Goal: Task Accomplishment & Management: Complete application form

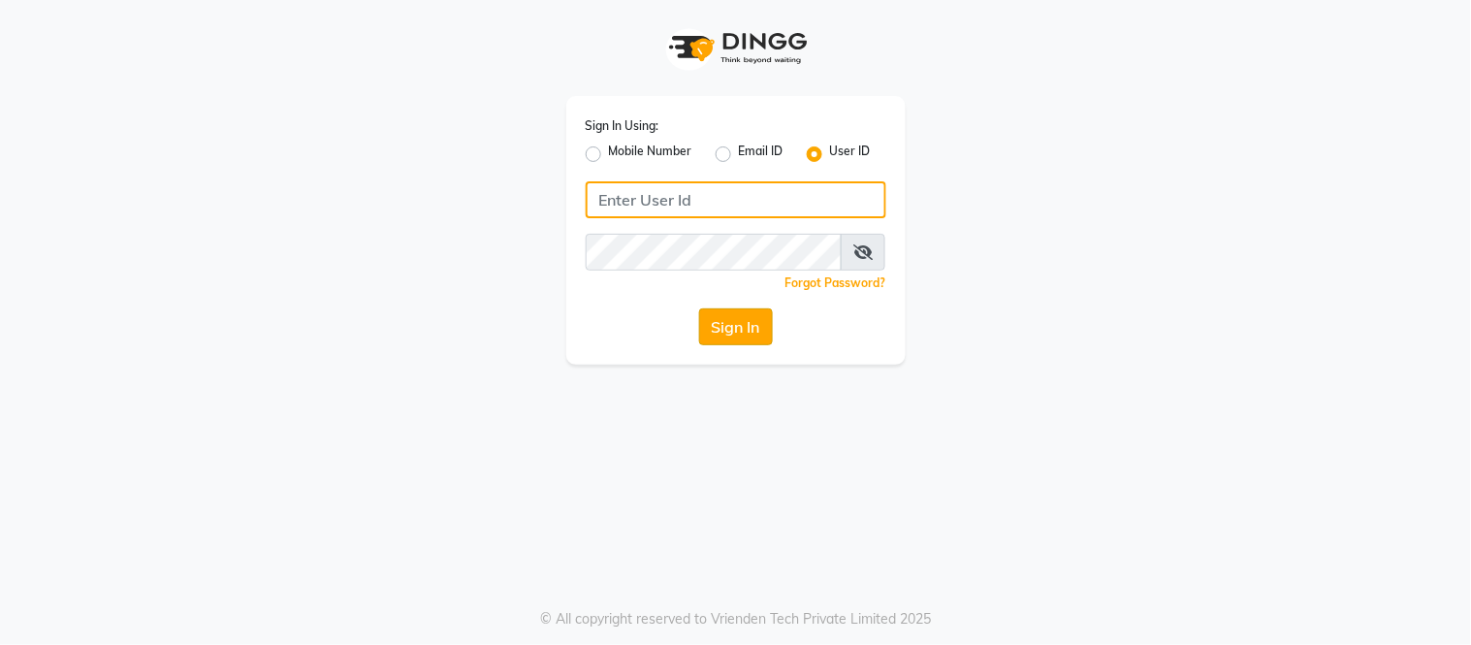
type input "[PERSON_NAME]"
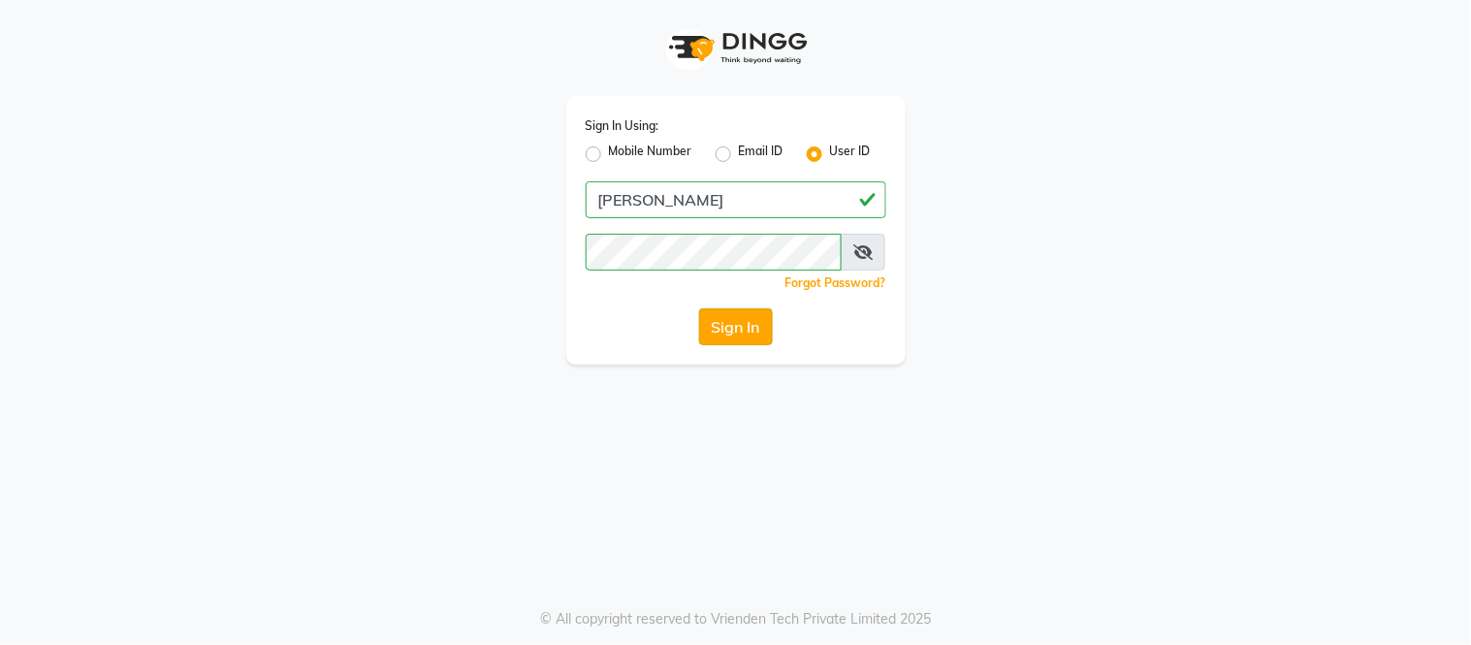
click at [724, 317] on button "Sign In" at bounding box center [736, 326] width 74 height 37
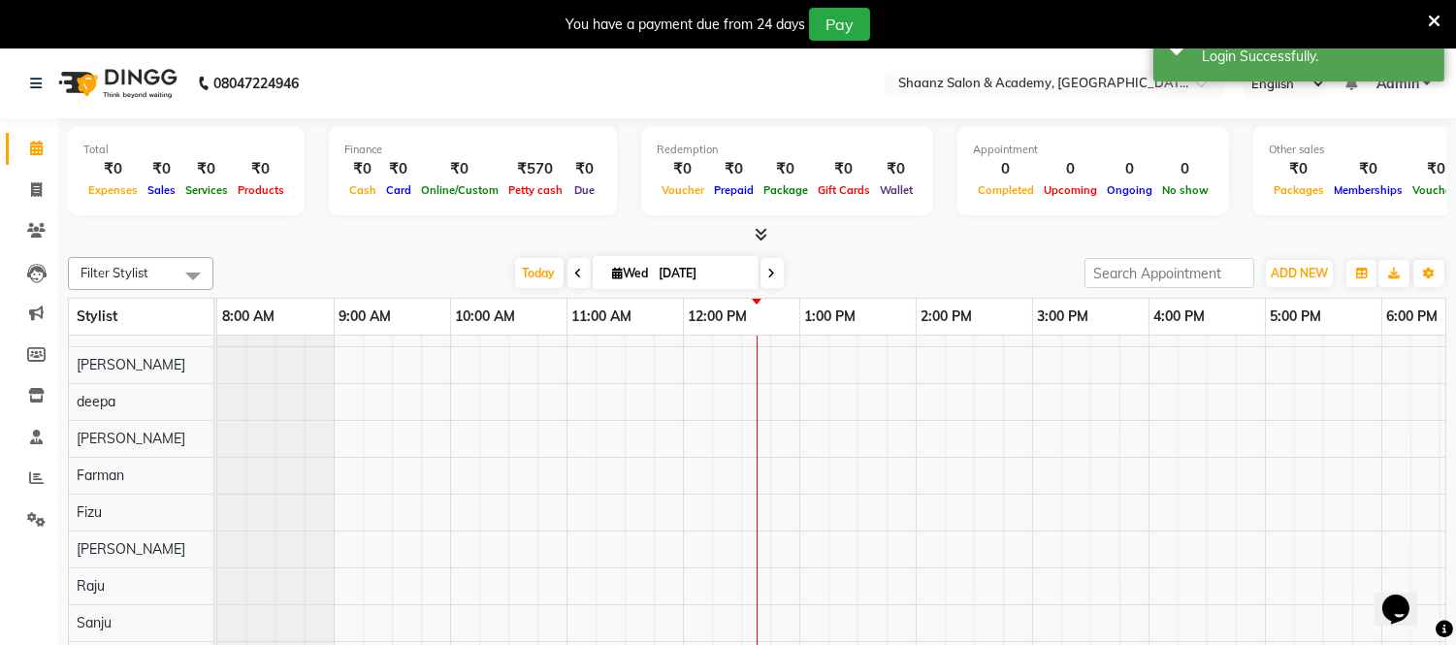
click at [1064, 66] on nav "08047224946 Select Location × Shaanz Salon & Academy, Versova English ENGLISH E…" at bounding box center [728, 84] width 1456 height 70
click at [834, 81] on nav "08047224946 Select Location × Shaanz Salon & Academy, Versova English ENGLISH E…" at bounding box center [728, 84] width 1456 height 70
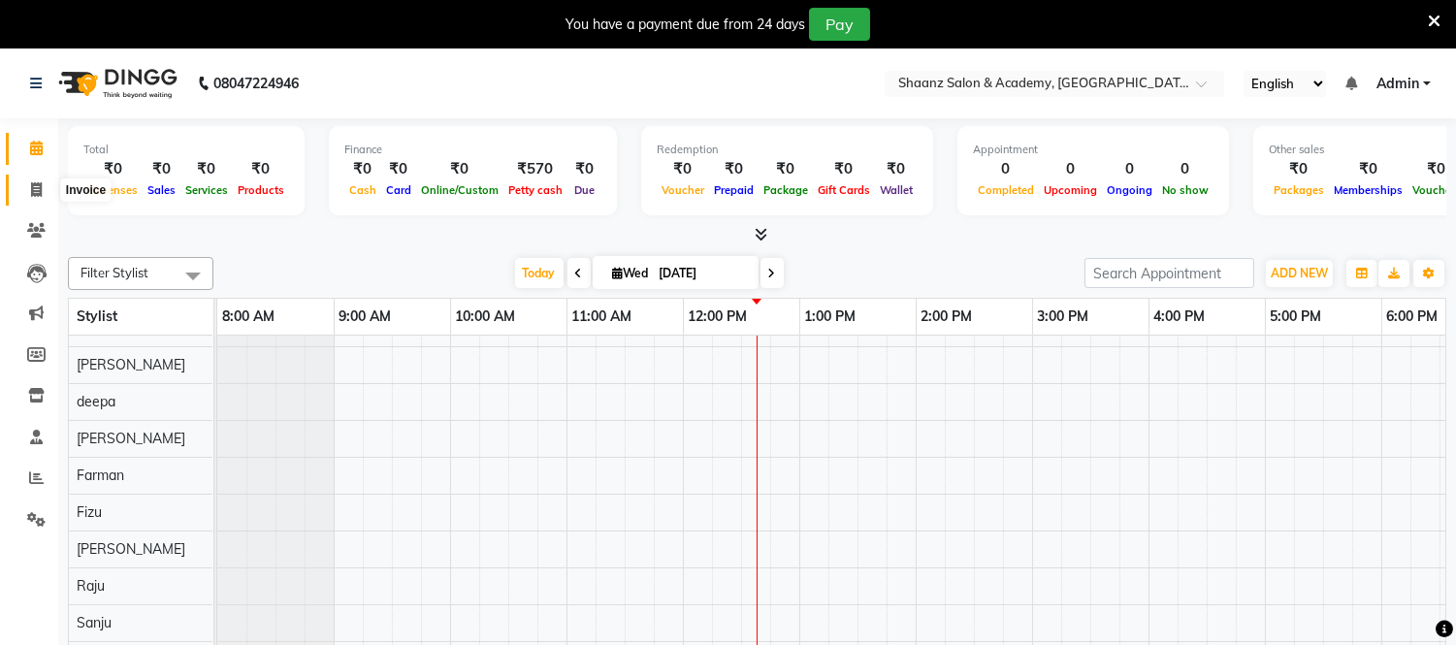
click at [41, 184] on icon at bounding box center [36, 189] width 11 height 15
select select "8719"
select select "service"
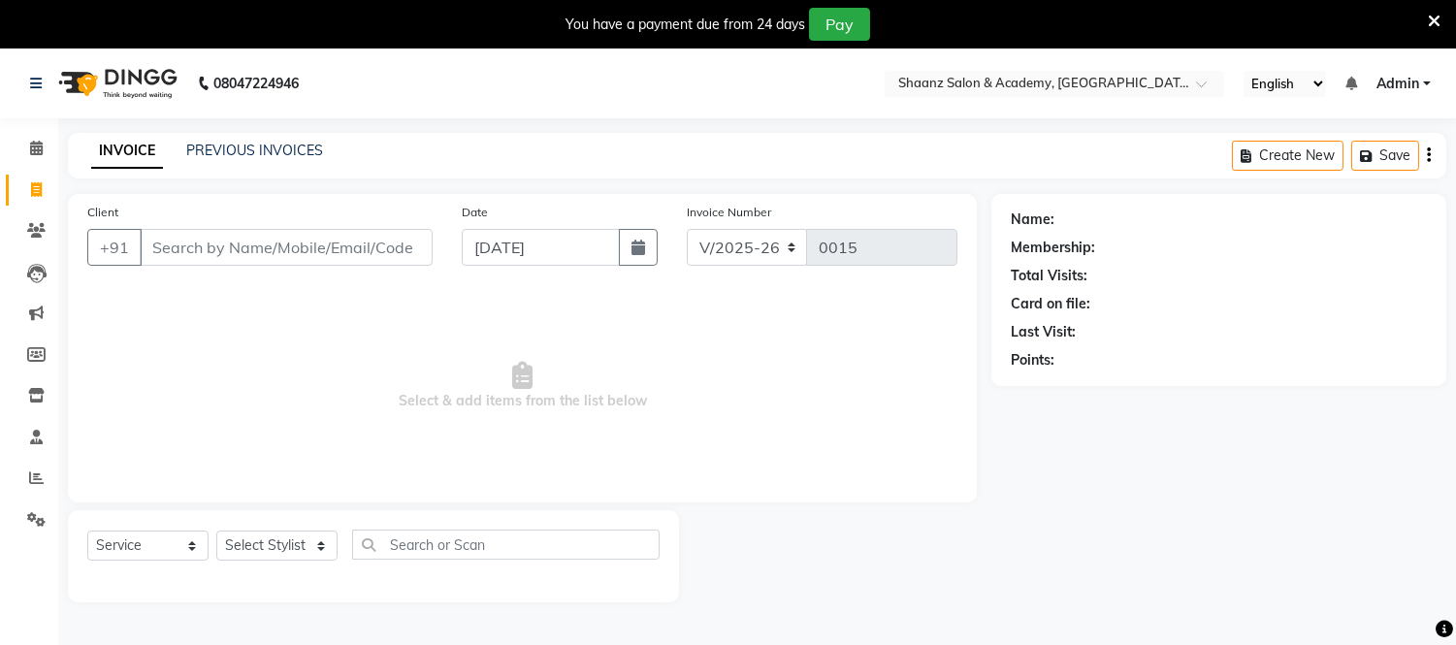
click at [197, 245] on input "Client" at bounding box center [286, 247] width 293 height 37
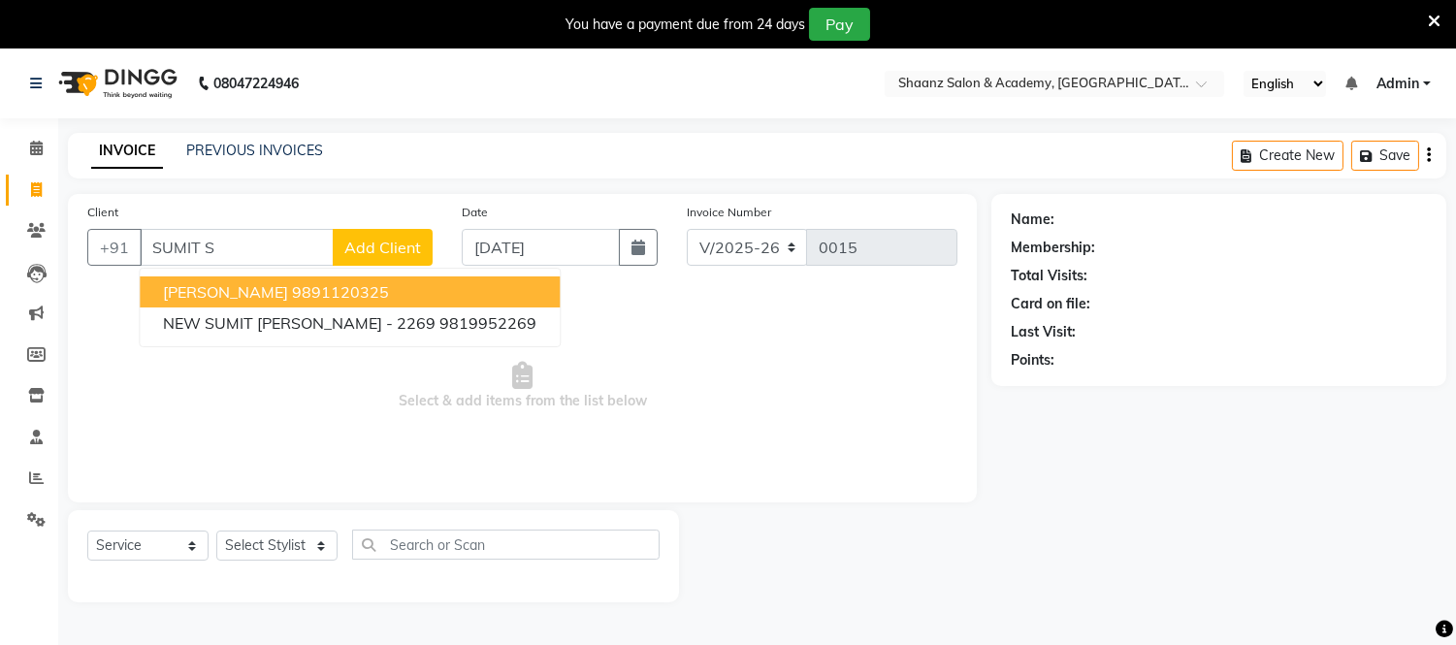
click at [262, 287] on span "SUMIT SATIJA" at bounding box center [225, 291] width 125 height 19
type input "9891120325"
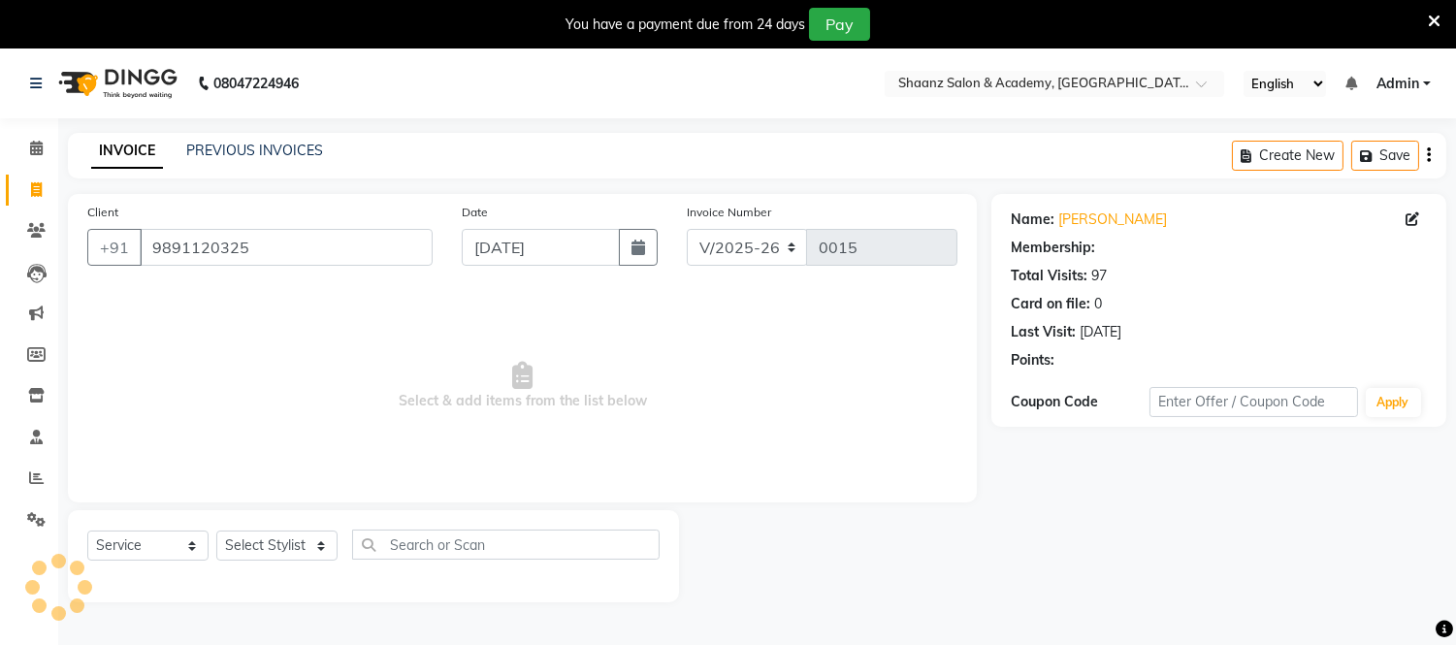
click at [262, 287] on div "Client +91 9891120325 Date 03-09-2025 Invoice Number V/2025 V/2025-26 0015 Sele…" at bounding box center [522, 348] width 909 height 308
click at [316, 548] on select "Select Stylist Amir Salmani Ayub deepa Fardeen Farman Fizu Haseeb Raju Riya San…" at bounding box center [276, 546] width 121 height 30
select select "88485"
click at [216, 532] on select "Select Stylist Amir Salmani Ayub deepa Fardeen Farman Fizu Haseeb Raju Riya San…" at bounding box center [276, 546] width 121 height 30
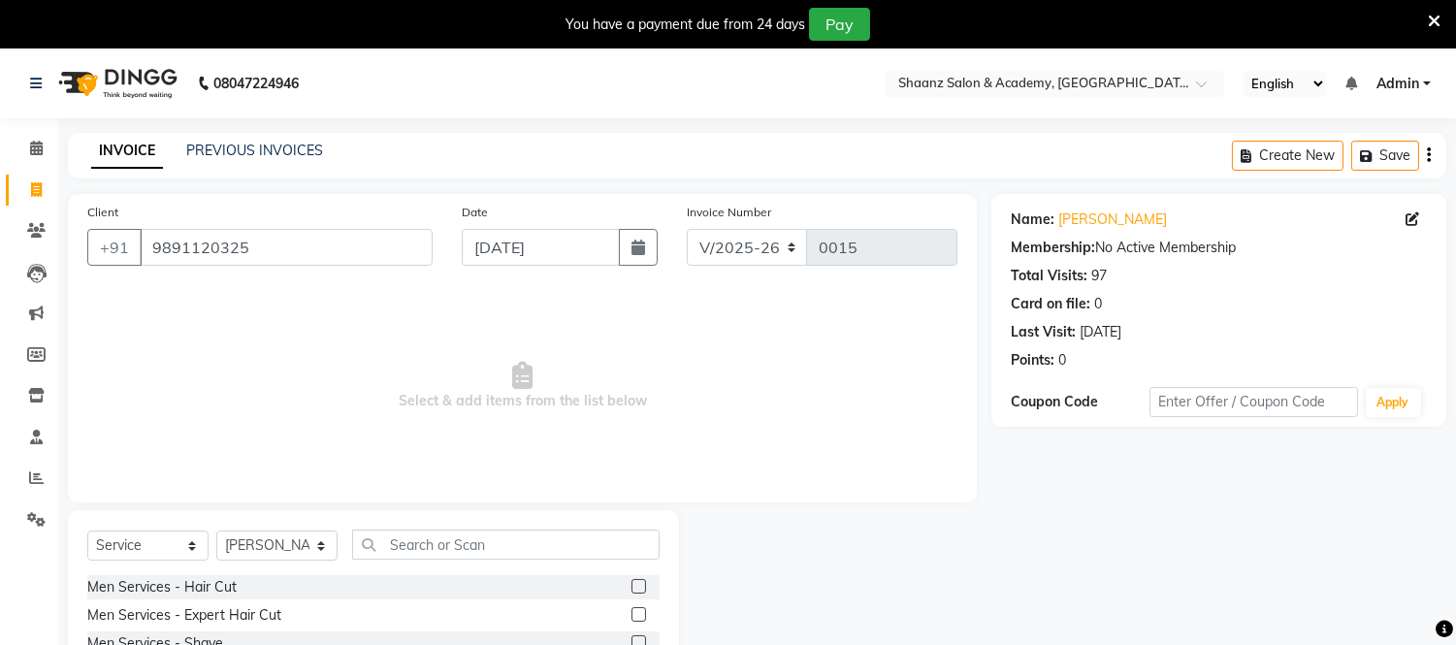
click at [631, 641] on label at bounding box center [638, 642] width 15 height 15
click at [631, 641] on input "checkbox" at bounding box center [637, 643] width 13 height 13
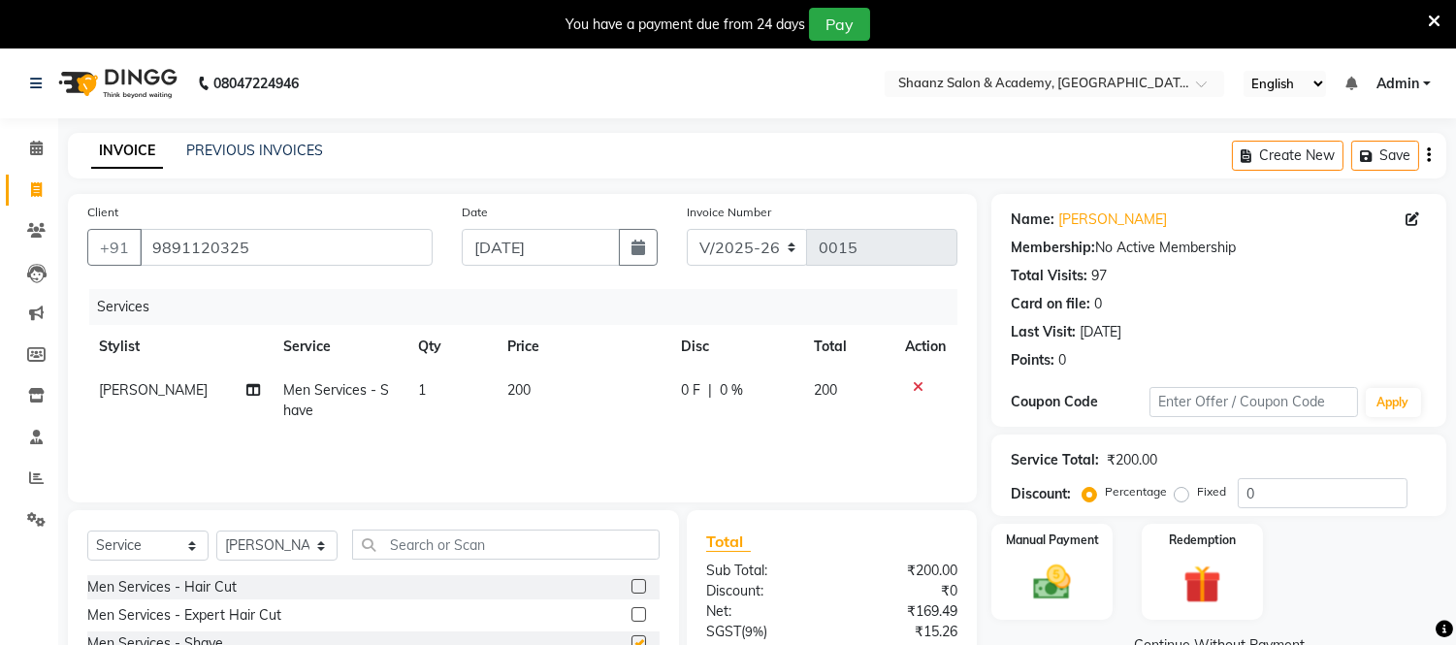
checkbox input "false"
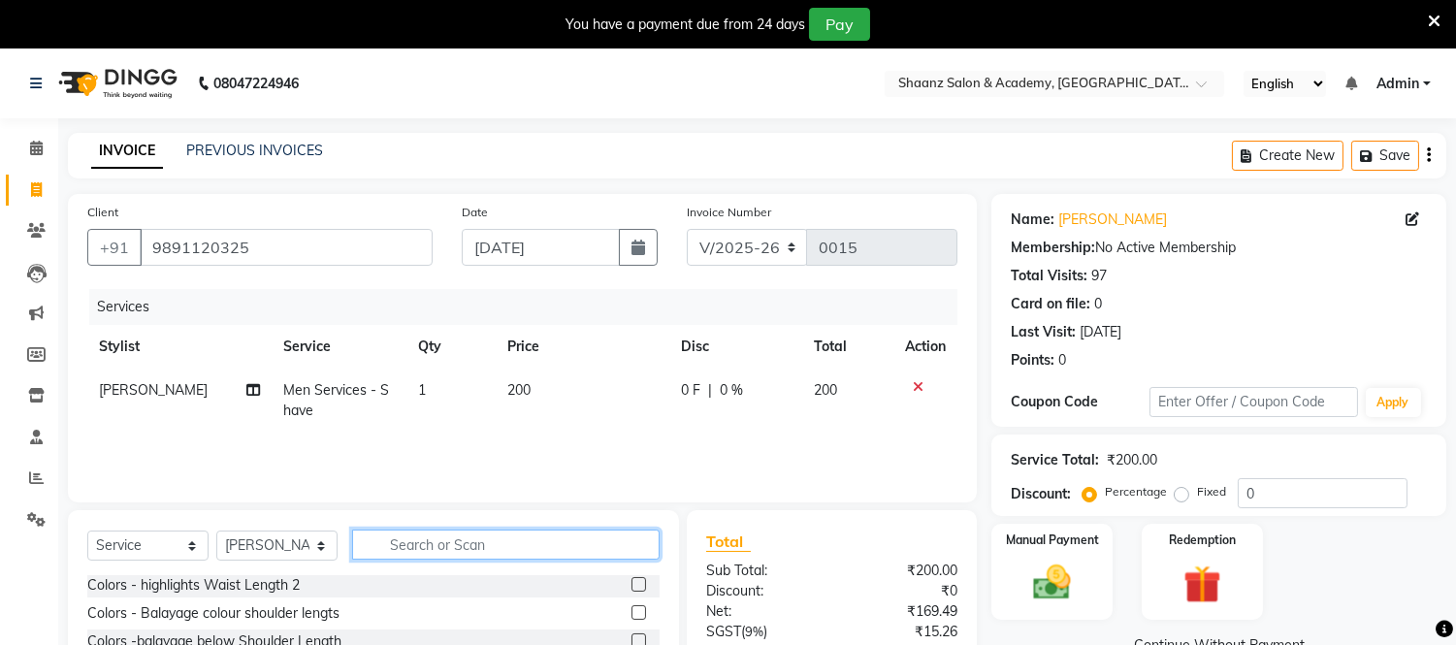
click at [511, 545] on input "text" at bounding box center [505, 545] width 307 height 30
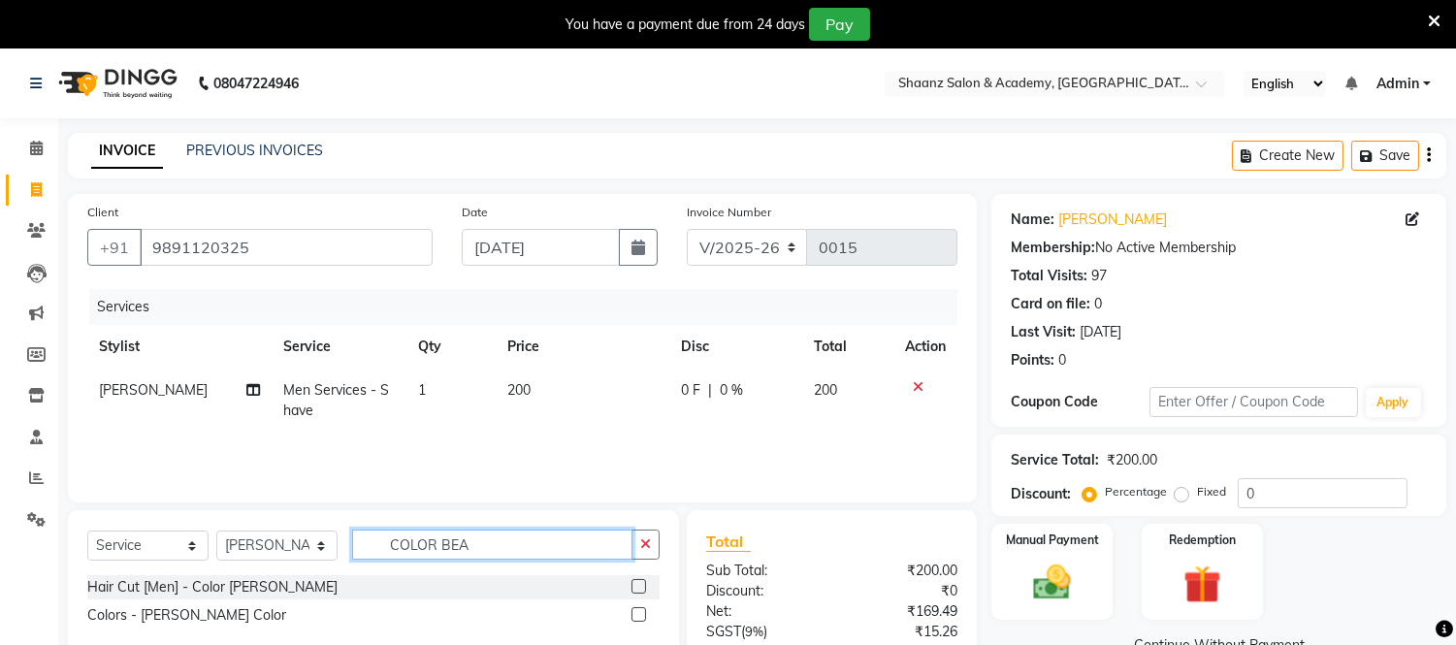
type input "COLOR BEA"
click at [638, 586] on label at bounding box center [638, 586] width 15 height 15
click at [638, 586] on input "checkbox" at bounding box center [637, 587] width 13 height 13
checkbox input "true"
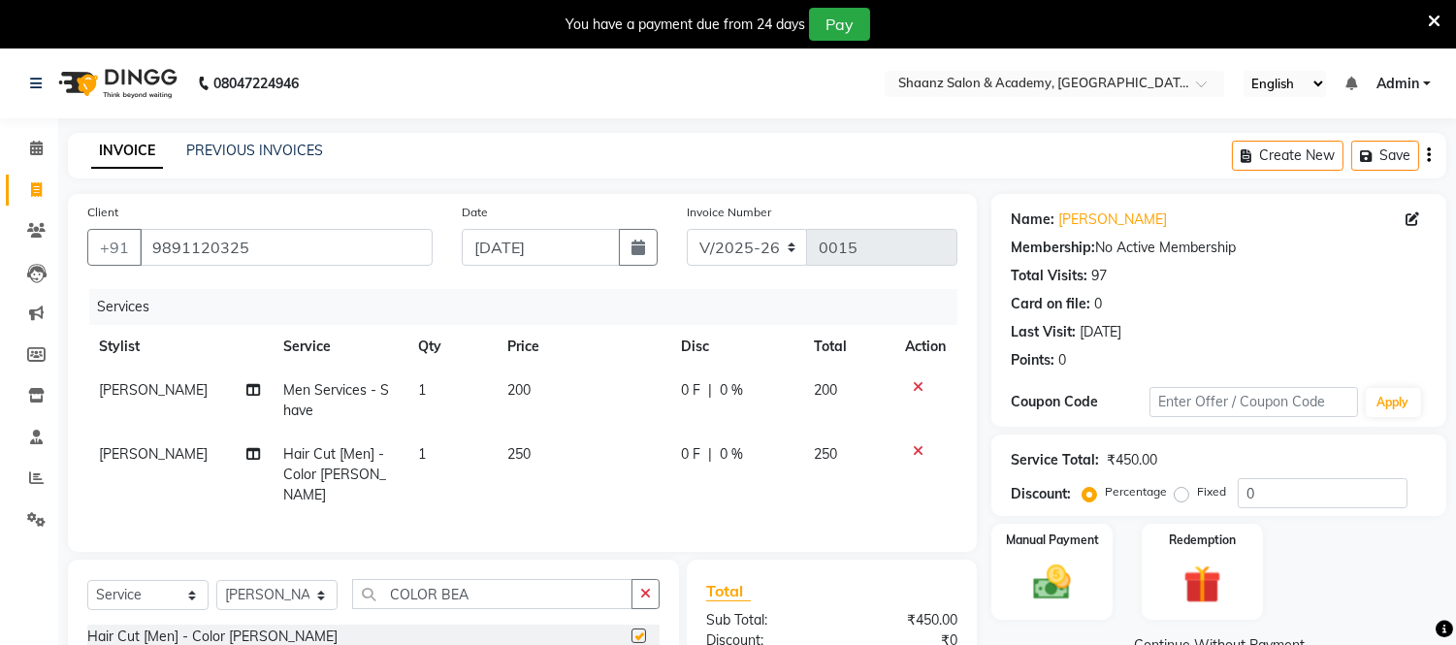
click at [638, 586] on button "button" at bounding box center [645, 594] width 28 height 30
click at [528, 456] on td "250" at bounding box center [583, 475] width 174 height 84
select select "88485"
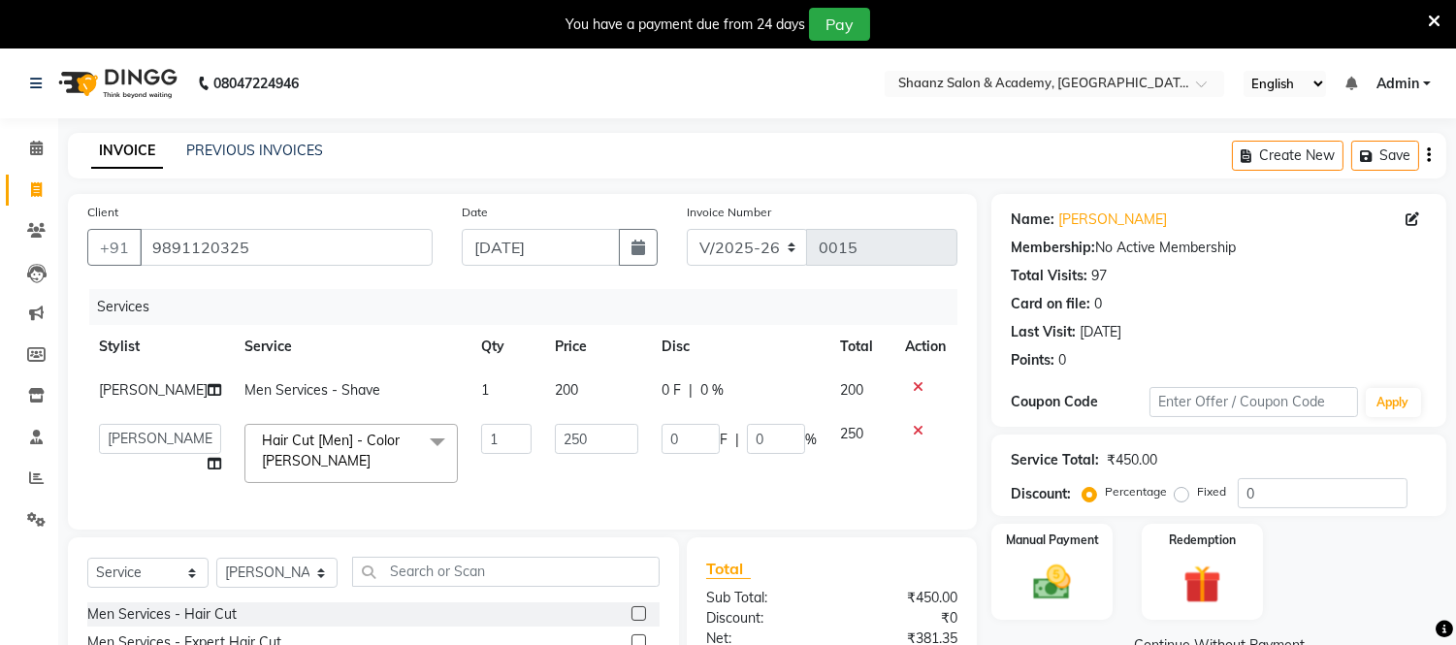
click at [543, 456] on td "250" at bounding box center [596, 453] width 107 height 82
click at [567, 435] on input "250" at bounding box center [596, 439] width 83 height 30
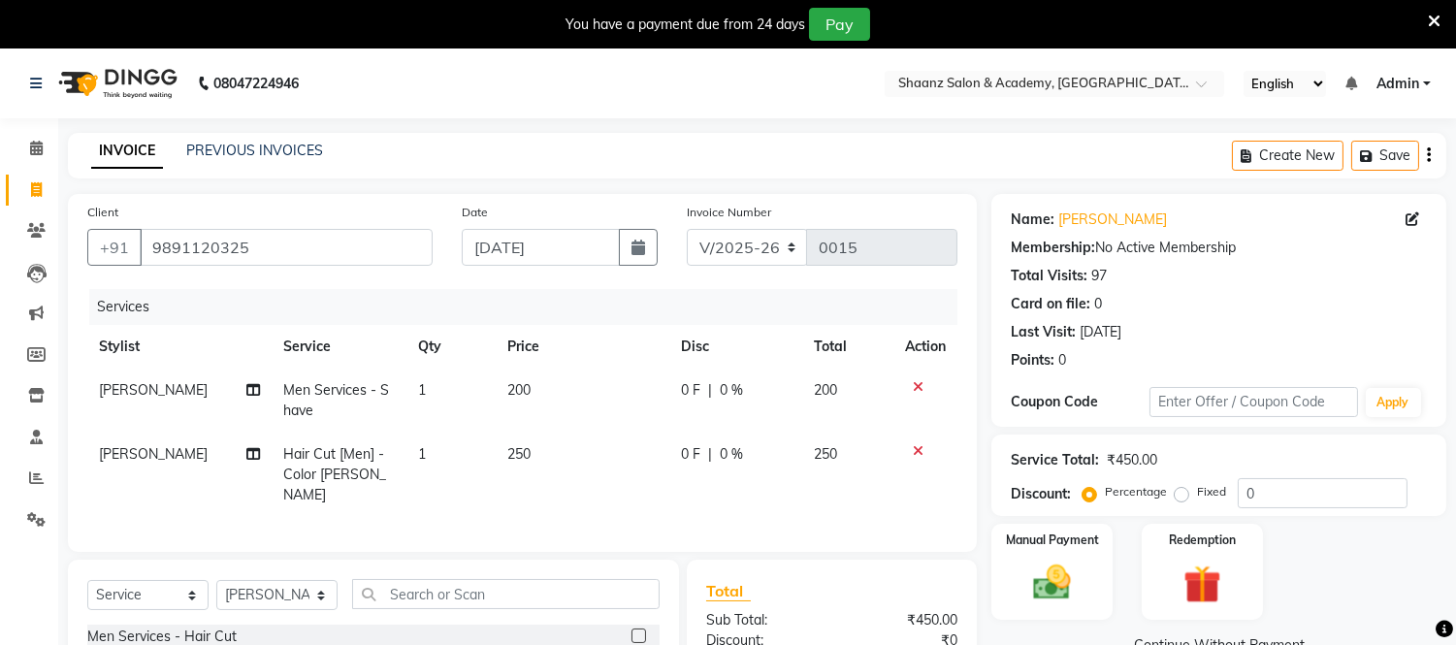
click at [916, 424] on tbody "Fardeen Men Services - Shave 1 200 0 F | 0 % 200 Fardeen Hair Cut [Men] - Color…" at bounding box center [522, 443] width 870 height 148
click at [916, 447] on icon at bounding box center [918, 451] width 11 height 14
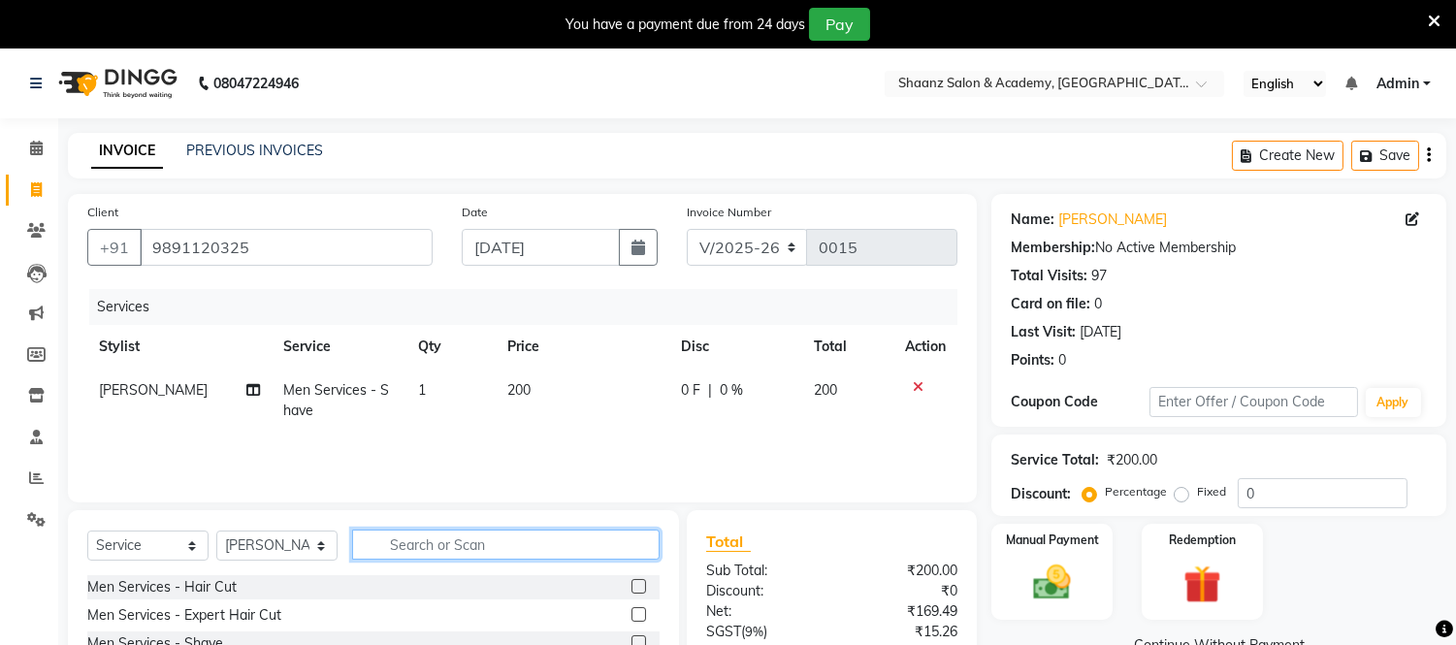
click at [431, 540] on input "text" at bounding box center [505, 545] width 307 height 30
type input "BEARD"
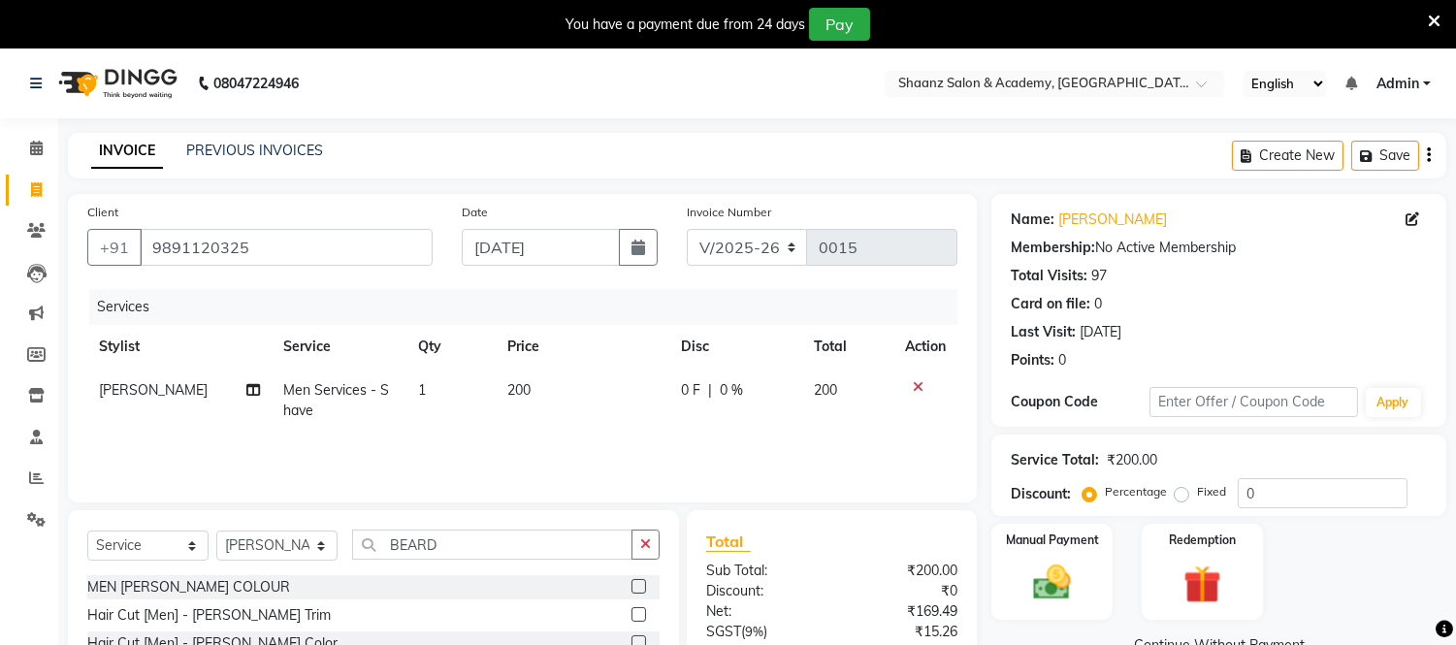
click at [667, 612] on div "Select Service Product Membership Package Voucher Prepaid Gift Card Select Styl…" at bounding box center [373, 640] width 611 height 261
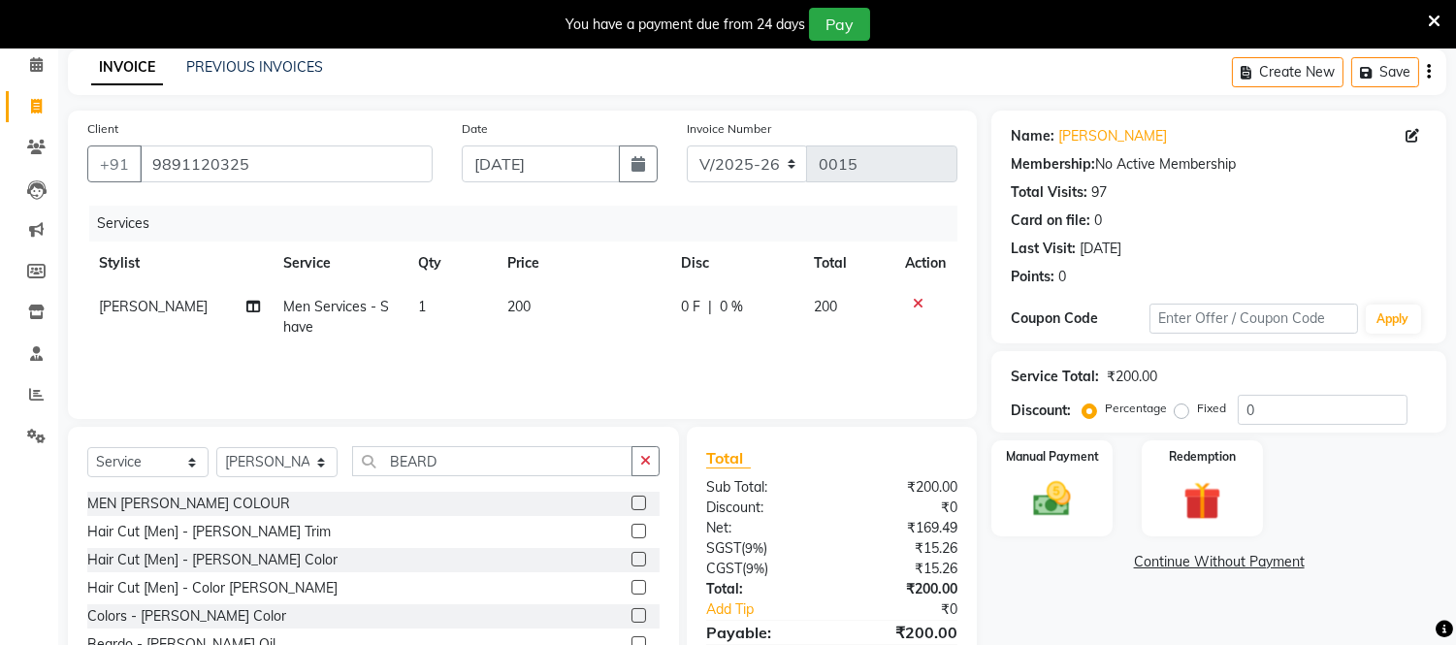
scroll to position [85, 0]
click at [642, 612] on label at bounding box center [638, 613] width 15 height 15
click at [642, 612] on input "checkbox" at bounding box center [637, 614] width 13 height 13
click at [642, 570] on div at bounding box center [637, 560] width 13 height 20
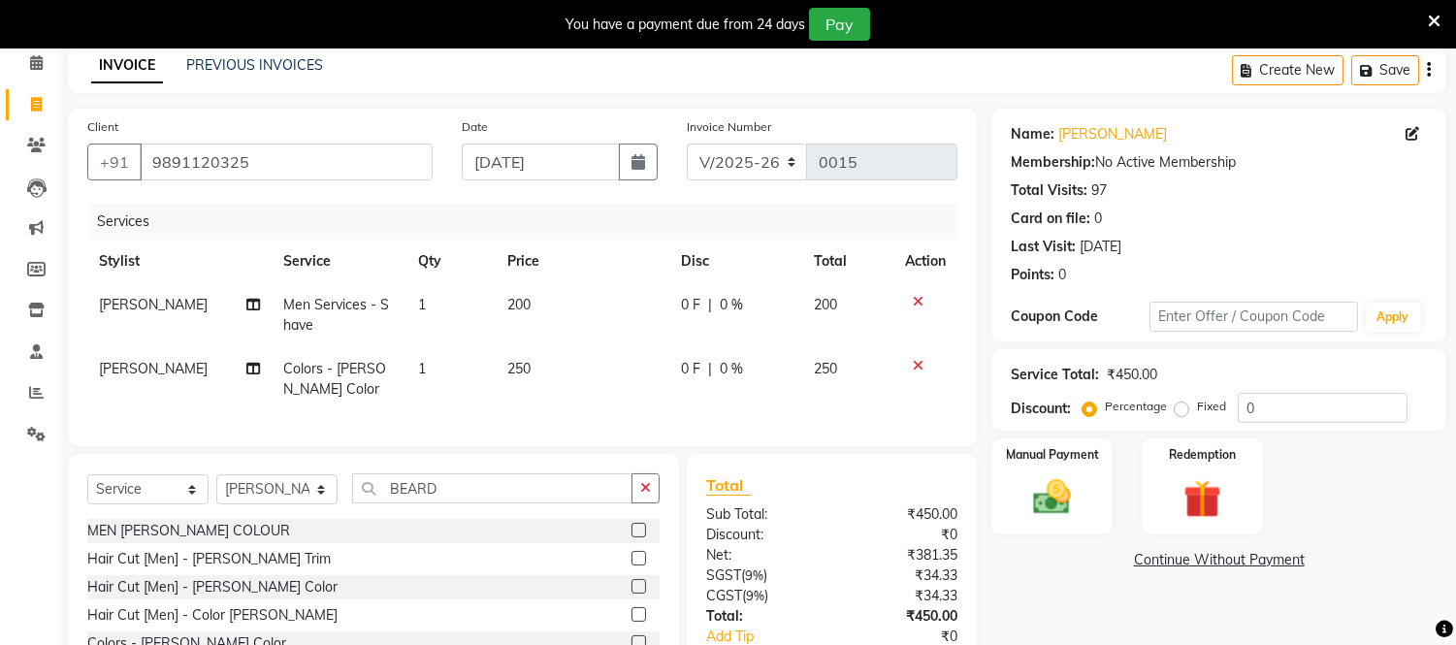
checkbox input "false"
click at [529, 366] on td "250" at bounding box center [583, 379] width 174 height 64
select select "88485"
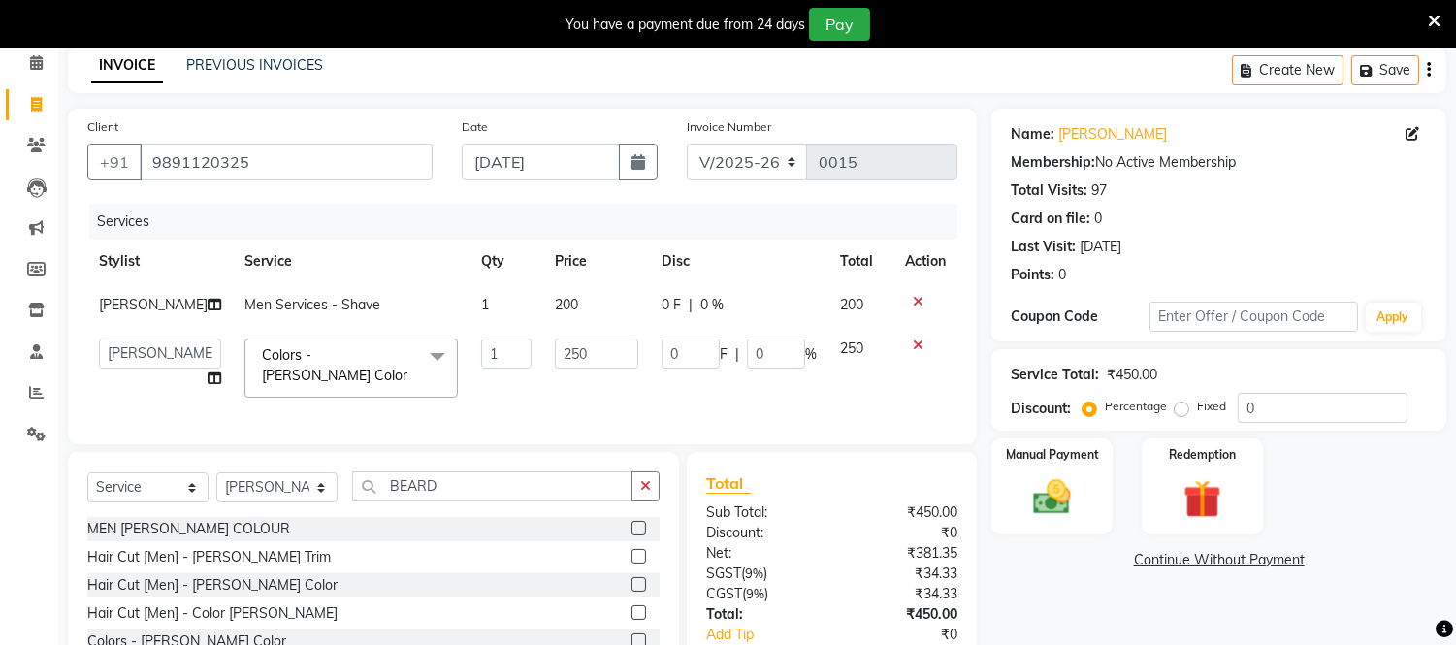
click at [543, 366] on td "250" at bounding box center [596, 368] width 107 height 82
click at [566, 351] on input "250" at bounding box center [596, 354] width 83 height 30
type input "2"
type input "500"
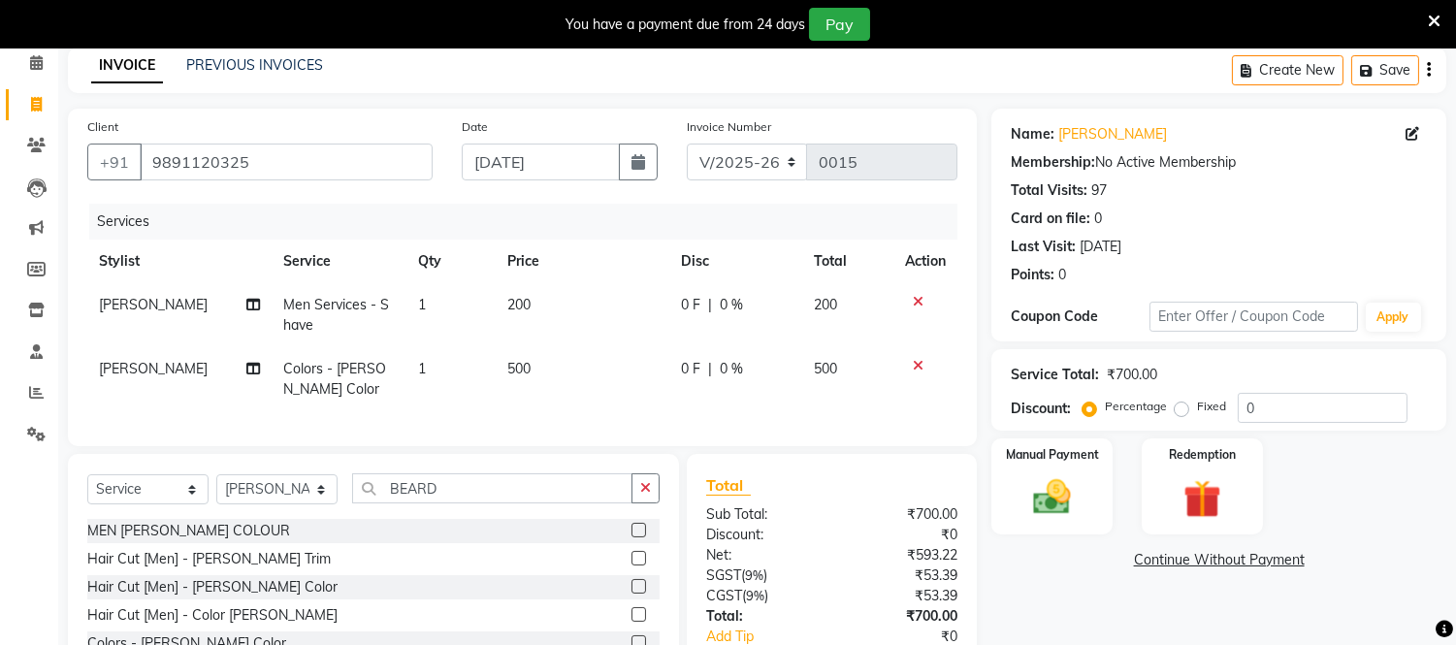
click at [857, 347] on td "500" at bounding box center [848, 379] width 91 height 64
select select "88485"
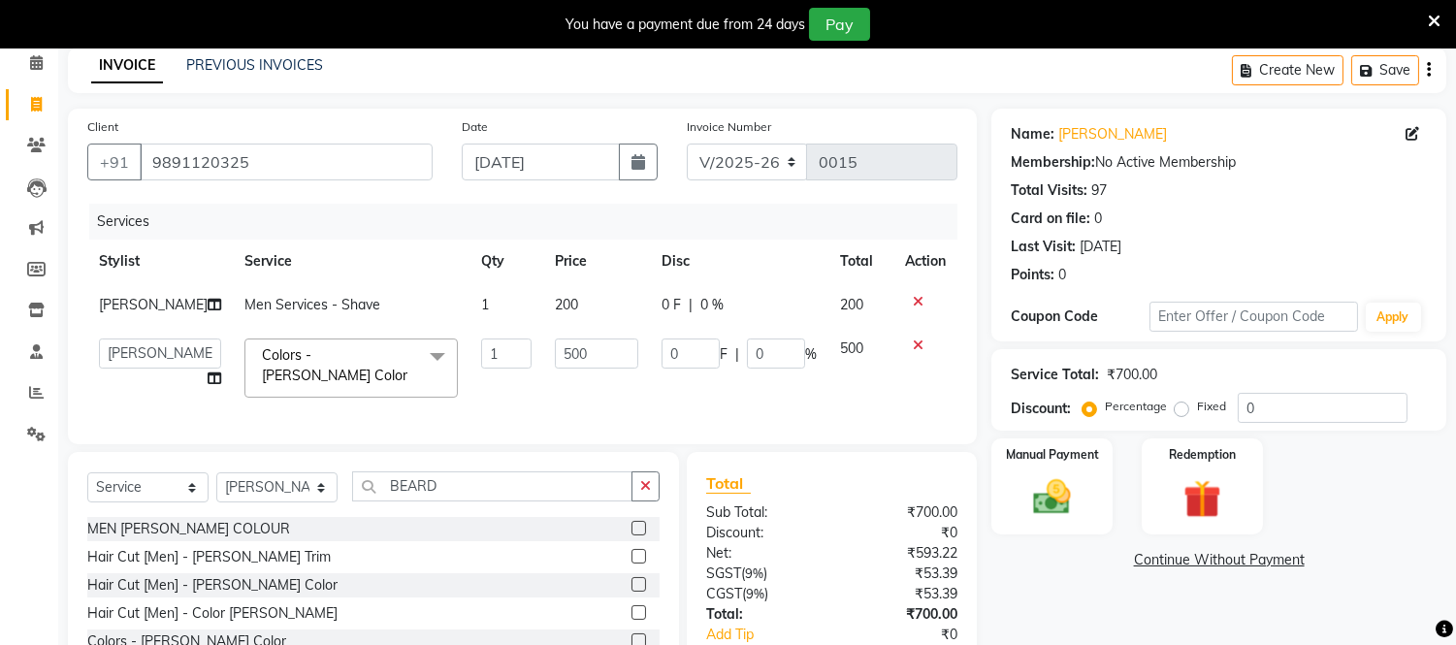
click at [1140, 84] on div "INVOICE PREVIOUS INVOICES Create New Save" at bounding box center [757, 71] width 1378 height 46
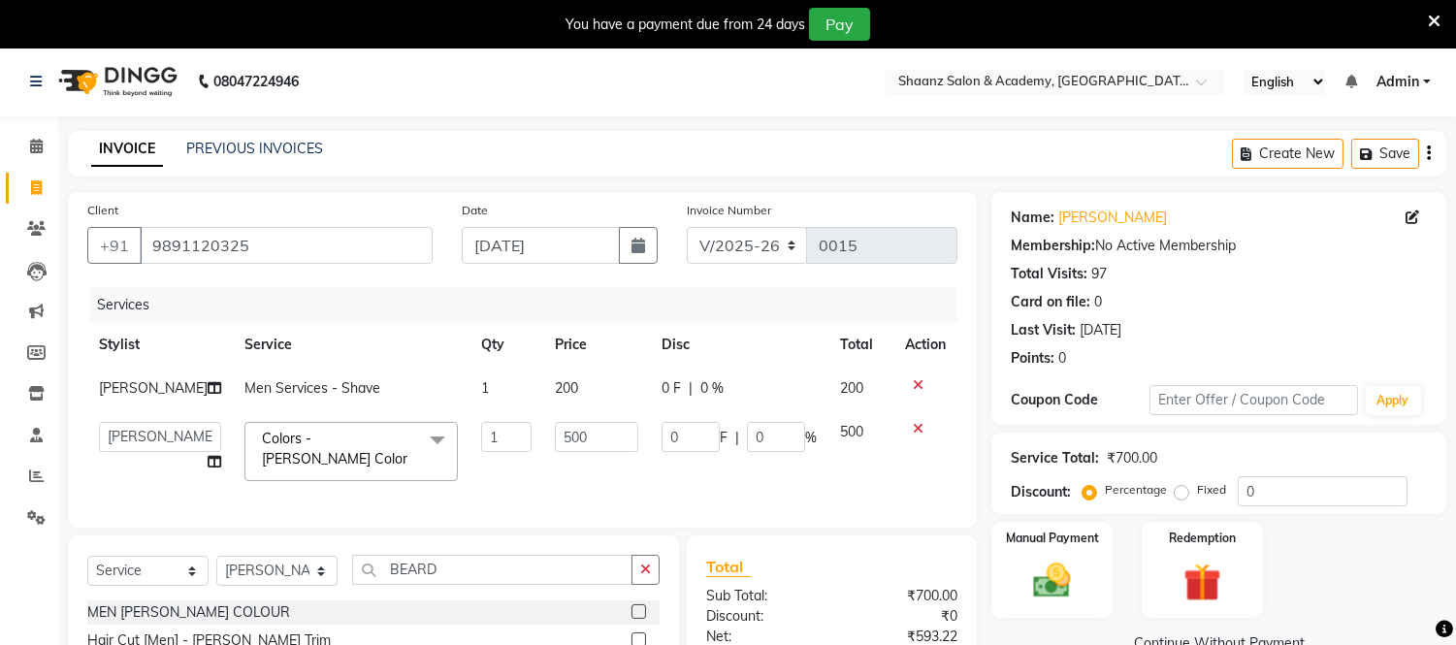
scroll to position [0, 0]
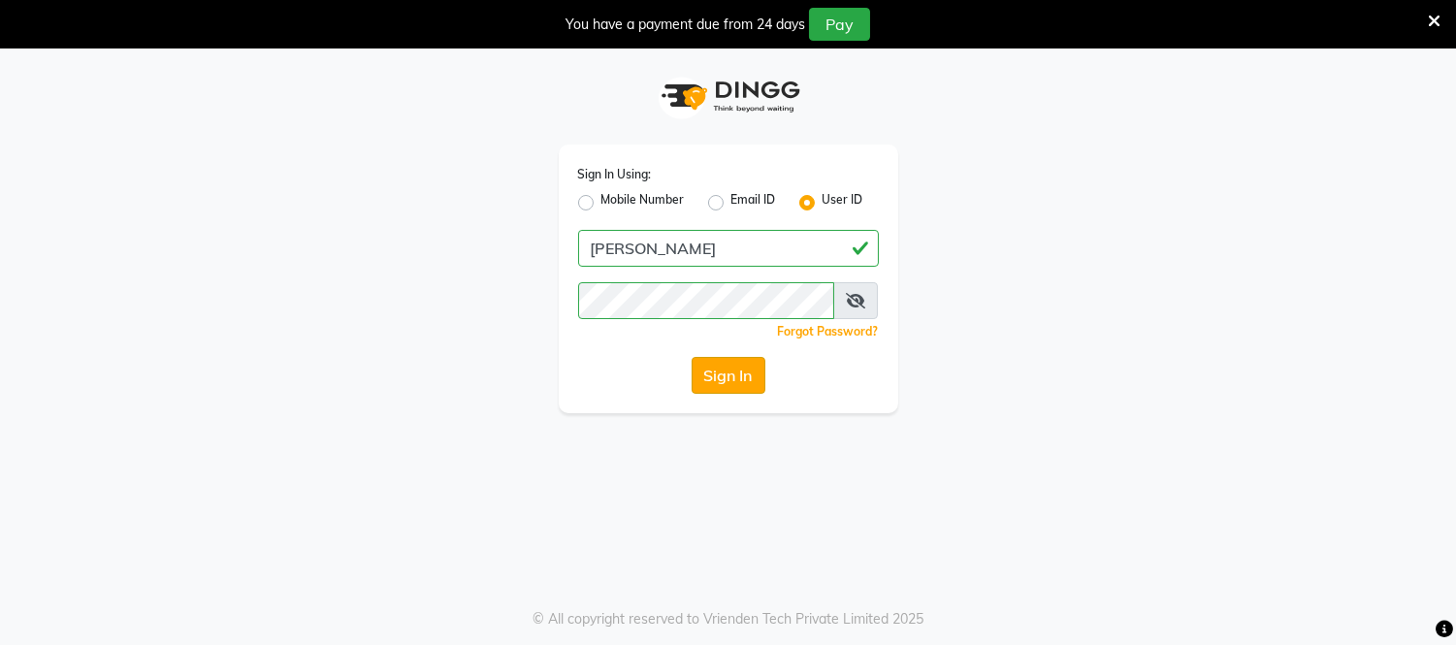
click at [703, 372] on button "Sign In" at bounding box center [729, 375] width 74 height 37
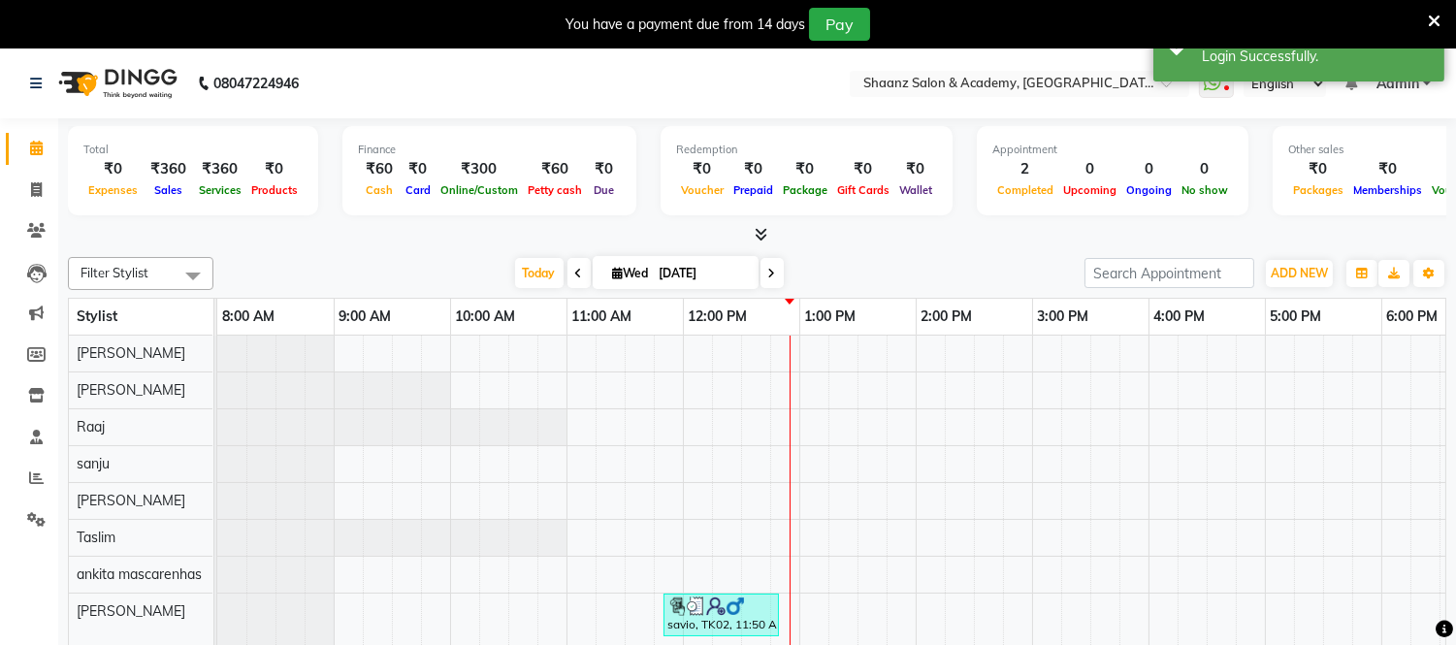
scroll to position [25, 0]
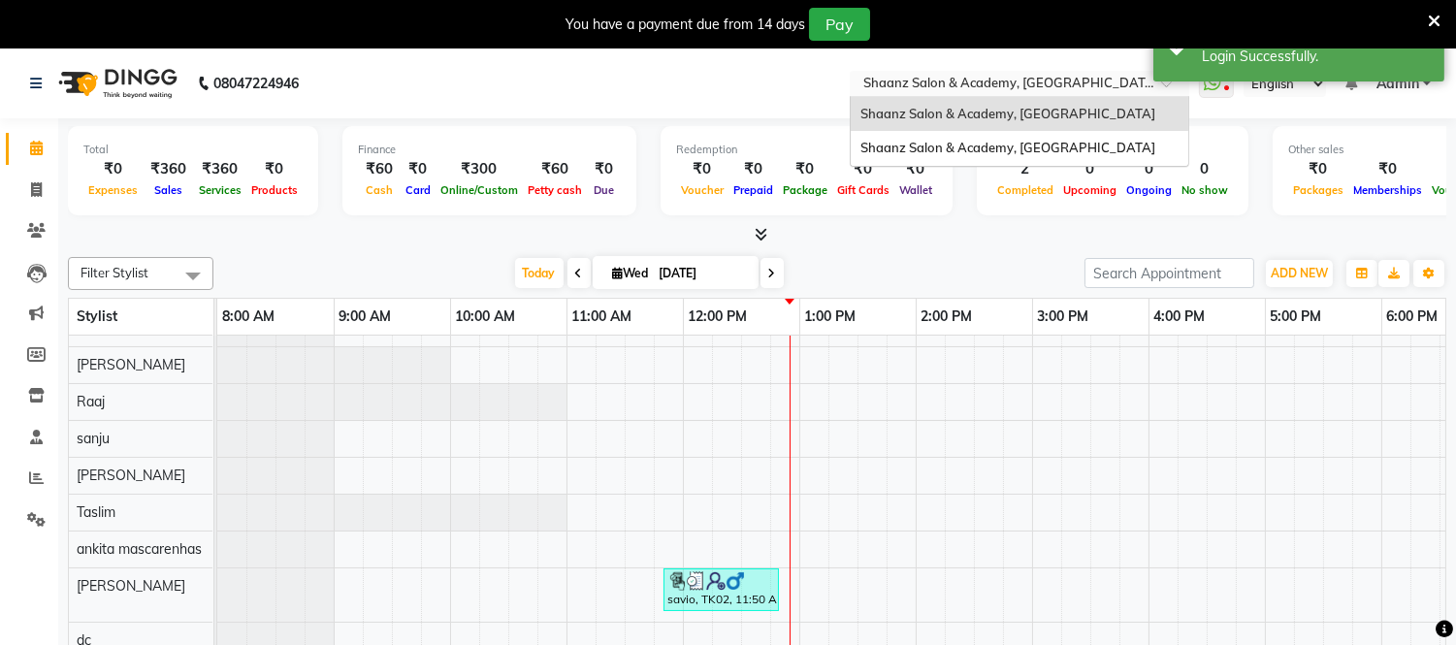
click at [1098, 87] on input "text" at bounding box center [999, 85] width 281 height 19
click at [1062, 142] on span "Shaanz Salon & Academy, Versova" at bounding box center [1007, 148] width 295 height 16
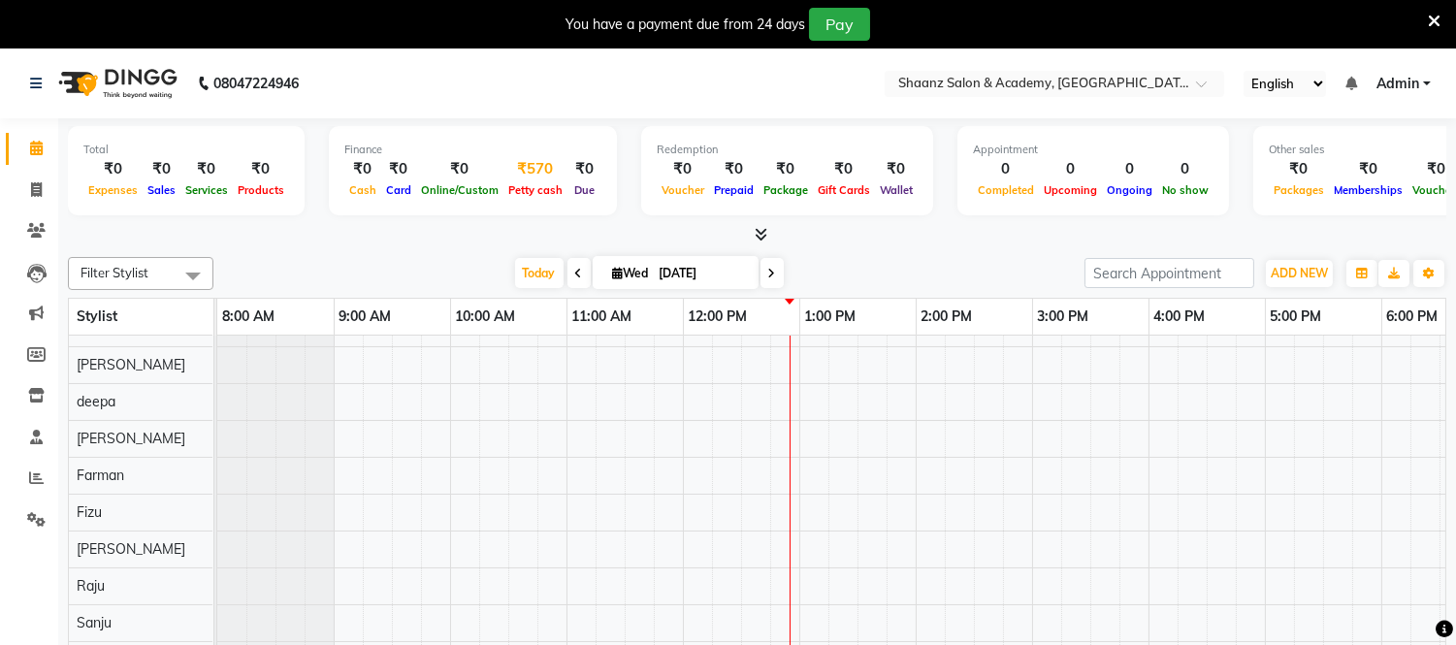
click at [530, 166] on div "₹570" at bounding box center [535, 169] width 64 height 22
select select "7990"
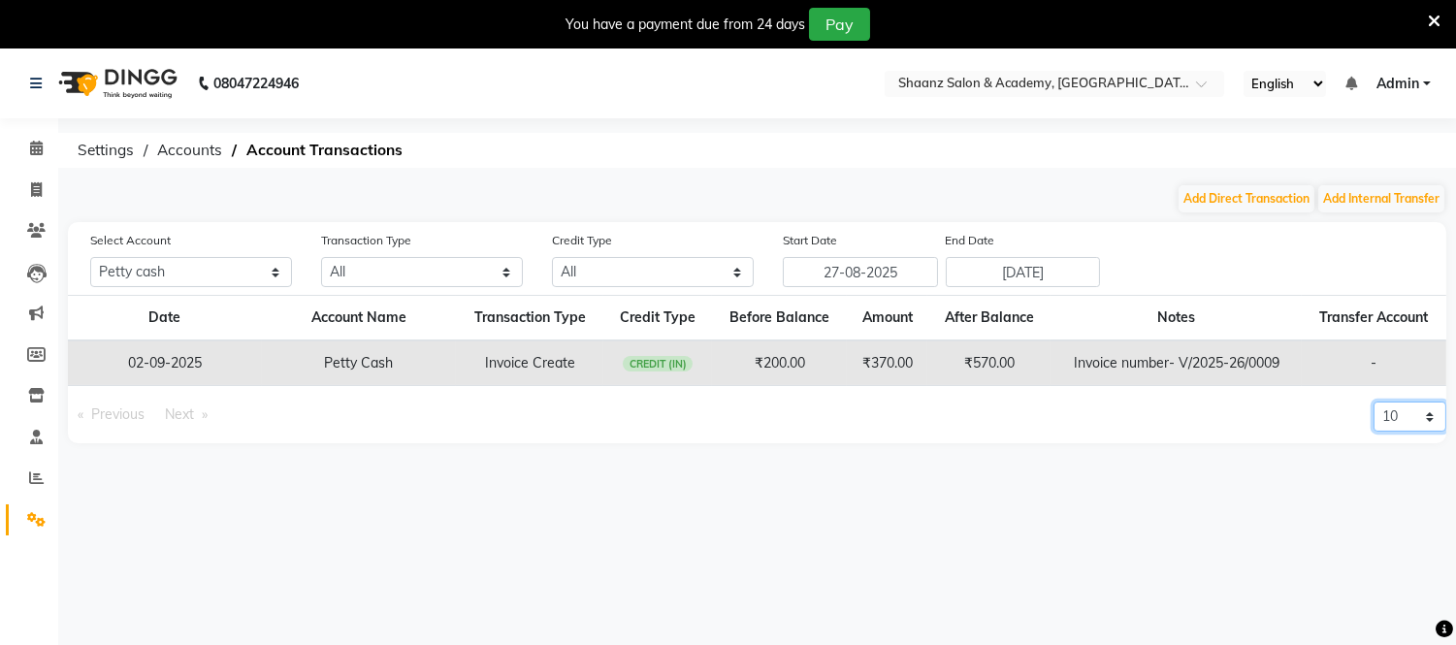
click at [1432, 421] on select "10 20 50 100" at bounding box center [1410, 417] width 73 height 30
click at [1424, 405] on select "10 20 50 100" at bounding box center [1410, 417] width 73 height 30
click at [504, 275] on select "All Direct Internal Transfer Expense Invoice Daily Register" at bounding box center [422, 272] width 202 height 30
select select "INTERNAL"
click at [321, 257] on select "All Direct Internal Transfer Expense Invoice Daily Register" at bounding box center [422, 272] width 202 height 30
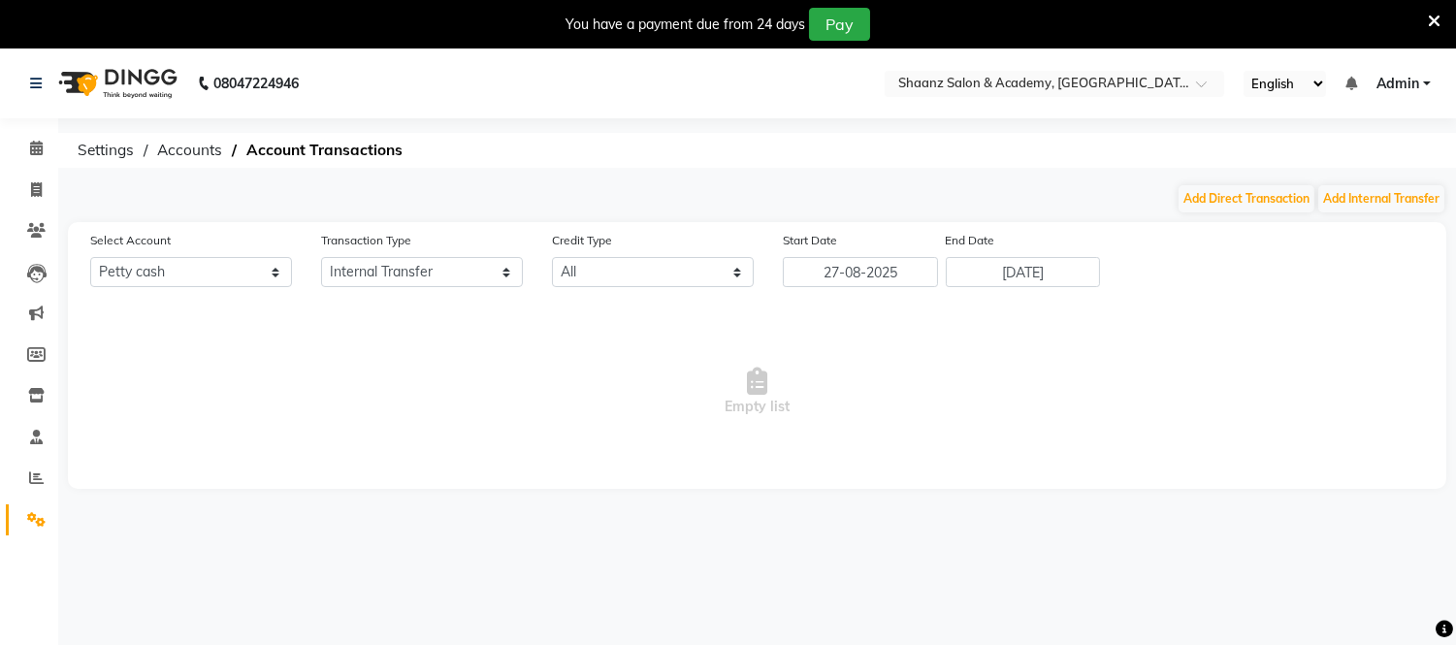
click at [1433, 15] on icon at bounding box center [1434, 21] width 13 height 17
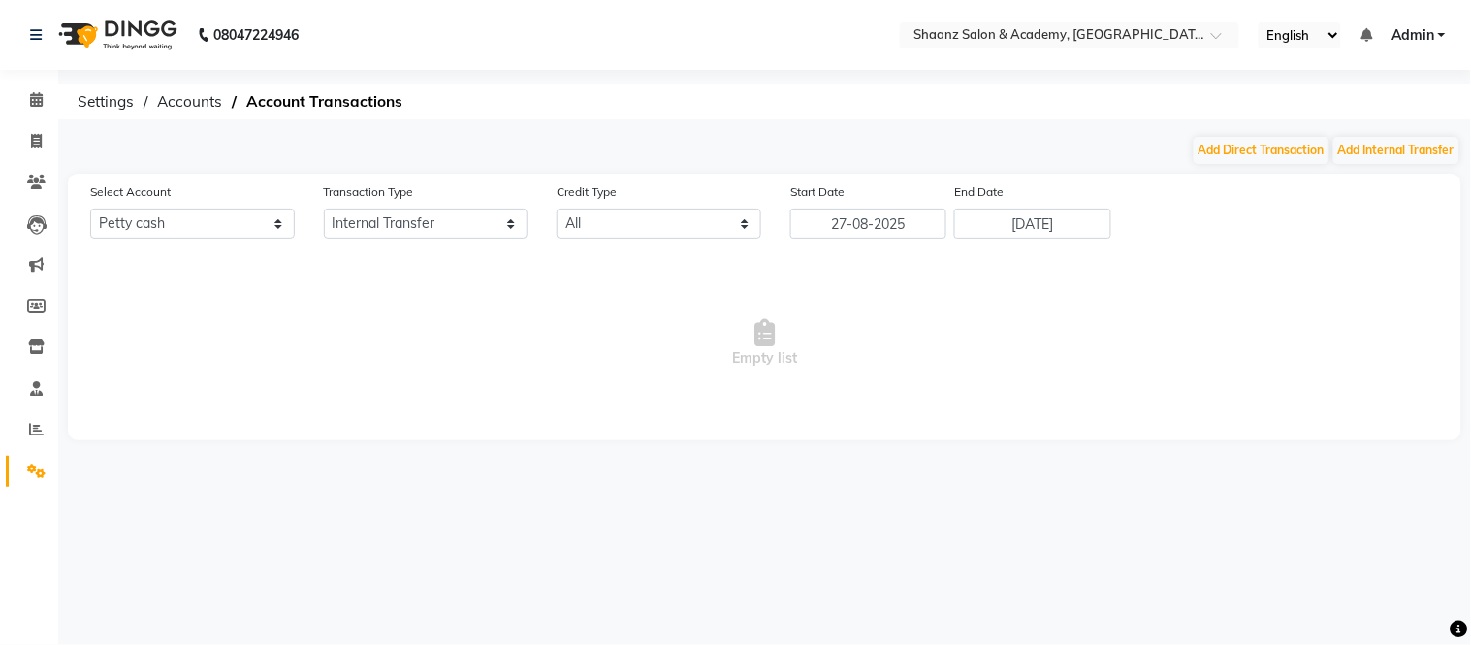
click at [1433, 15] on nav "08047224946 Select Location × Shaanz Salon & Academy, Versova English ENGLISH E…" at bounding box center [735, 35] width 1471 height 70
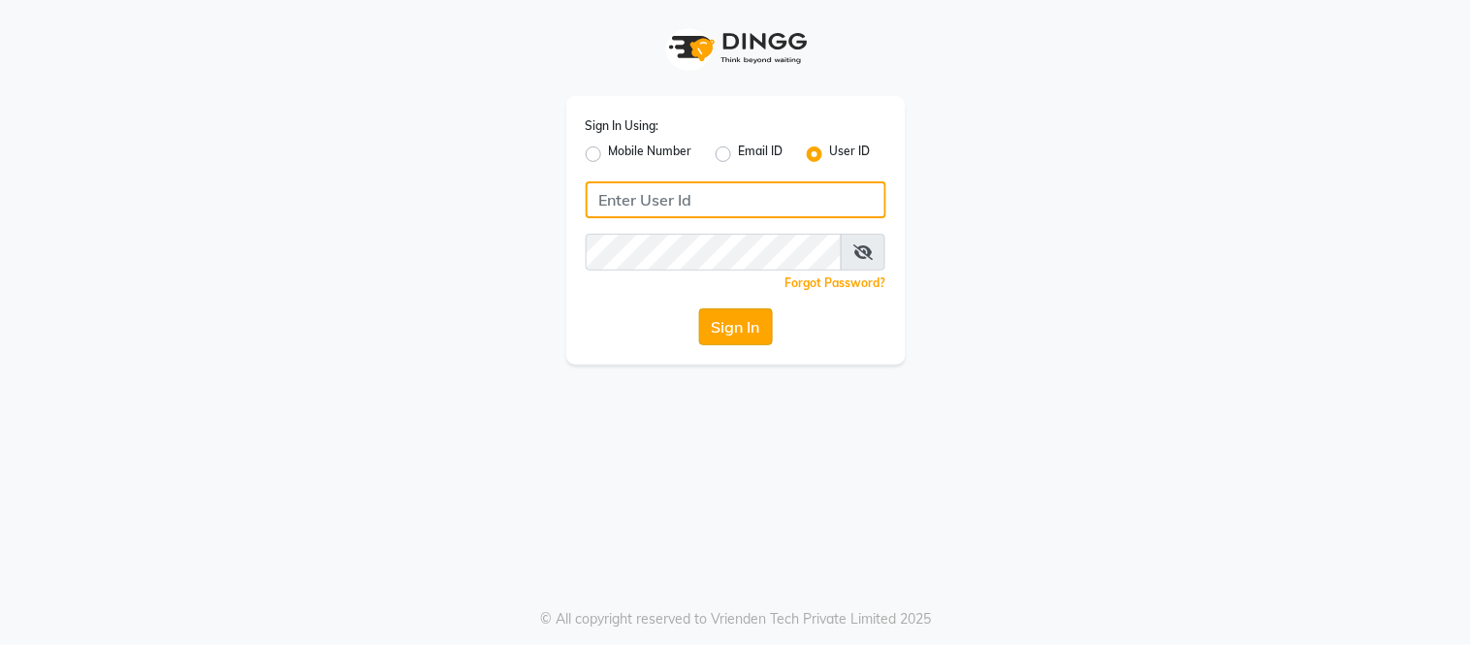
type input "shaan"
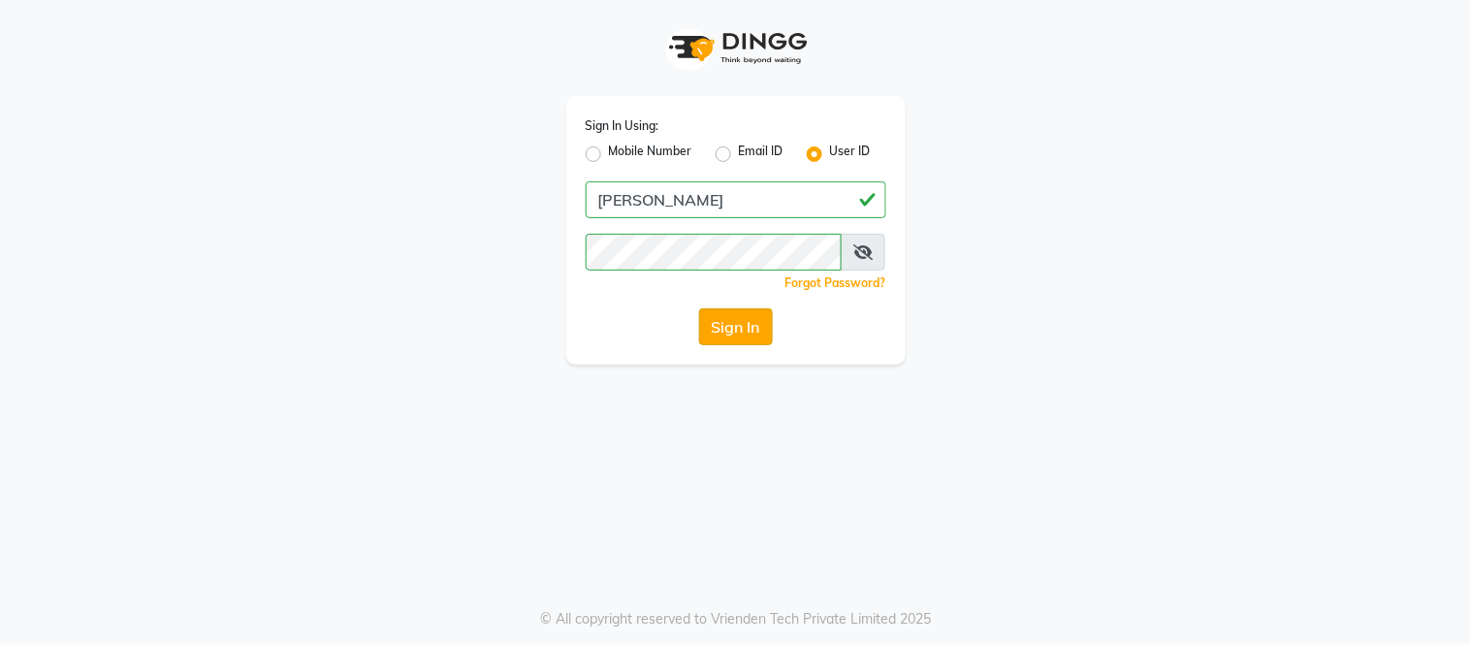
click at [755, 327] on button "Sign In" at bounding box center [736, 326] width 74 height 37
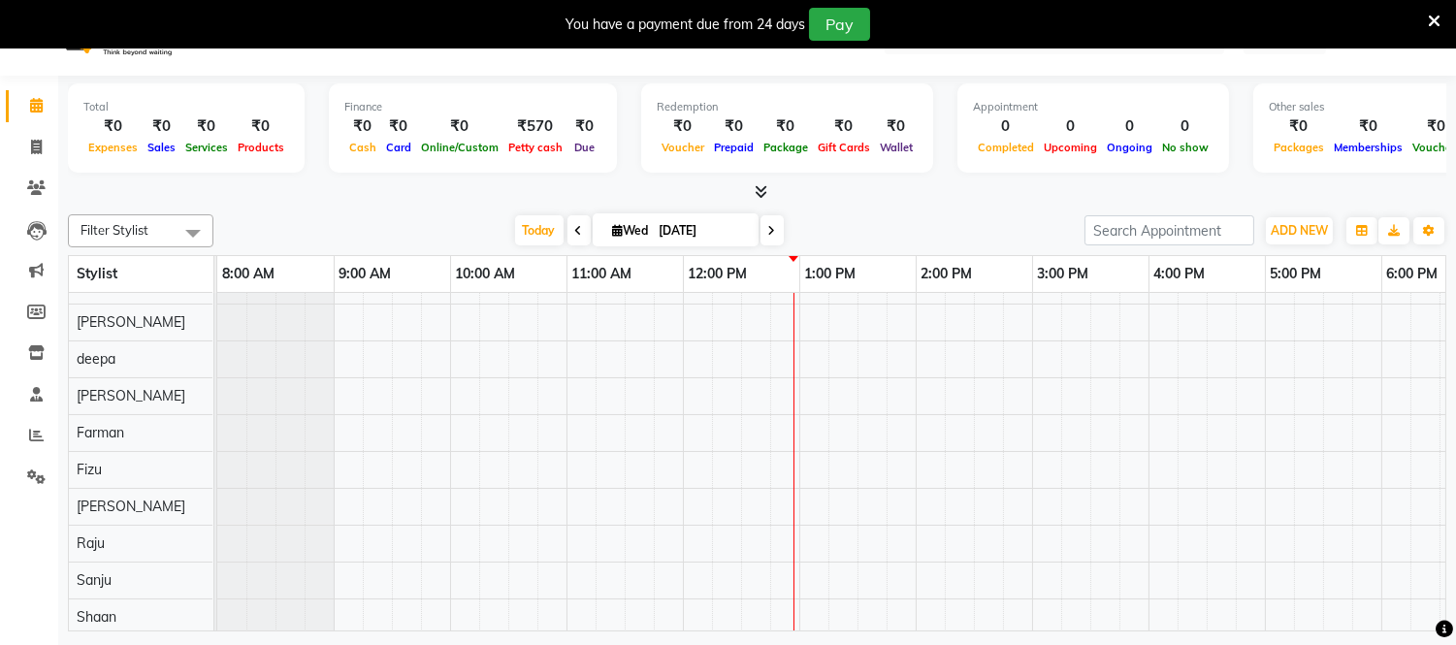
scroll to position [49, 0]
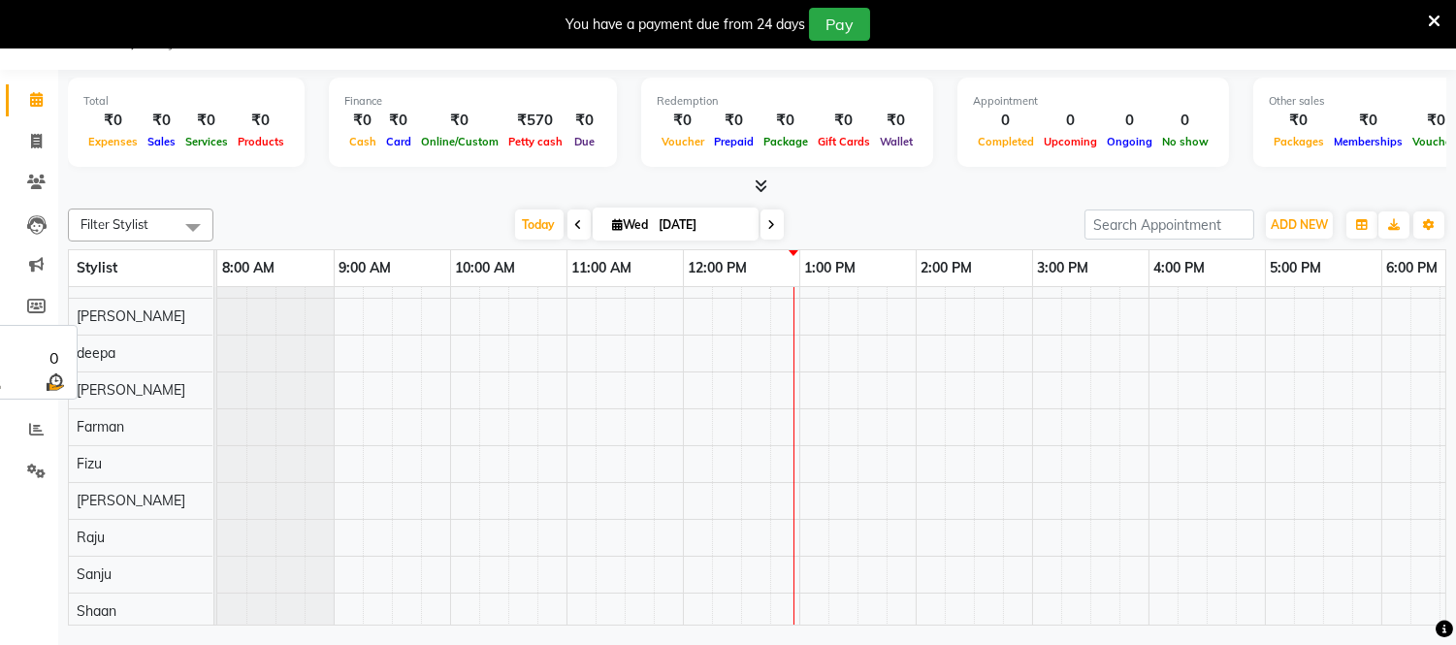
click at [187, 304] on div "[PERSON_NAME]" at bounding box center [141, 317] width 144 height 36
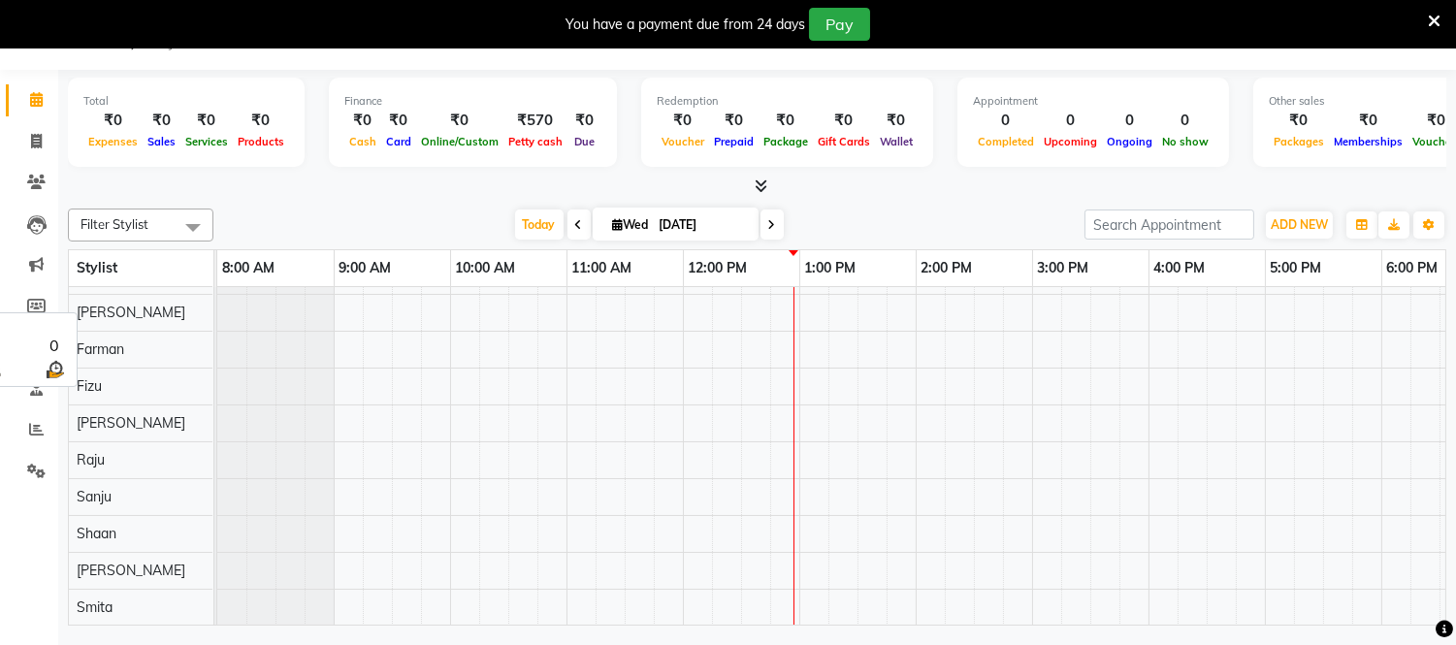
scroll to position [121, 0]
click at [262, 298] on div at bounding box center [275, 313] width 116 height 36
click at [595, 305] on div at bounding box center [973, 404] width 1513 height 441
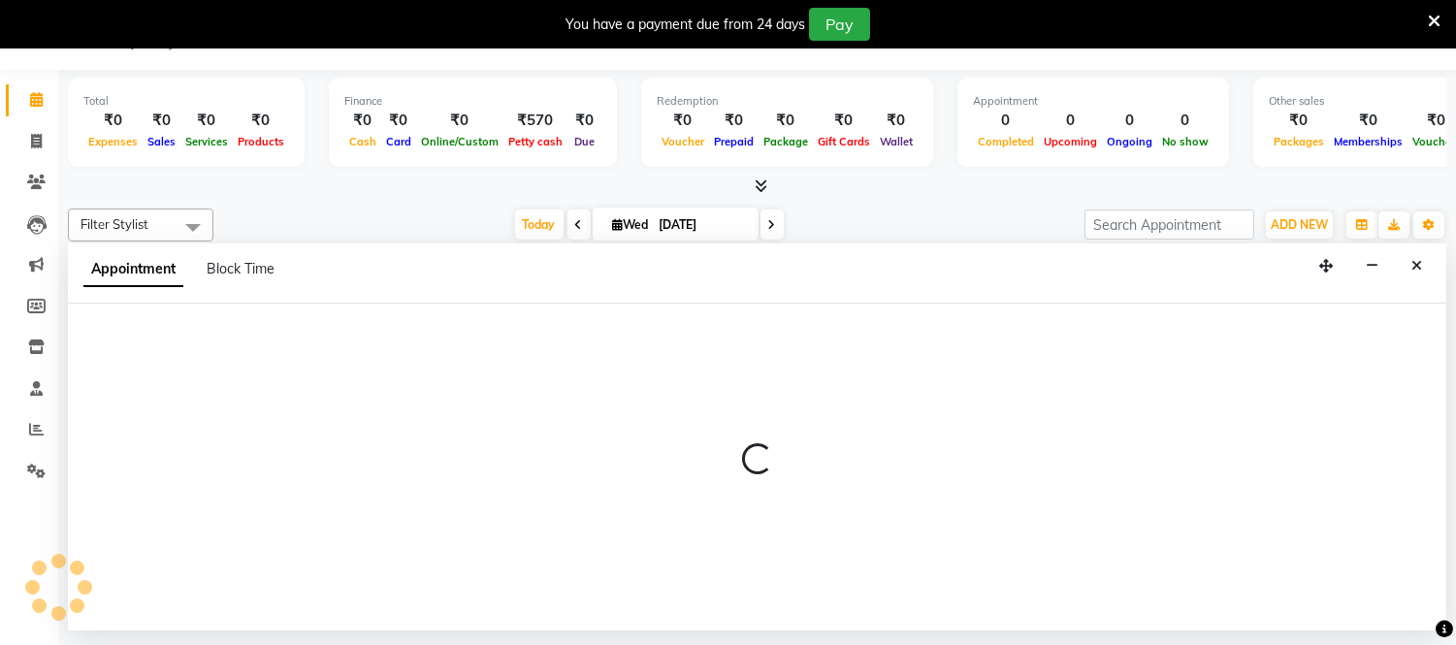
select select "88485"
select select "660"
select select "tentative"
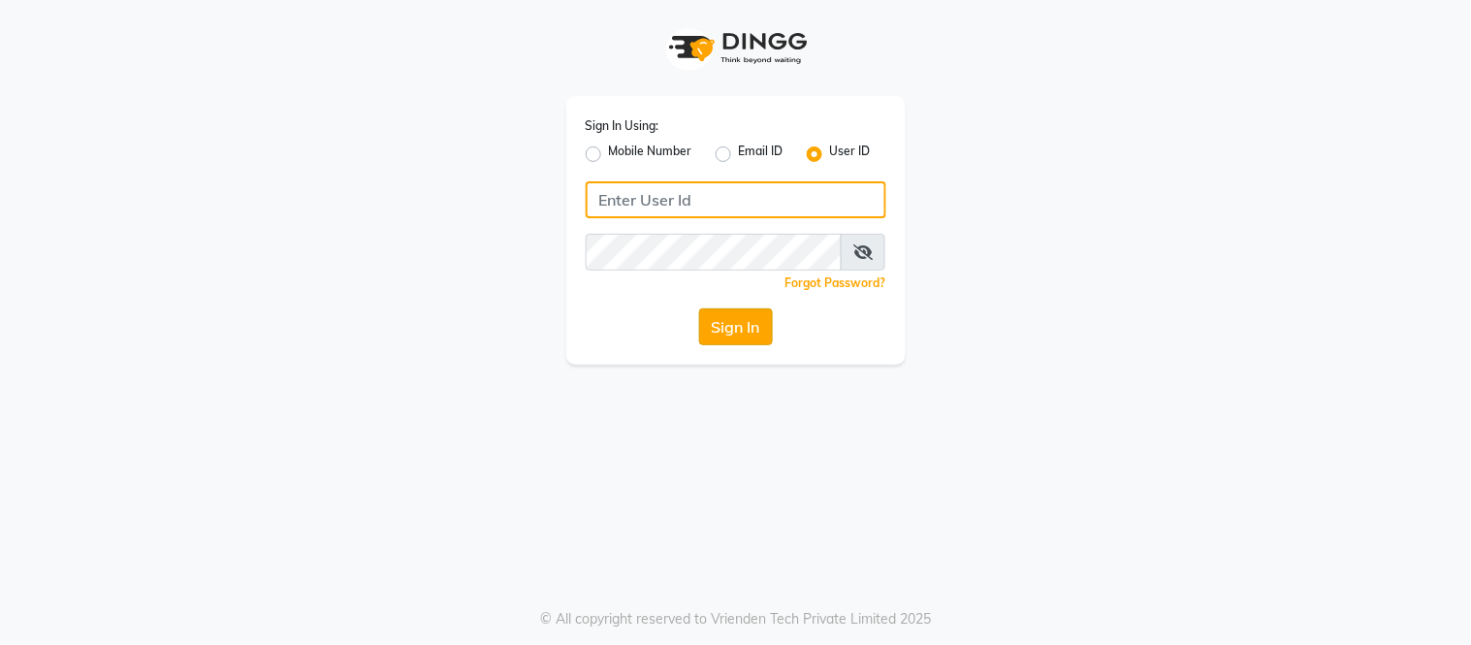
type input "shaan"
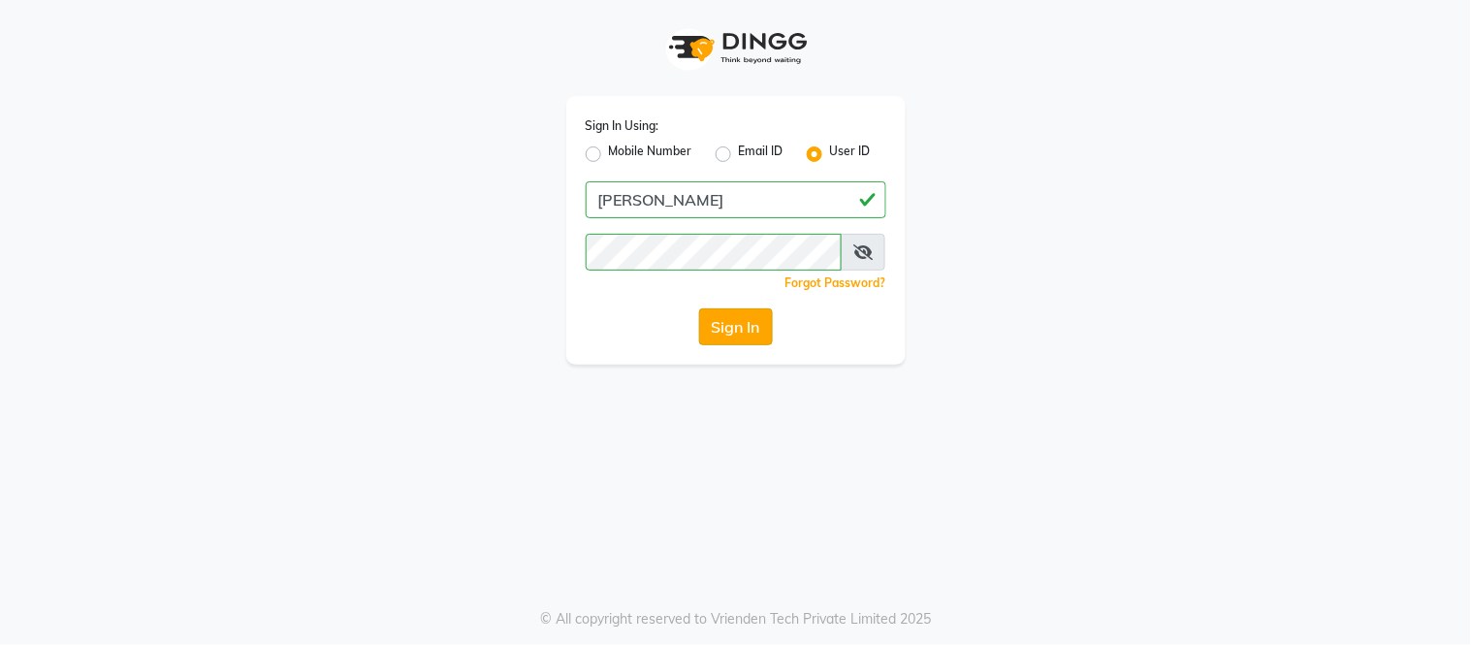
click at [724, 324] on button "Sign In" at bounding box center [736, 326] width 74 height 37
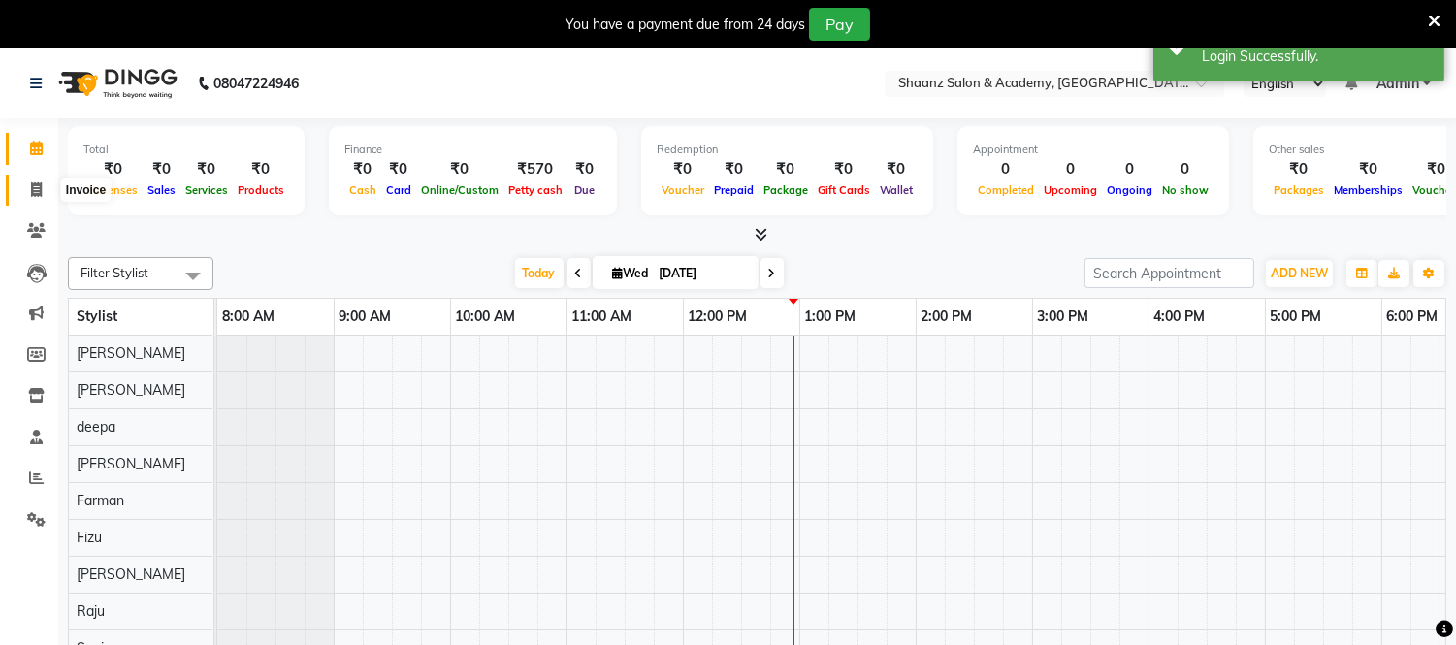
click at [27, 190] on span at bounding box center [36, 190] width 34 height 22
select select "service"
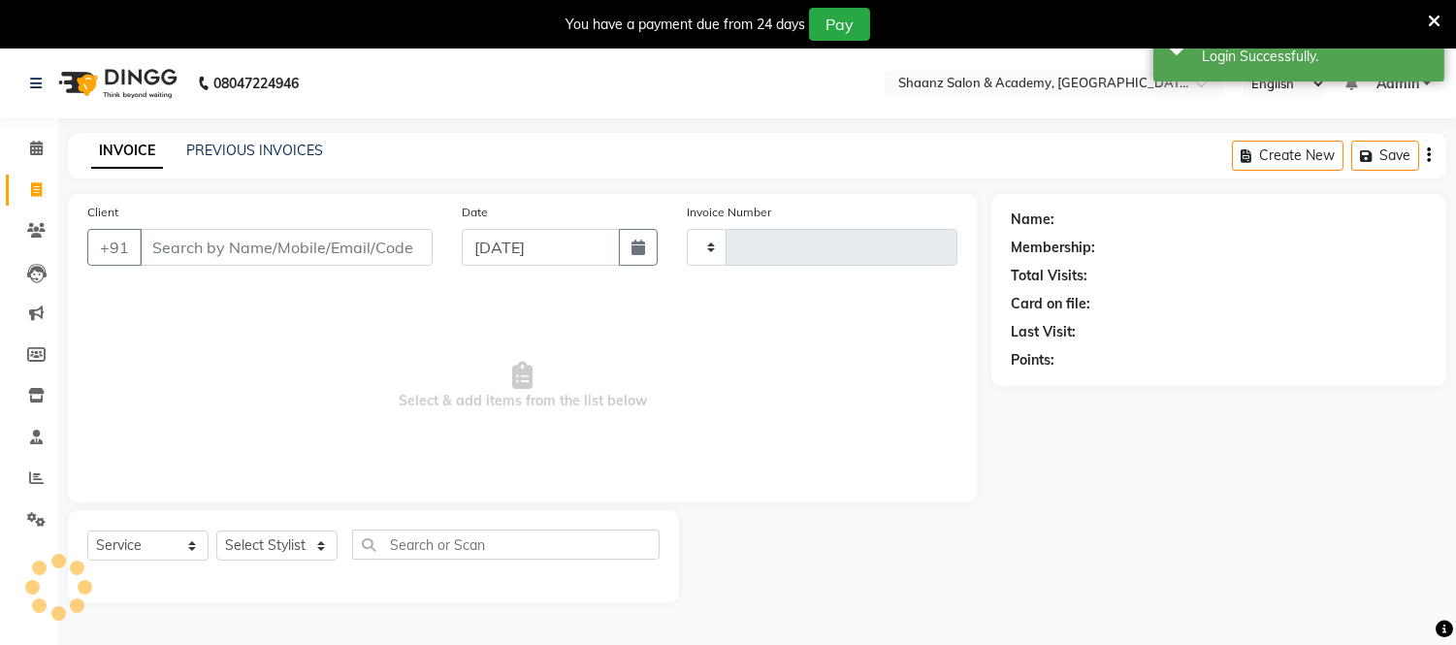
type input "0015"
select select "8719"
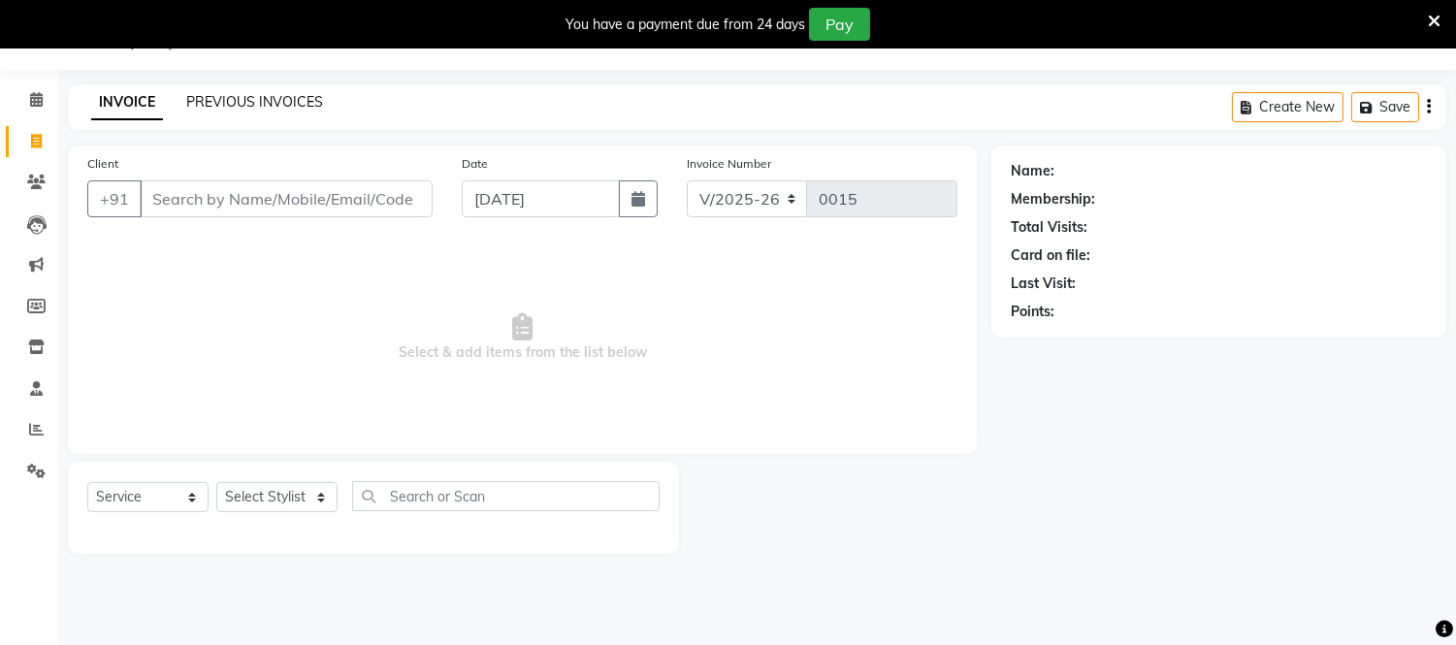
click at [209, 109] on link "PREVIOUS INVOICES" at bounding box center [254, 101] width 137 height 17
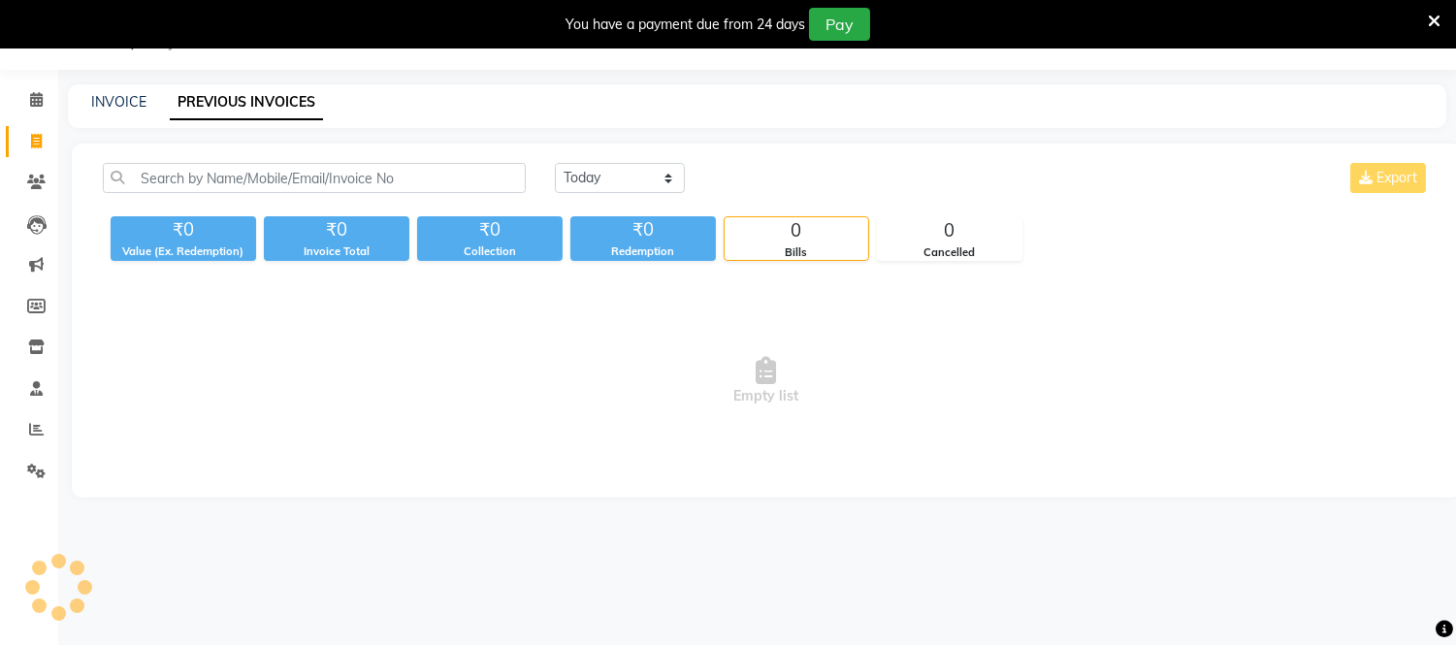
click at [209, 109] on link "PREVIOUS INVOICES" at bounding box center [246, 102] width 153 height 35
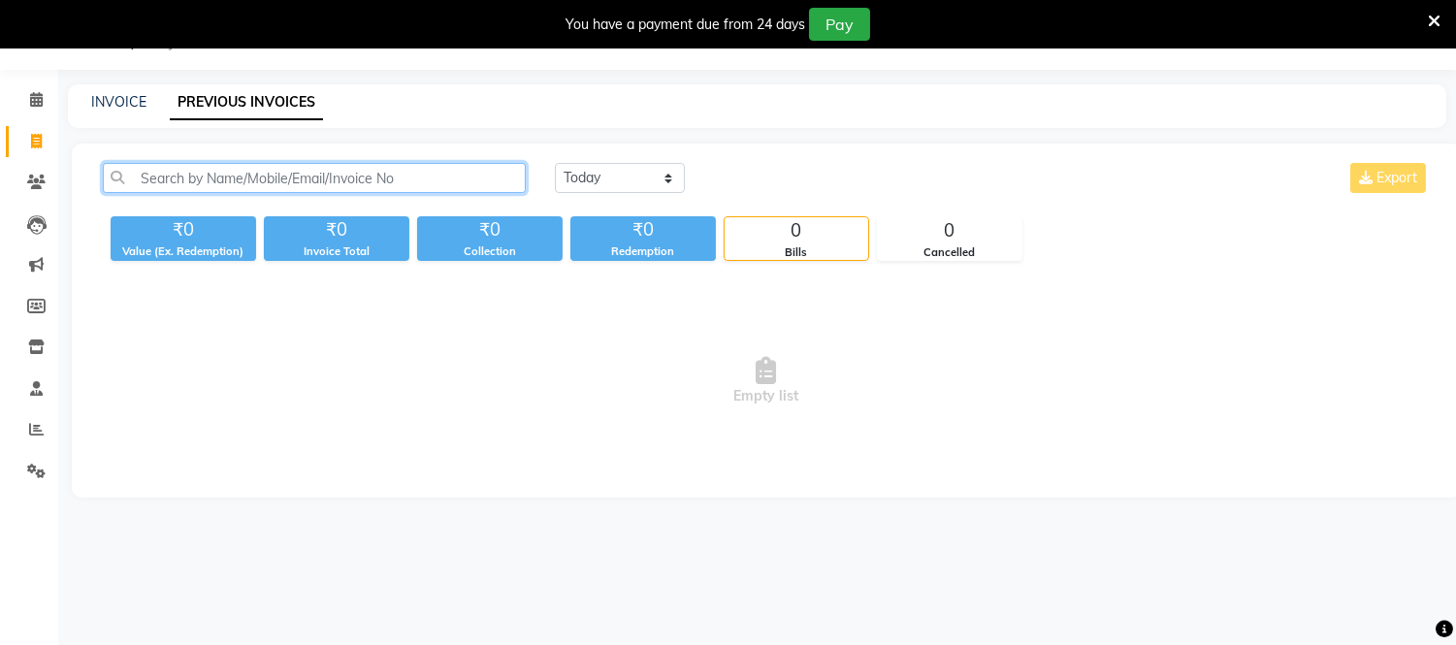
click at [201, 176] on input "text" at bounding box center [314, 178] width 423 height 30
click at [685, 64] on nav "08047224946 Select Location × Shaanz Salon & Academy, Versova English ENGLISH E…" at bounding box center [728, 35] width 1456 height 70
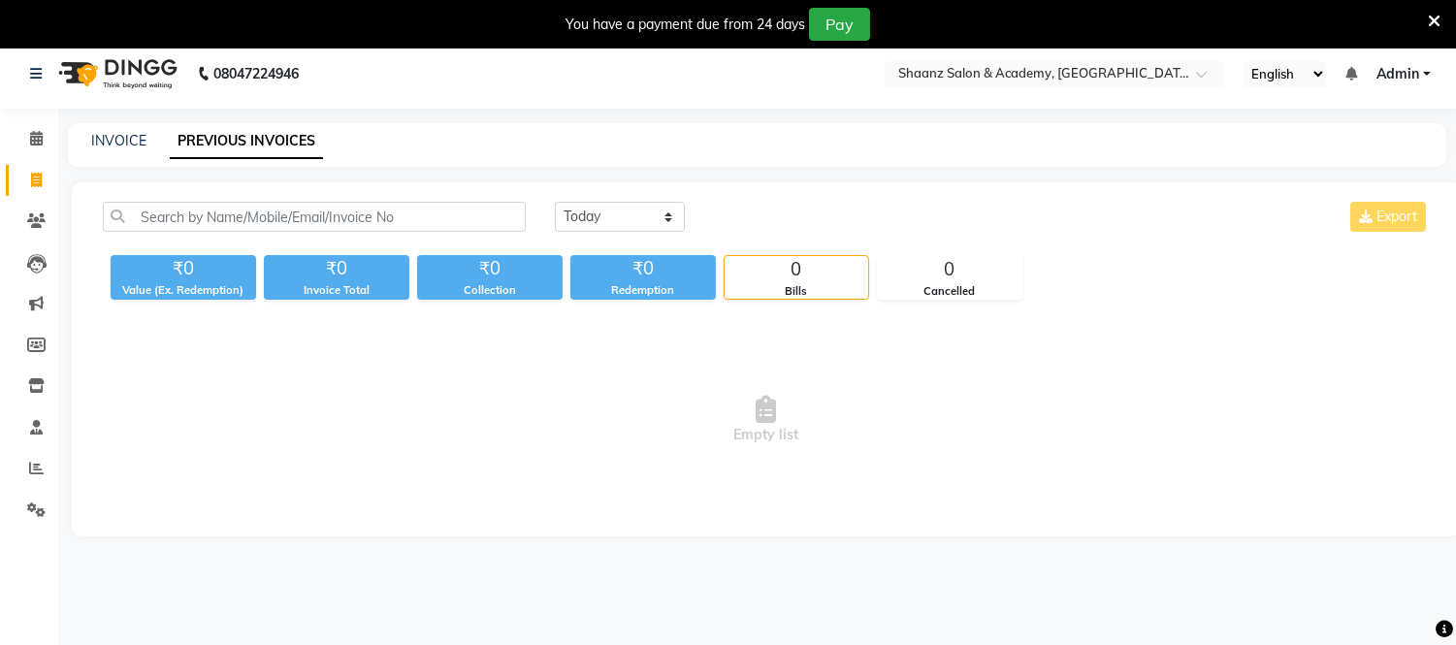
scroll to position [5, 0]
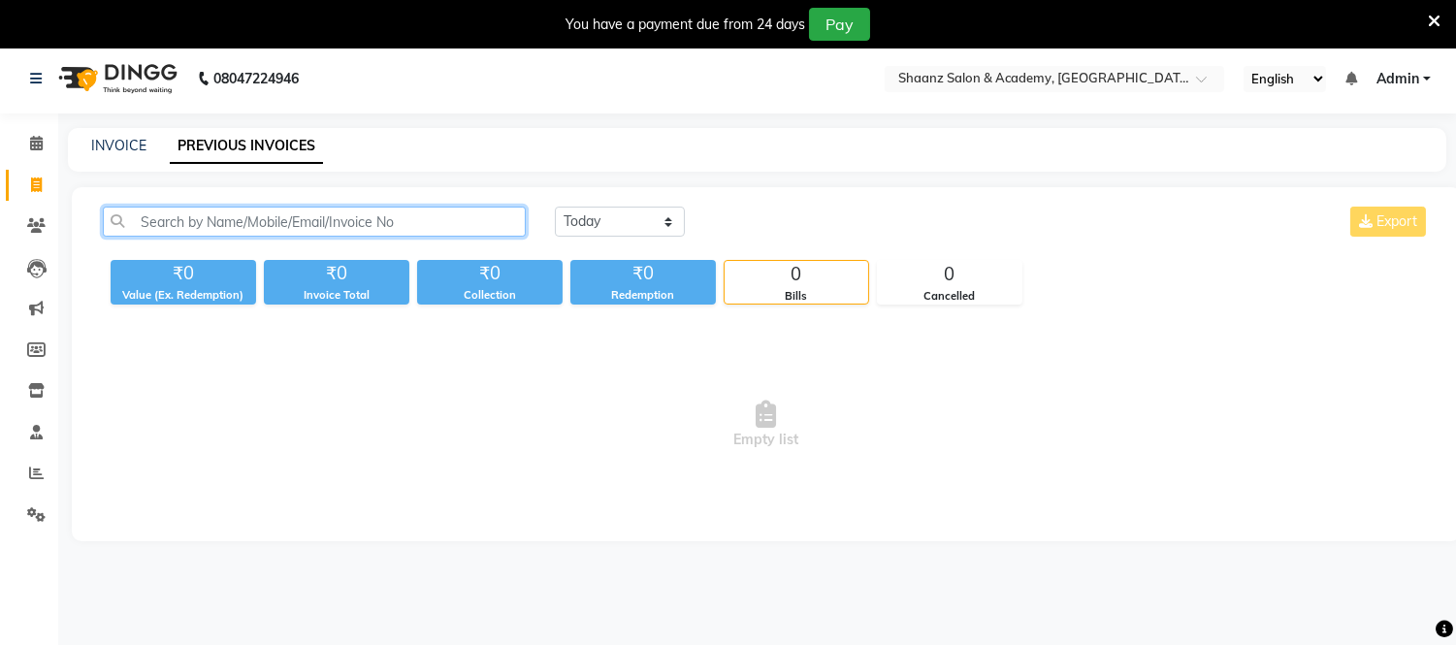
click at [372, 220] on input "text" at bounding box center [314, 222] width 423 height 30
type input "S"
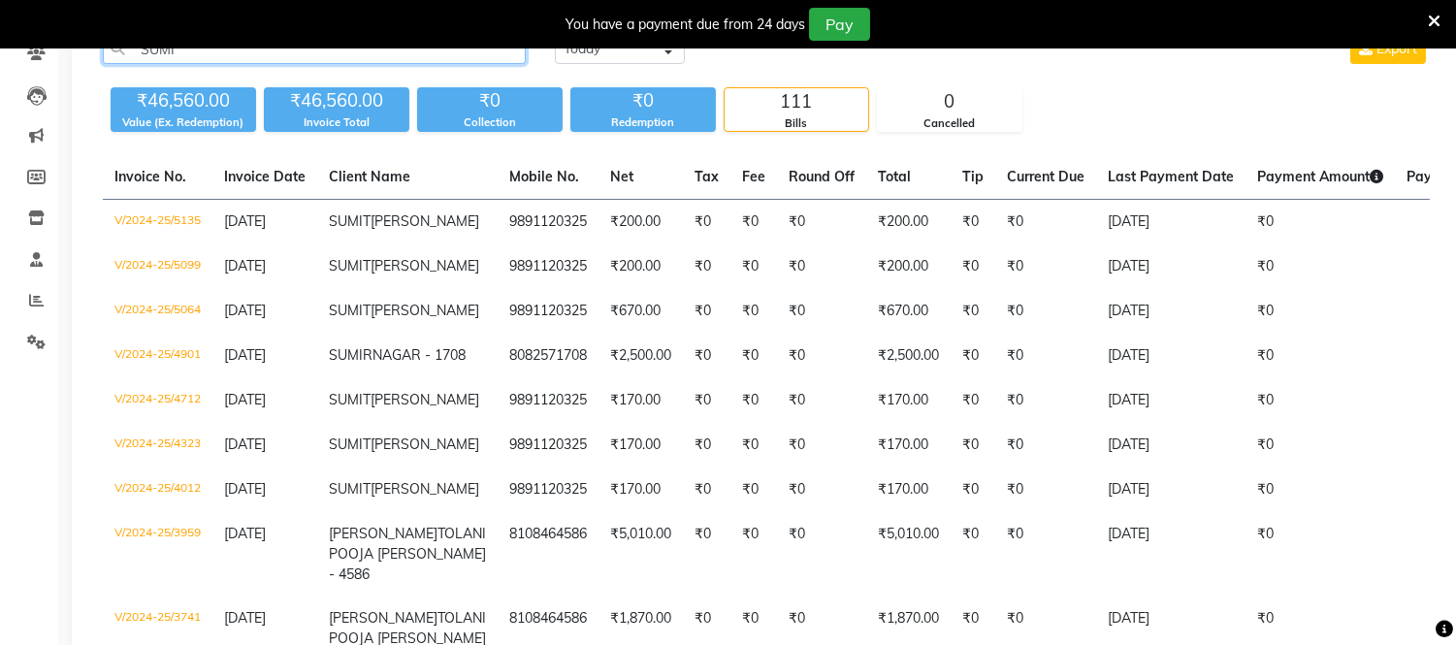
scroll to position [134, 0]
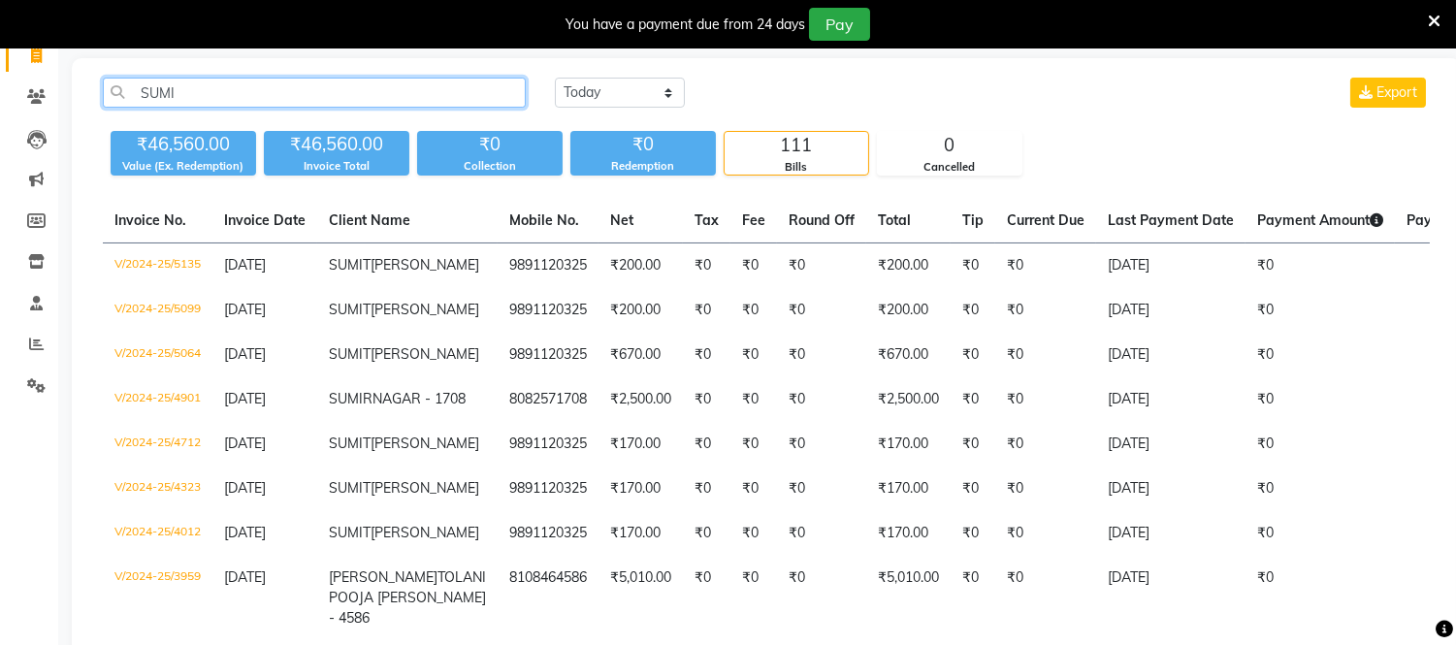
type input "SUMI"
click at [1433, 13] on icon at bounding box center [1434, 21] width 13 height 17
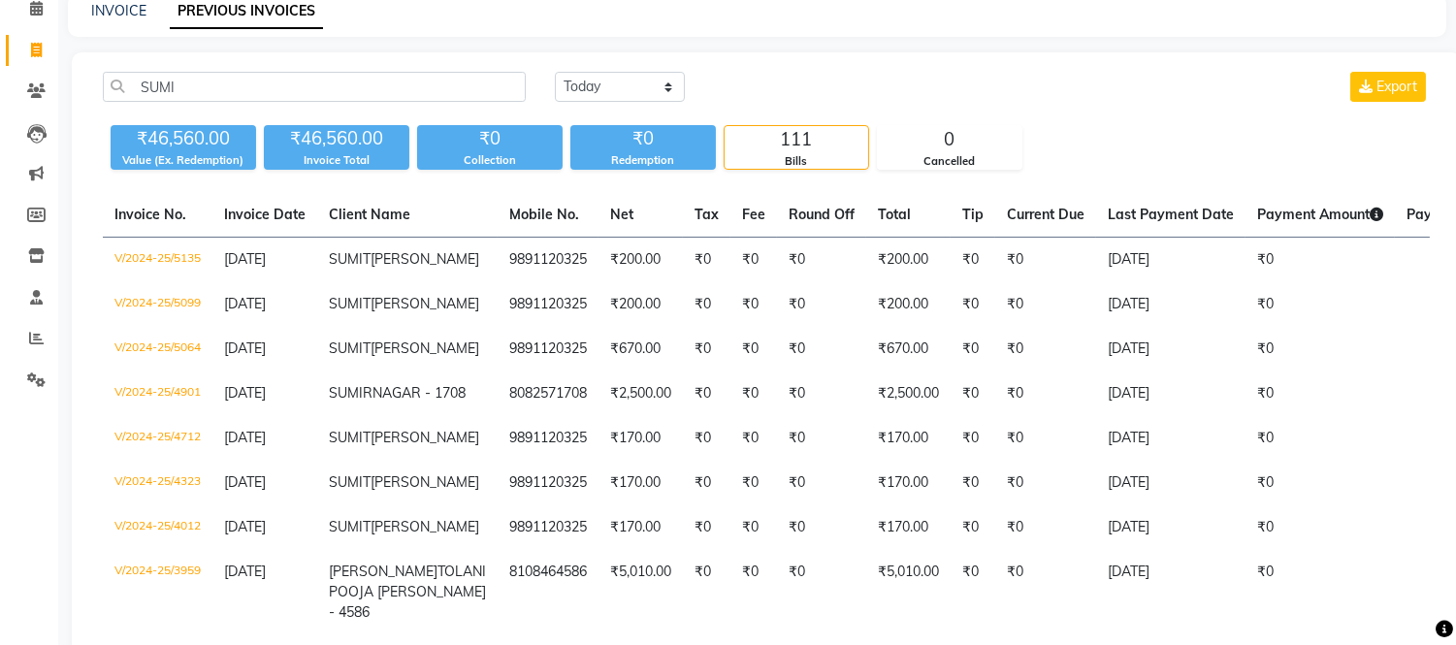
scroll to position [0, 0]
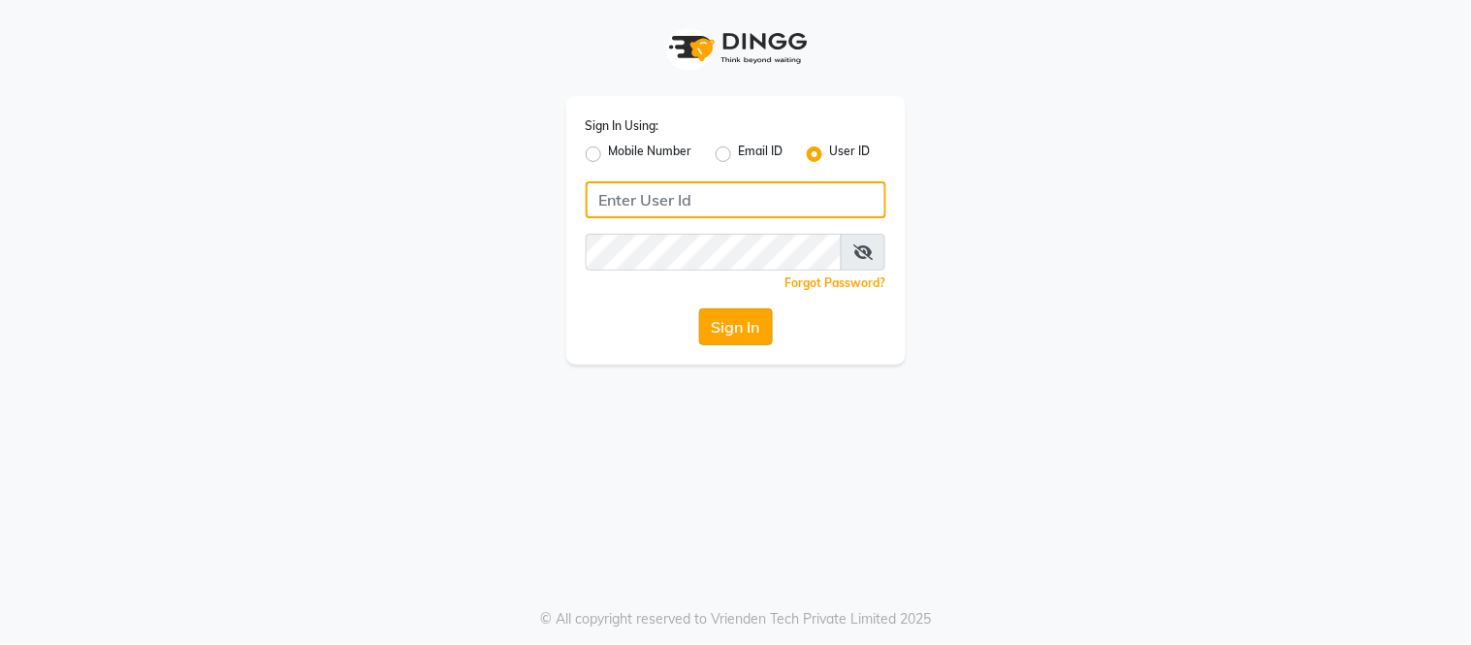
type input "[PERSON_NAME]"
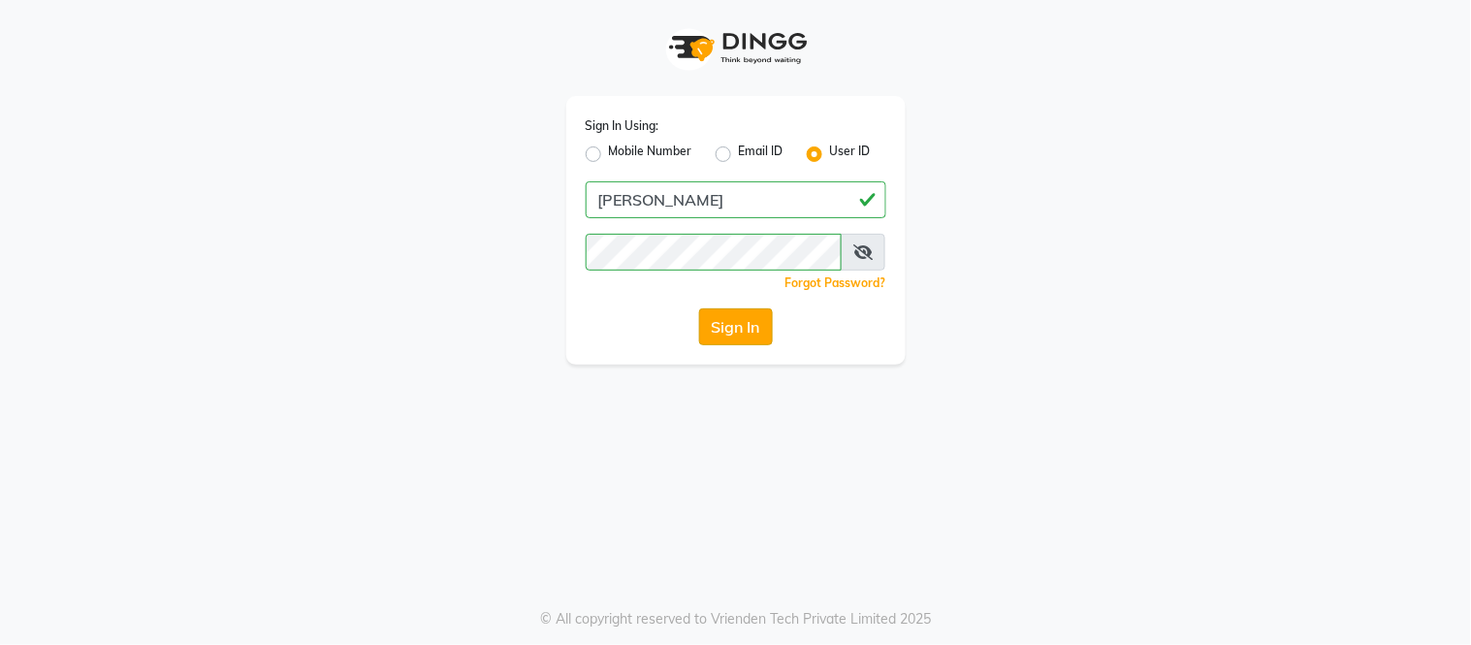
click at [767, 315] on button "Sign In" at bounding box center [736, 326] width 74 height 37
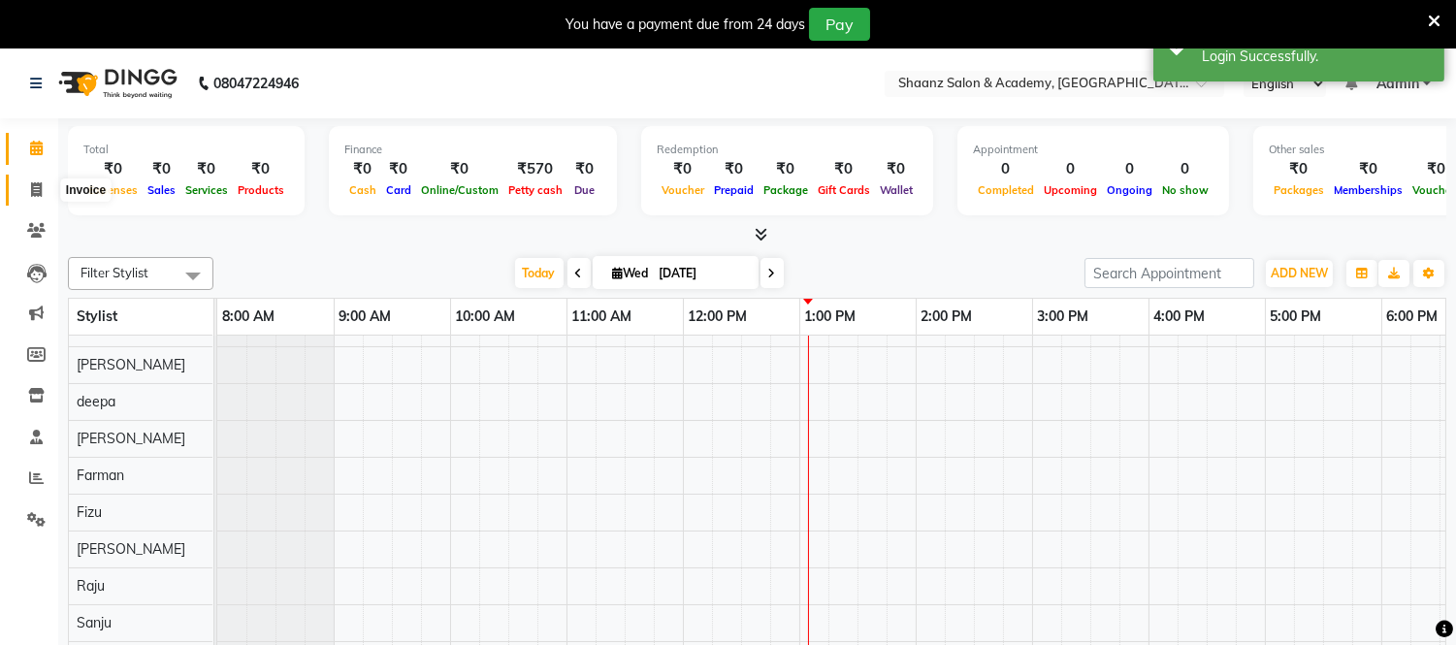
click at [37, 187] on icon at bounding box center [36, 189] width 11 height 15
select select "8719"
select select "service"
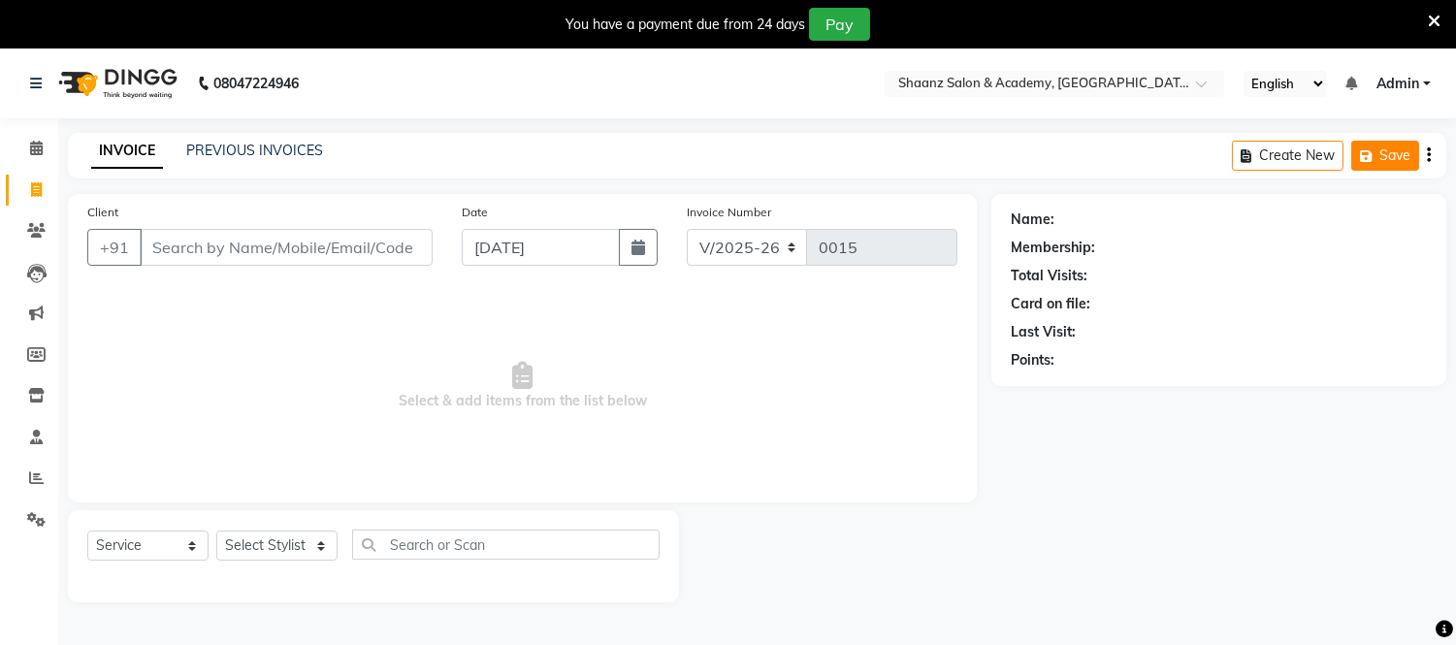
click at [1368, 152] on icon "button" at bounding box center [1369, 156] width 19 height 14
click at [1393, 149] on button "Save" at bounding box center [1385, 156] width 68 height 30
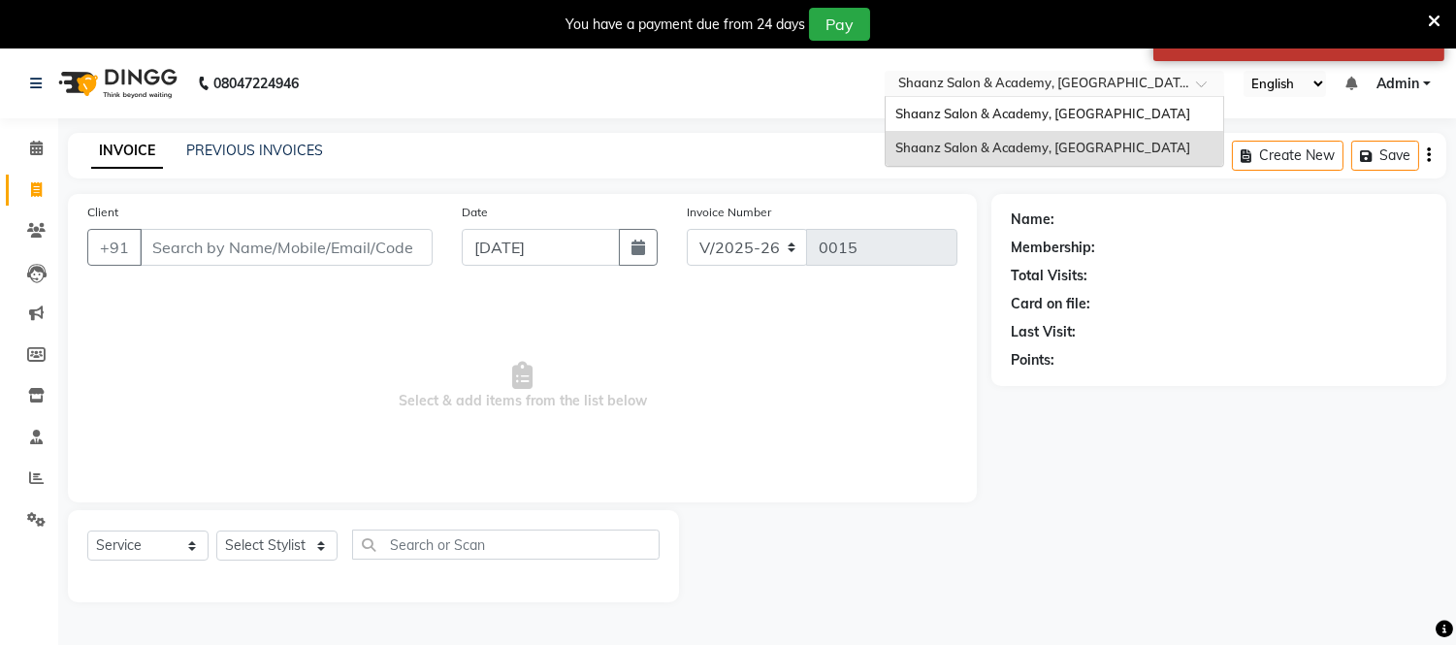
click at [1194, 81] on div at bounding box center [1055, 85] width 340 height 19
click at [1123, 148] on div "Shaanz Salon & Academy, [GEOGRAPHIC_DATA]" at bounding box center [1055, 148] width 338 height 35
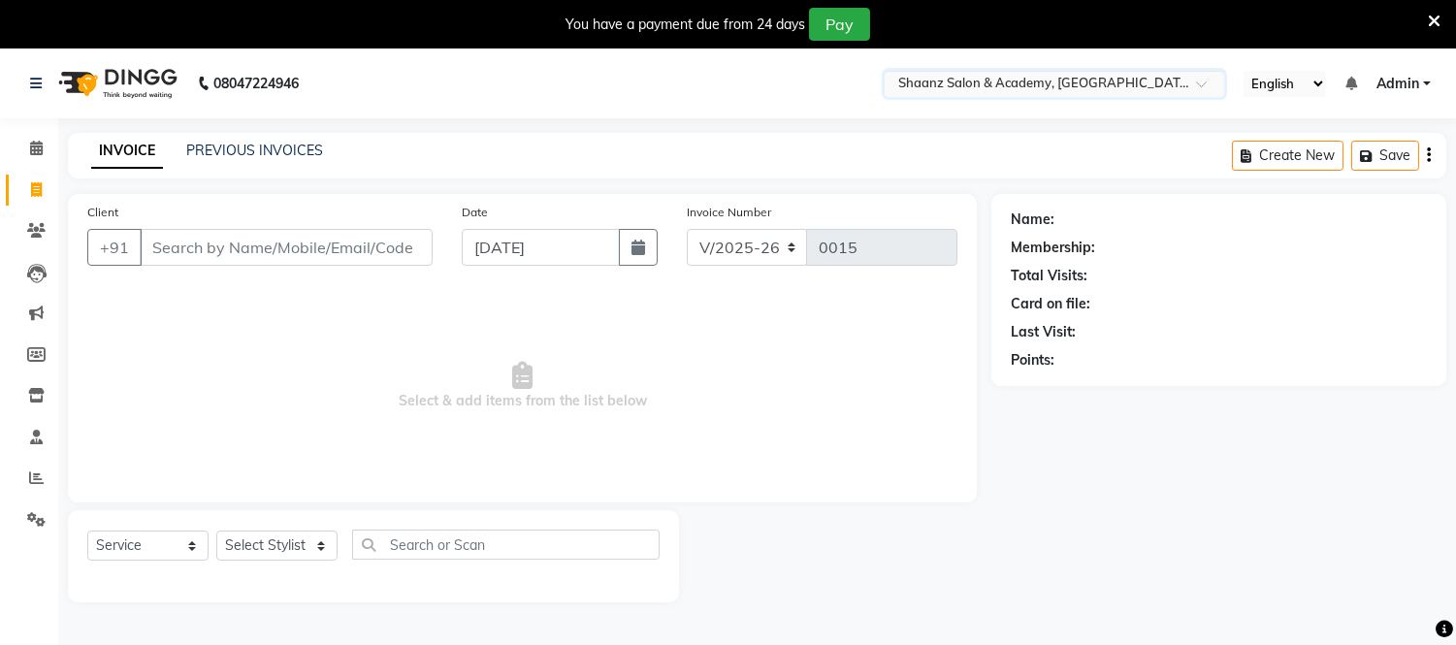
click at [1226, 52] on nav "08047224946 Select Location × Shaanz Salon & Academy, Versova English ENGLISH E…" at bounding box center [728, 84] width 1456 height 70
click at [1378, 146] on button "Save" at bounding box center [1385, 156] width 68 height 30
click at [1432, 13] on icon at bounding box center [1434, 21] width 13 height 17
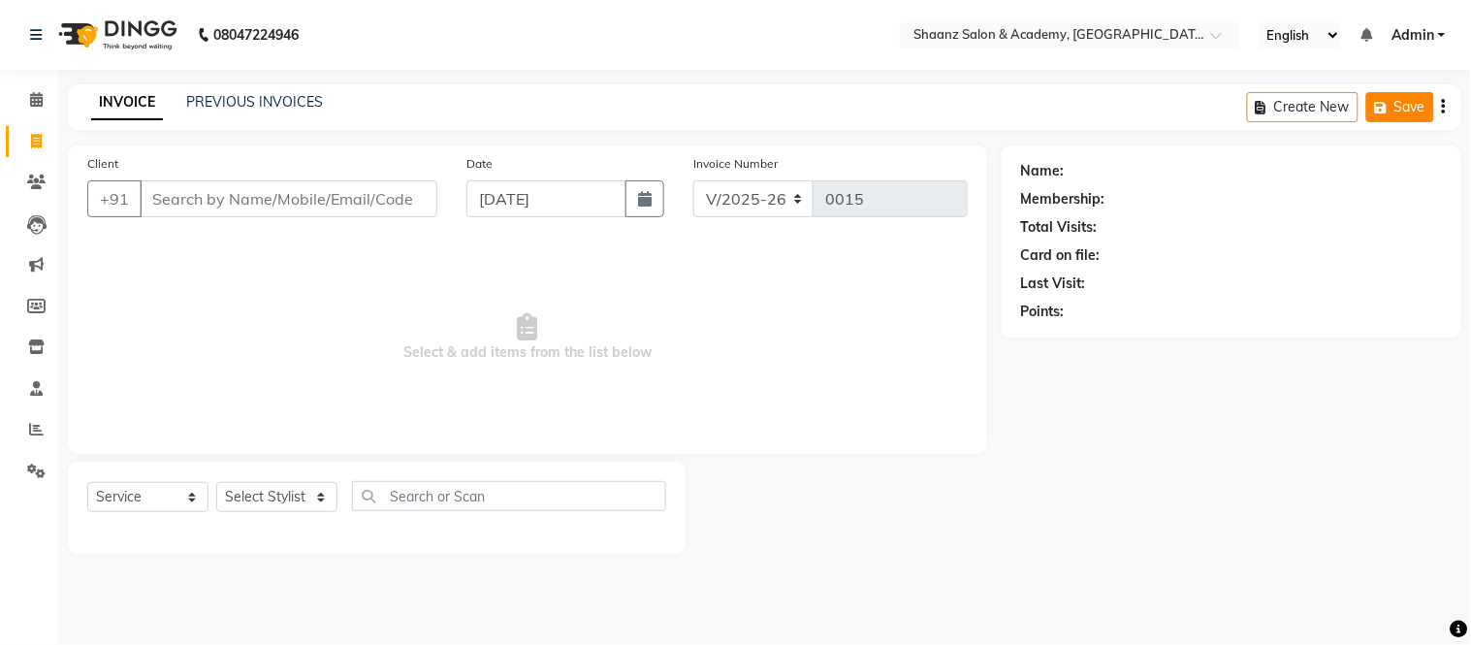
click at [1416, 110] on button "Save" at bounding box center [1401, 107] width 68 height 30
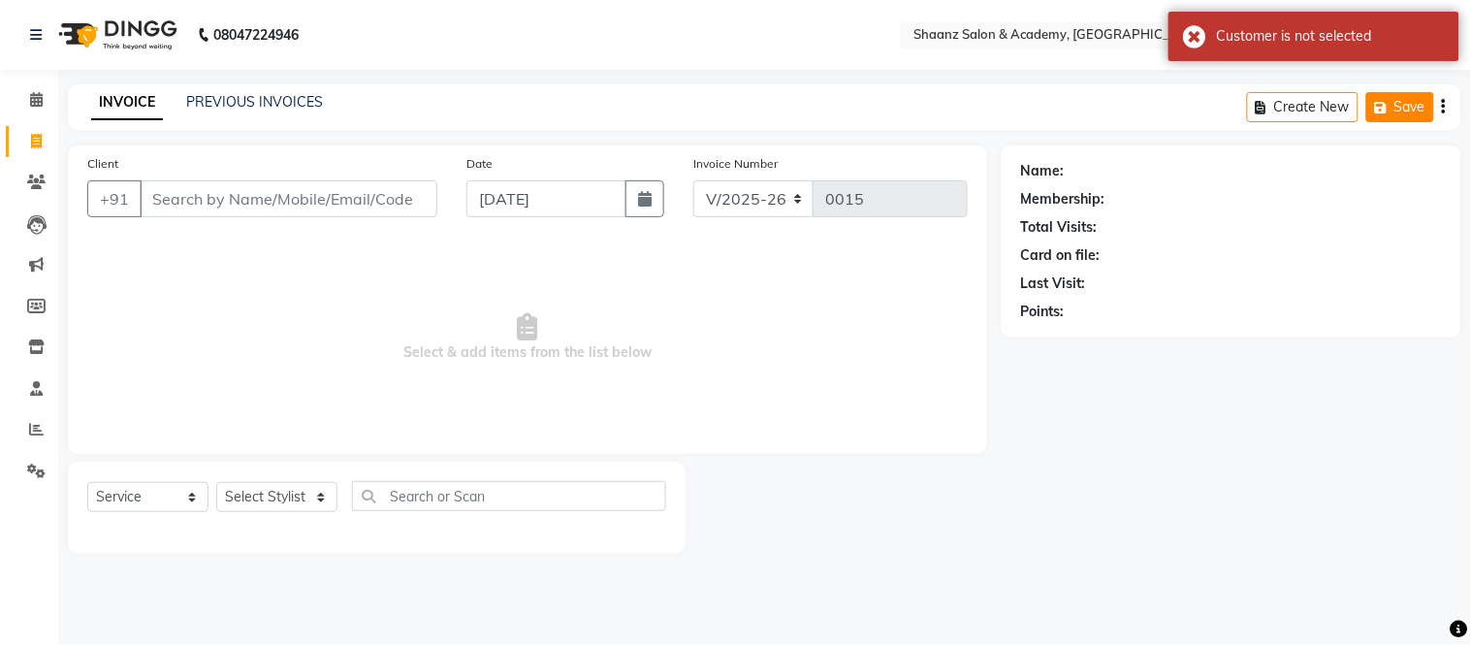
click at [1416, 110] on button "Save" at bounding box center [1401, 107] width 68 height 30
click at [1412, 108] on button "Save" at bounding box center [1401, 107] width 68 height 30
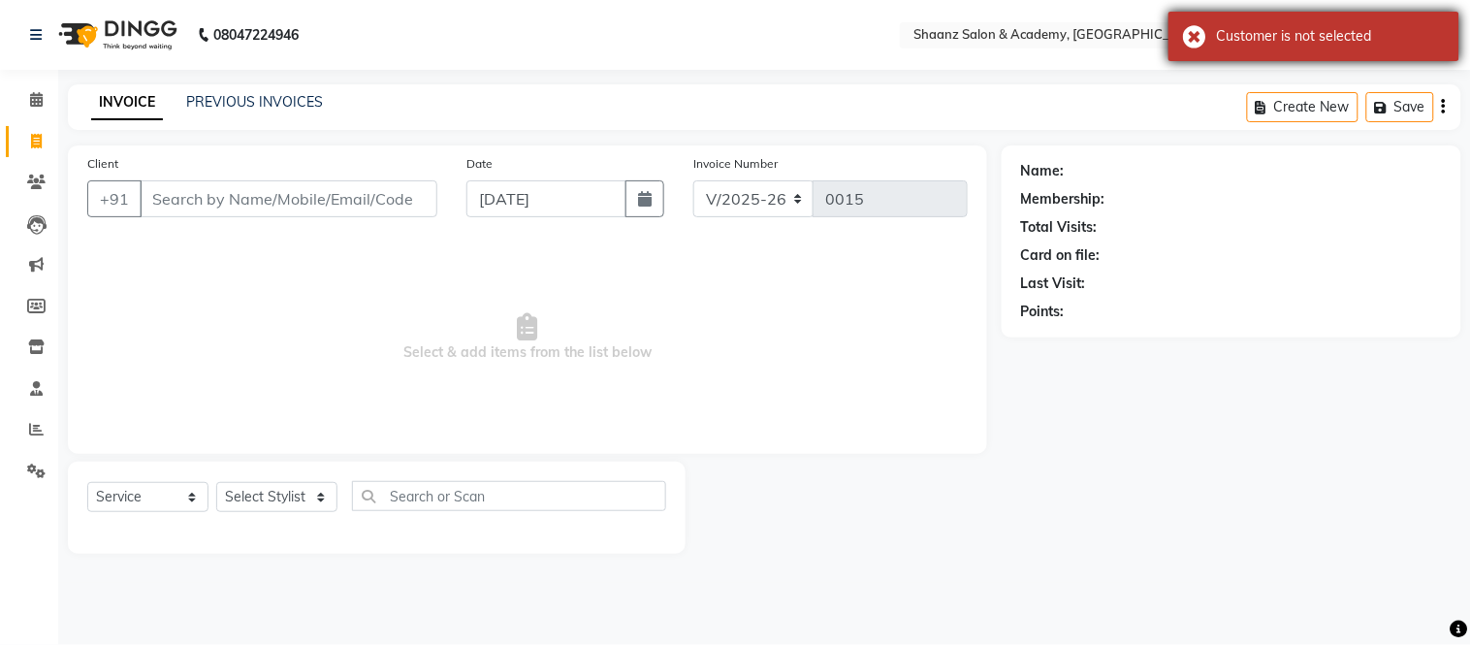
click at [1193, 33] on div "Customer is not selected" at bounding box center [1314, 36] width 291 height 49
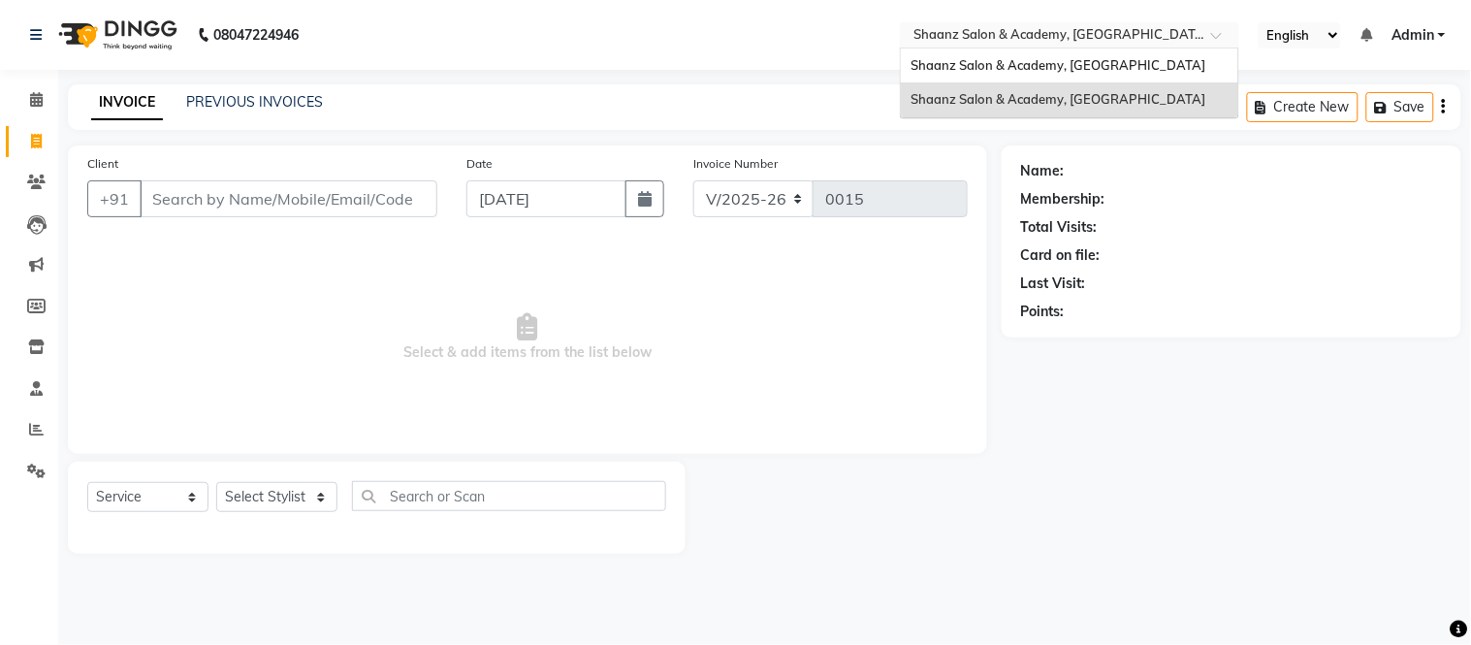
click at [1191, 33] on input "text" at bounding box center [1050, 36] width 281 height 19
click at [1116, 99] on span "Shaanz Salon & Academy, [GEOGRAPHIC_DATA]" at bounding box center [1058, 99] width 295 height 16
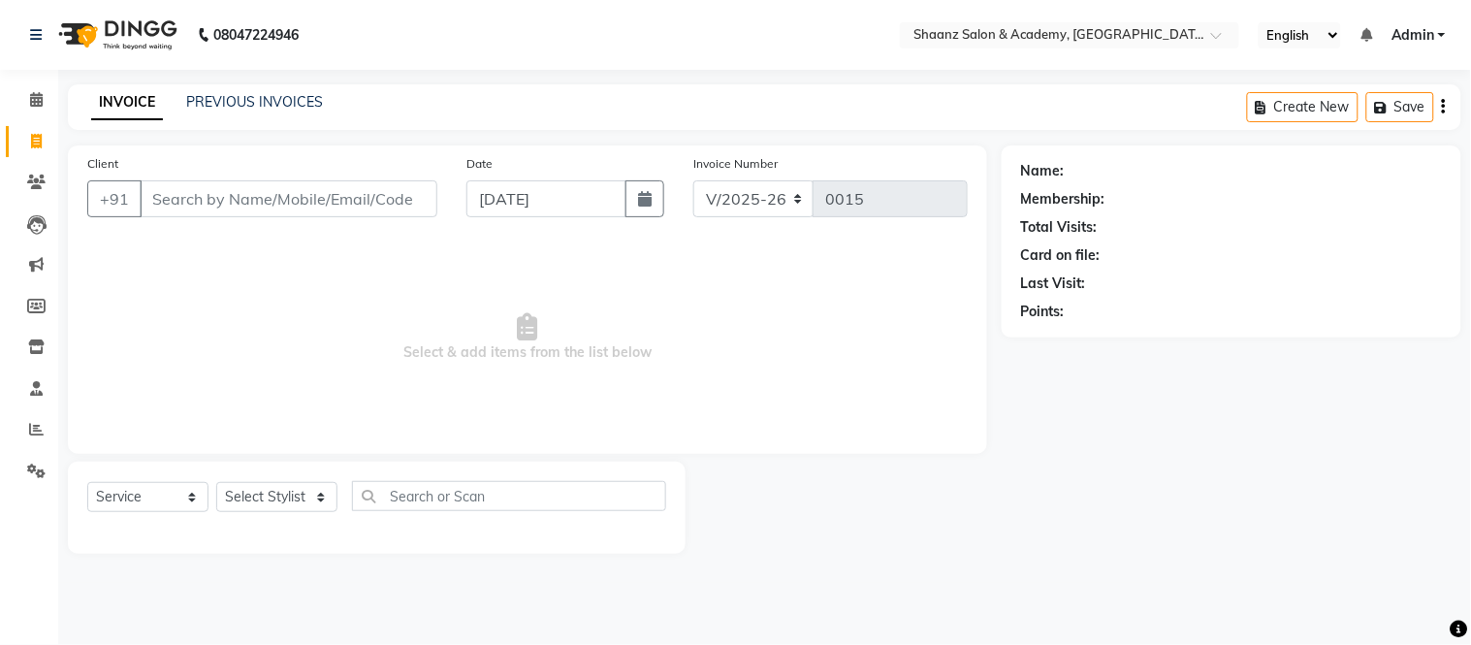
click at [1116, 99] on div "INVOICE PREVIOUS INVOICES Create New Save" at bounding box center [765, 107] width 1394 height 46
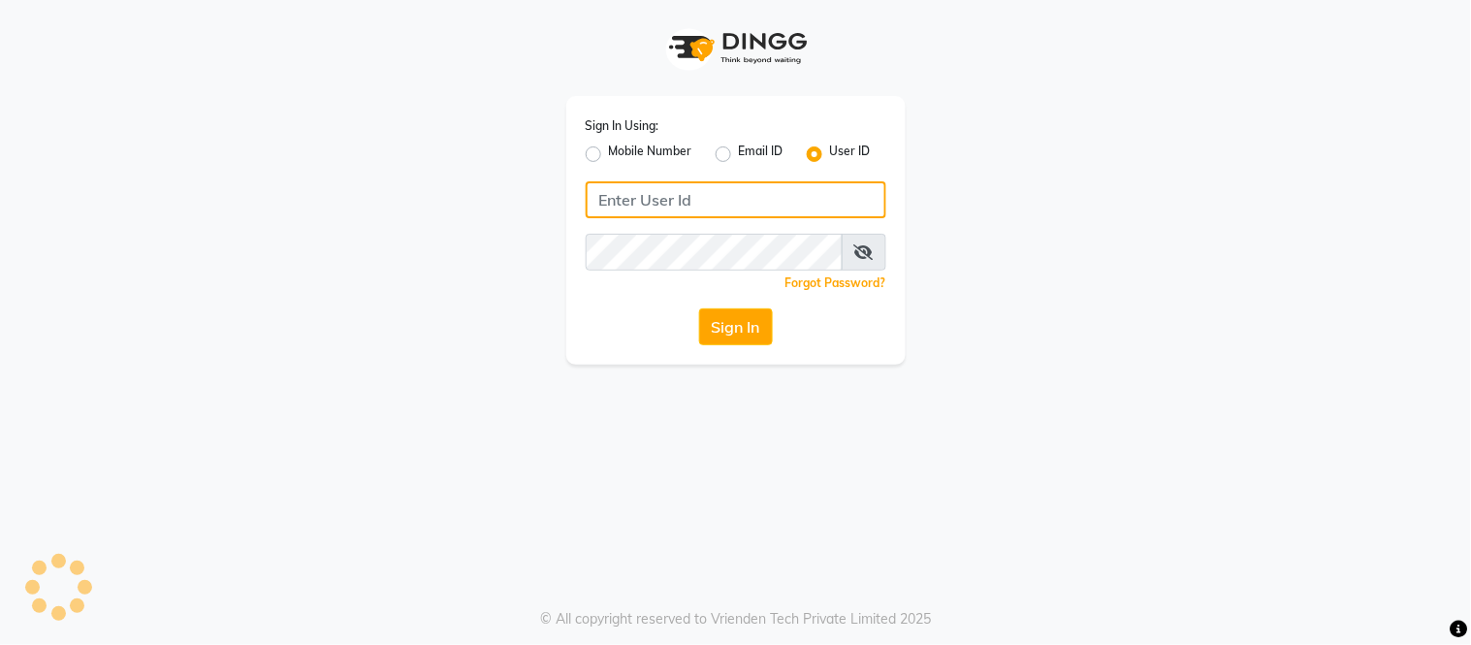
type input "[PERSON_NAME]"
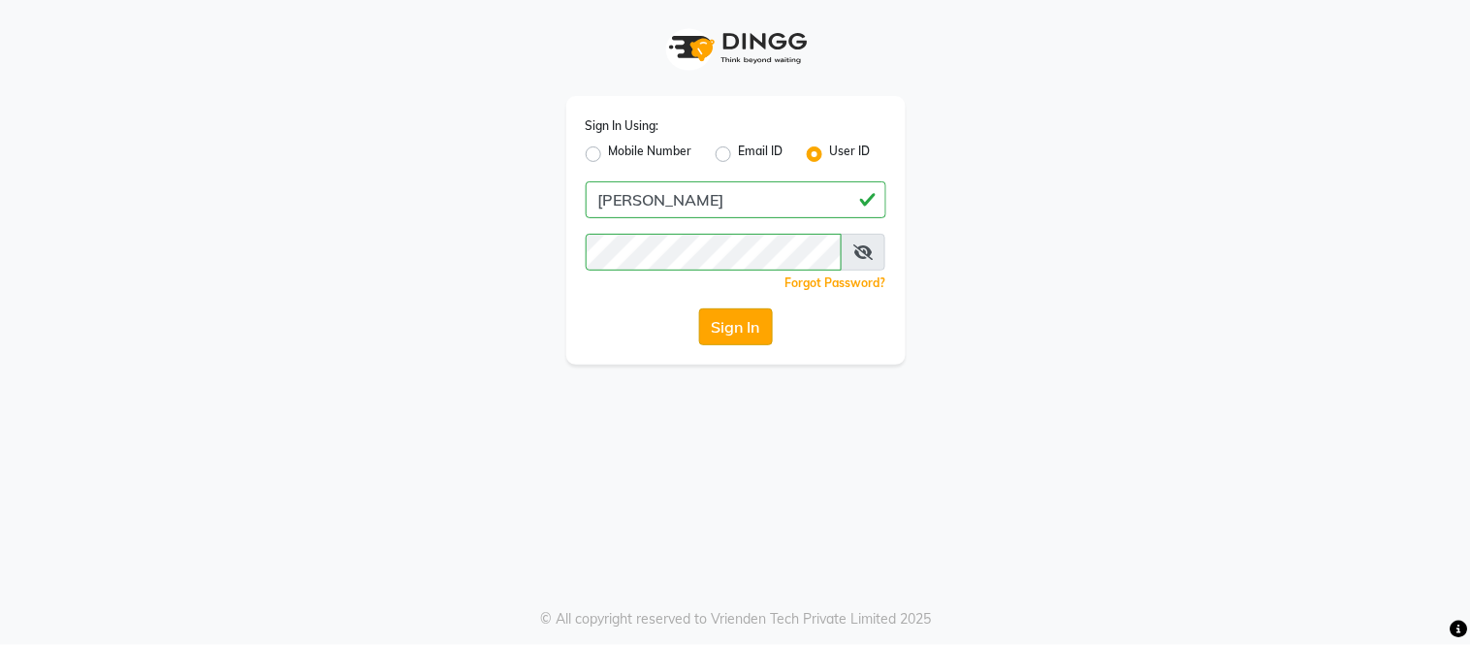
click at [748, 322] on button "Sign In" at bounding box center [736, 326] width 74 height 37
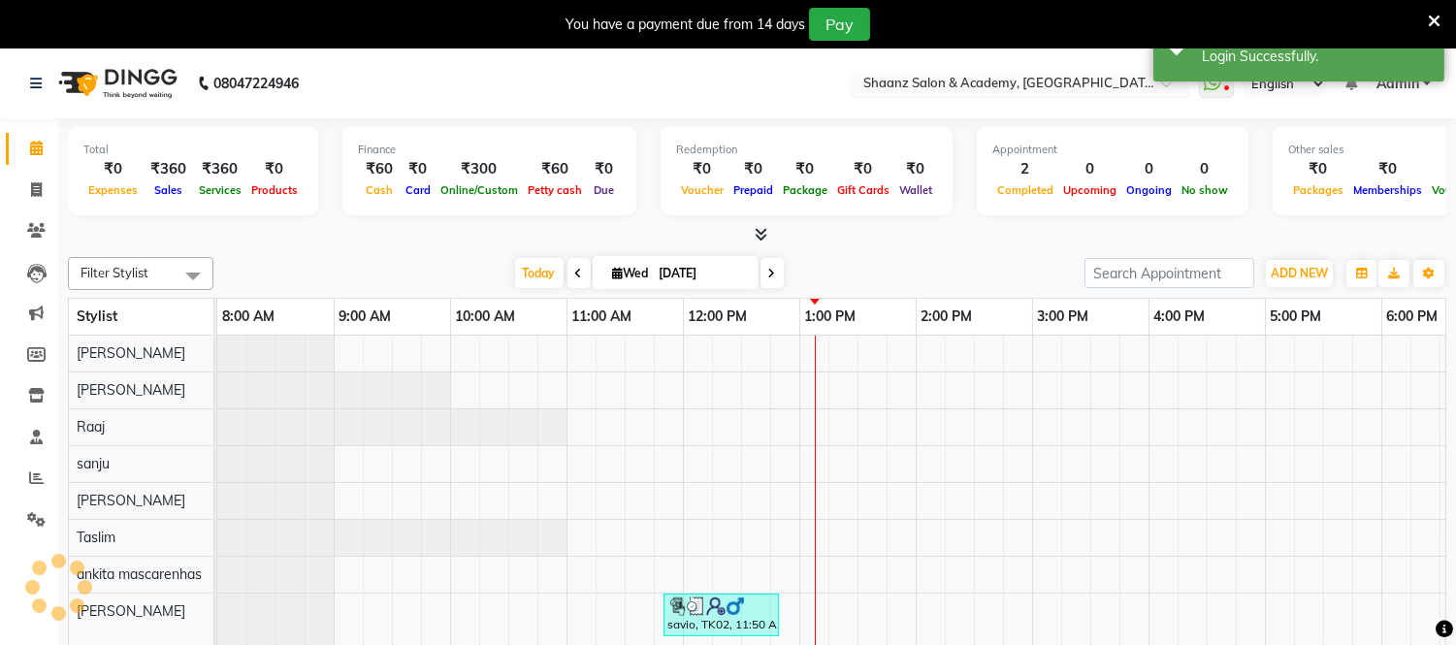
scroll to position [25, 0]
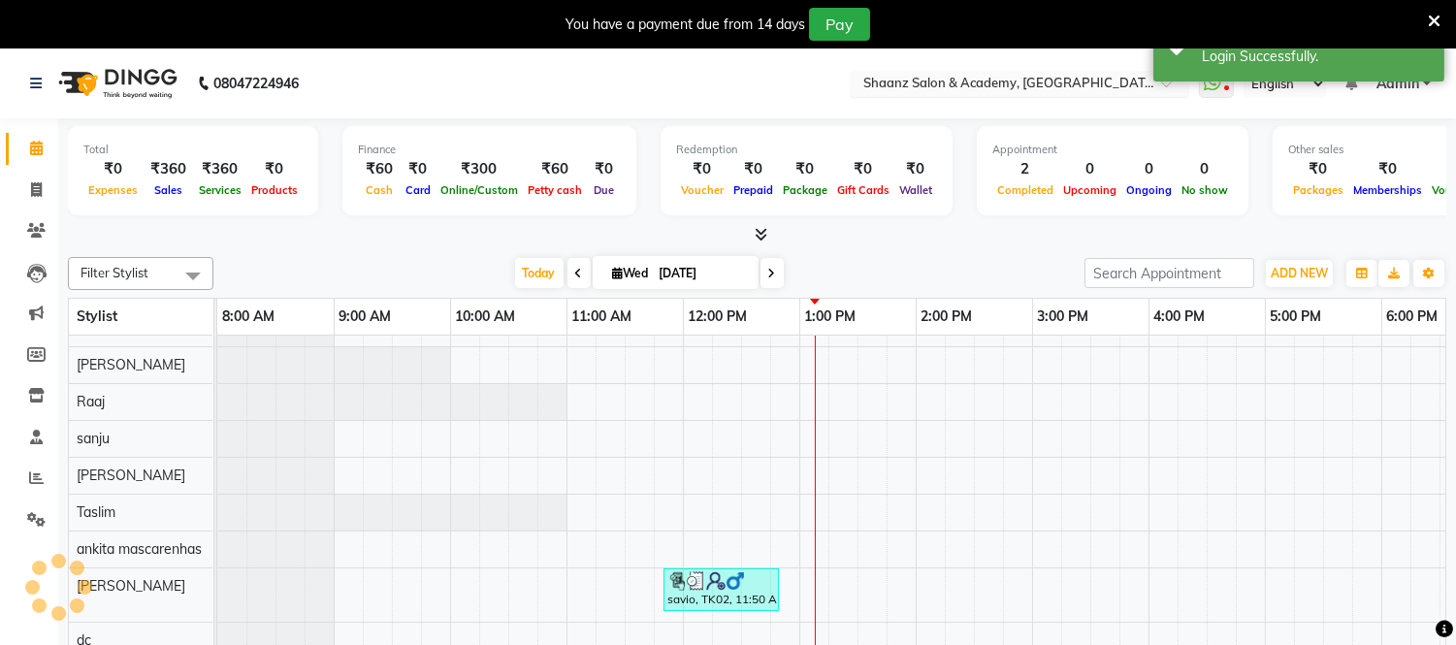
click at [1090, 82] on input "text" at bounding box center [999, 85] width 281 height 19
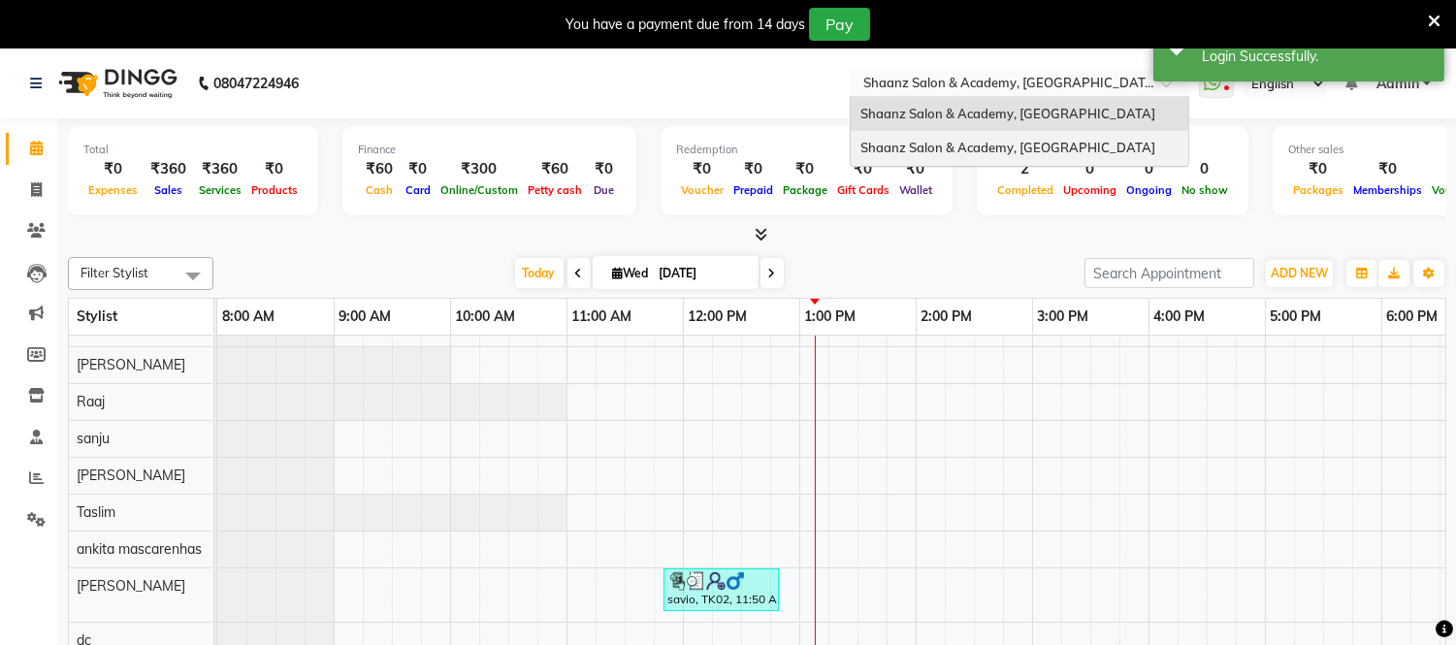
click at [1070, 142] on div "Shaanz Salon & Academy, [GEOGRAPHIC_DATA]" at bounding box center [1020, 148] width 338 height 35
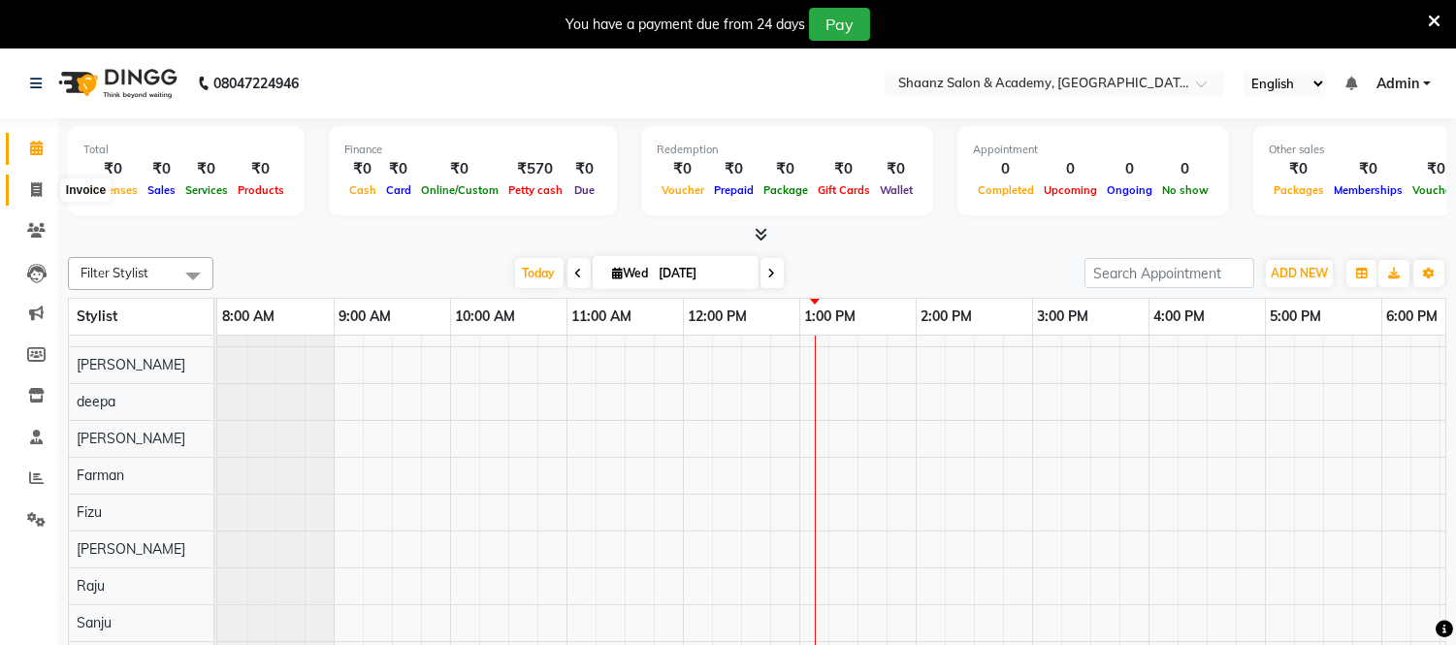
click at [37, 190] on icon at bounding box center [36, 189] width 11 height 15
select select "8719"
select select "service"
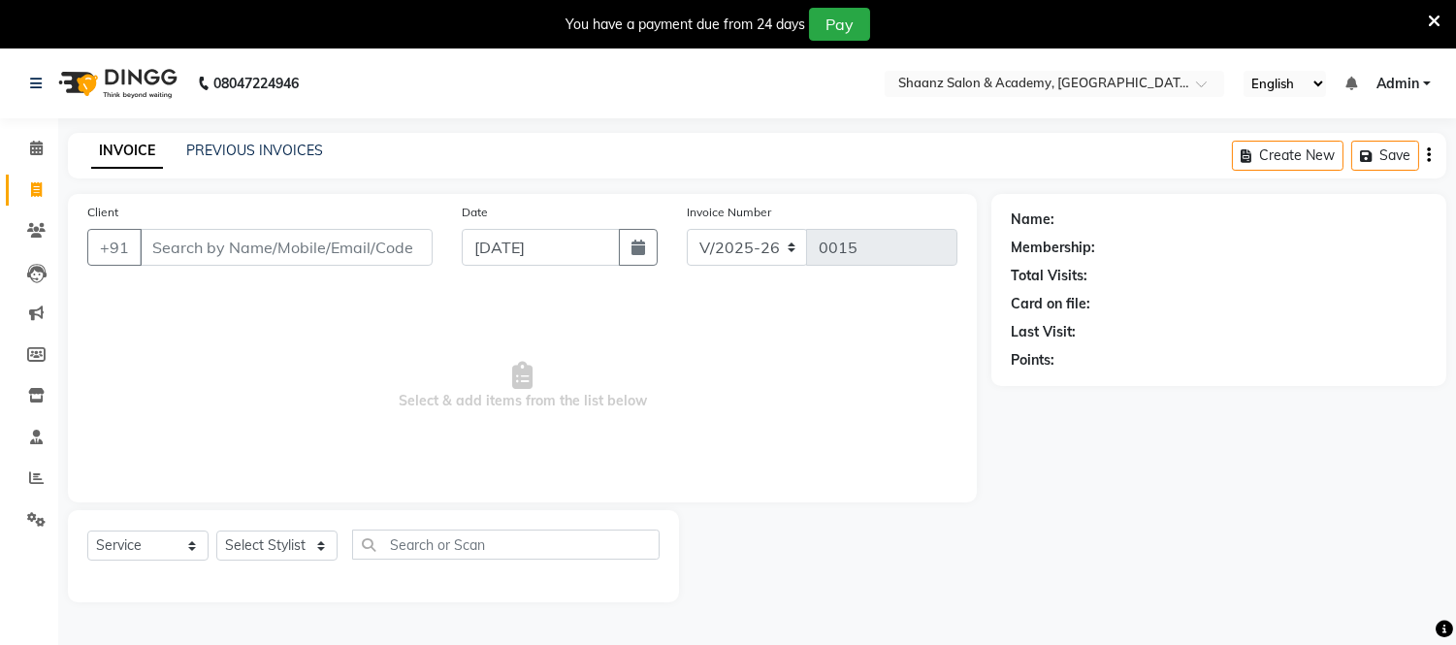
click at [185, 240] on input "Client" at bounding box center [286, 247] width 293 height 37
type input "DRI"
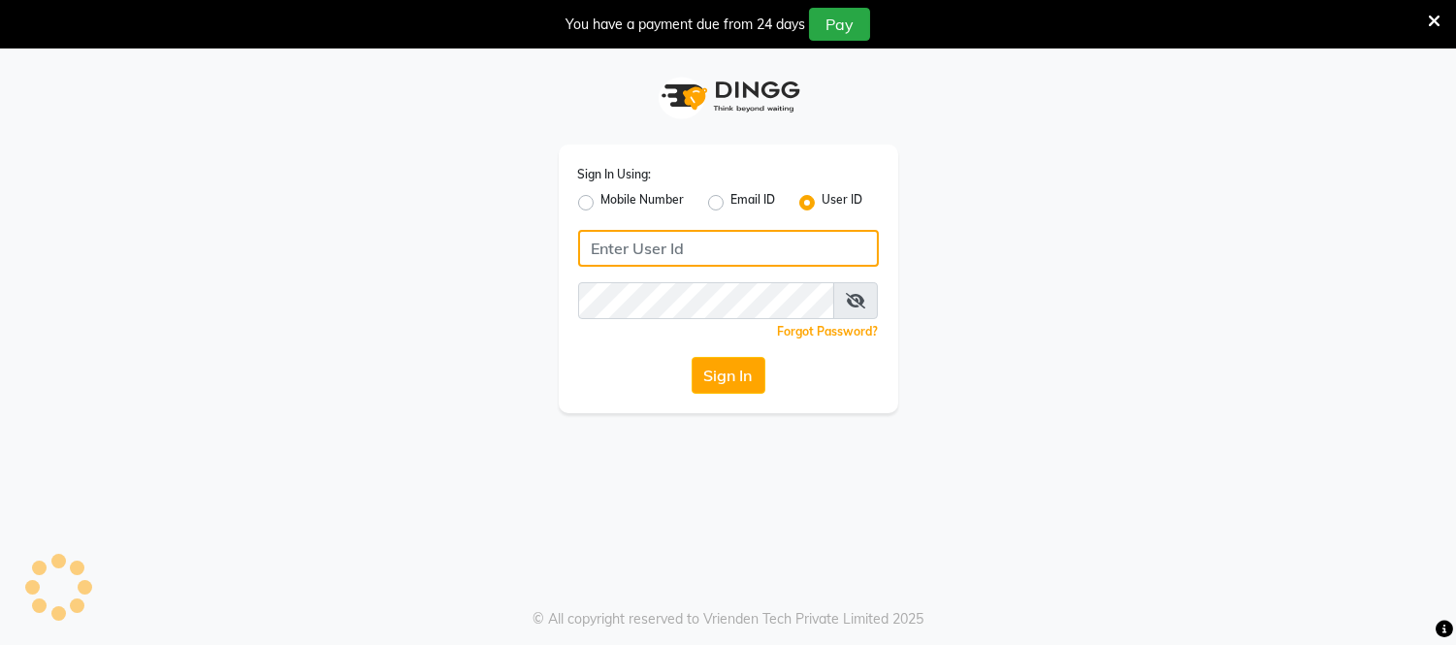
type input "[PERSON_NAME]"
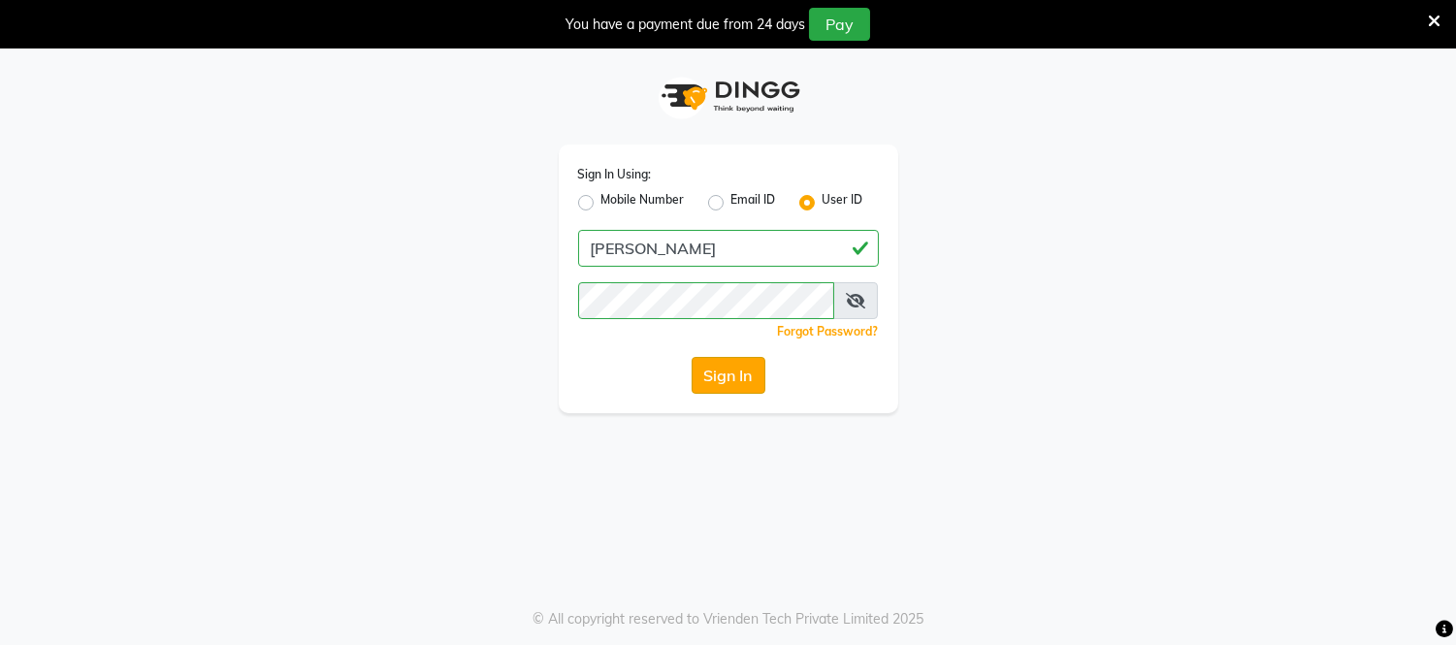
click at [726, 379] on button "Sign In" at bounding box center [729, 375] width 74 height 37
click at [726, 379] on div "Sign In" at bounding box center [728, 375] width 301 height 37
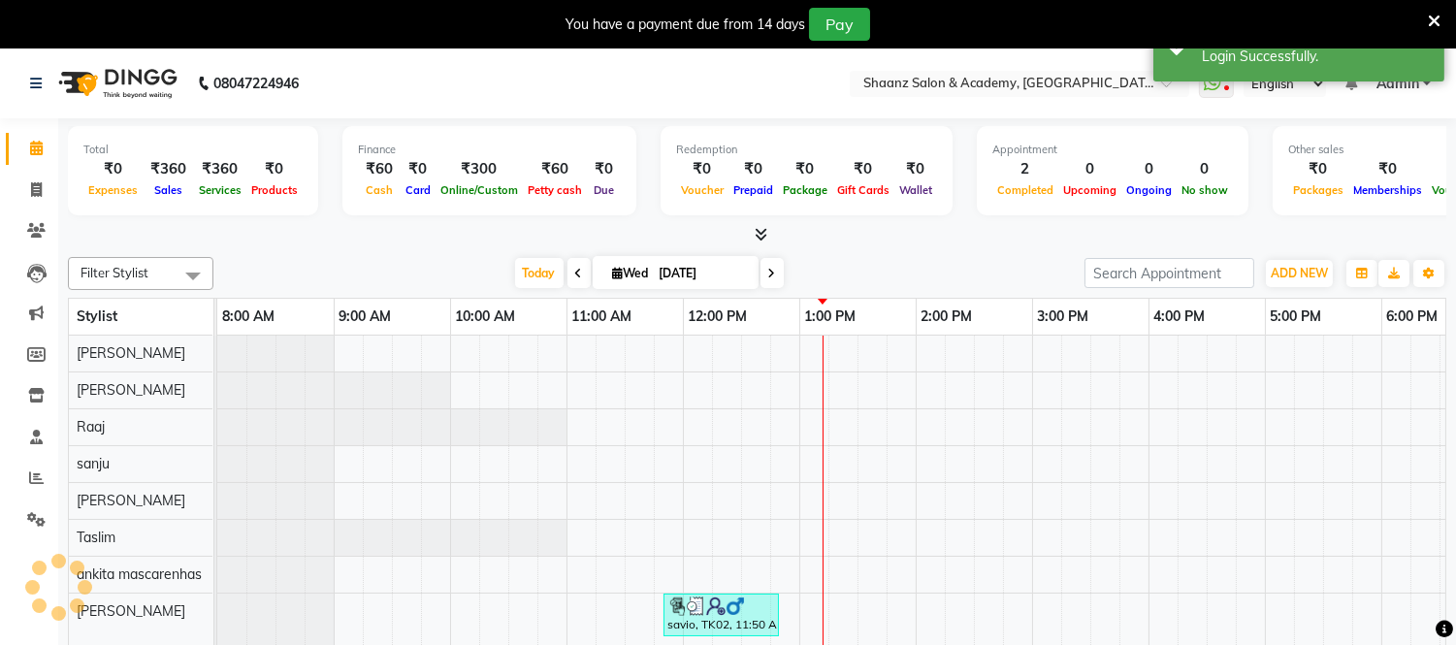
scroll to position [25, 0]
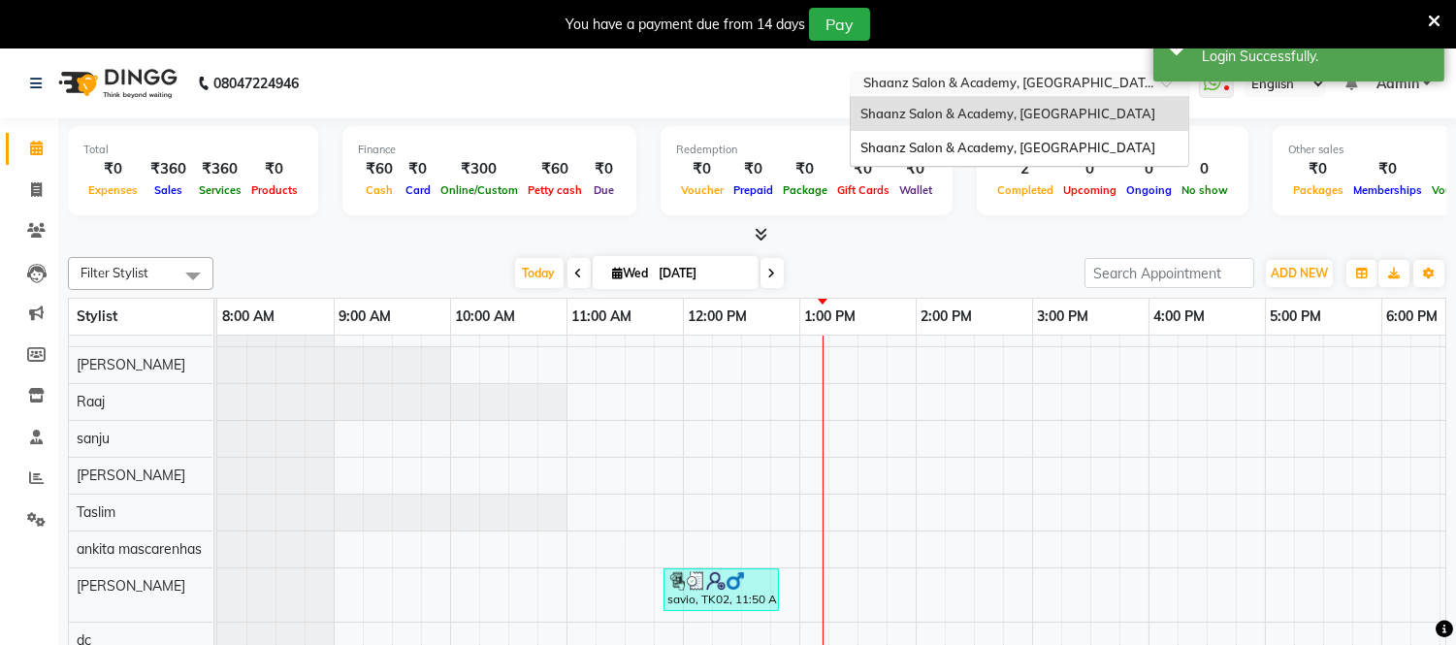
click at [1094, 88] on input "text" at bounding box center [999, 85] width 281 height 19
click at [1062, 142] on span "Shaanz Salon & Academy, Versova" at bounding box center [1007, 148] width 295 height 16
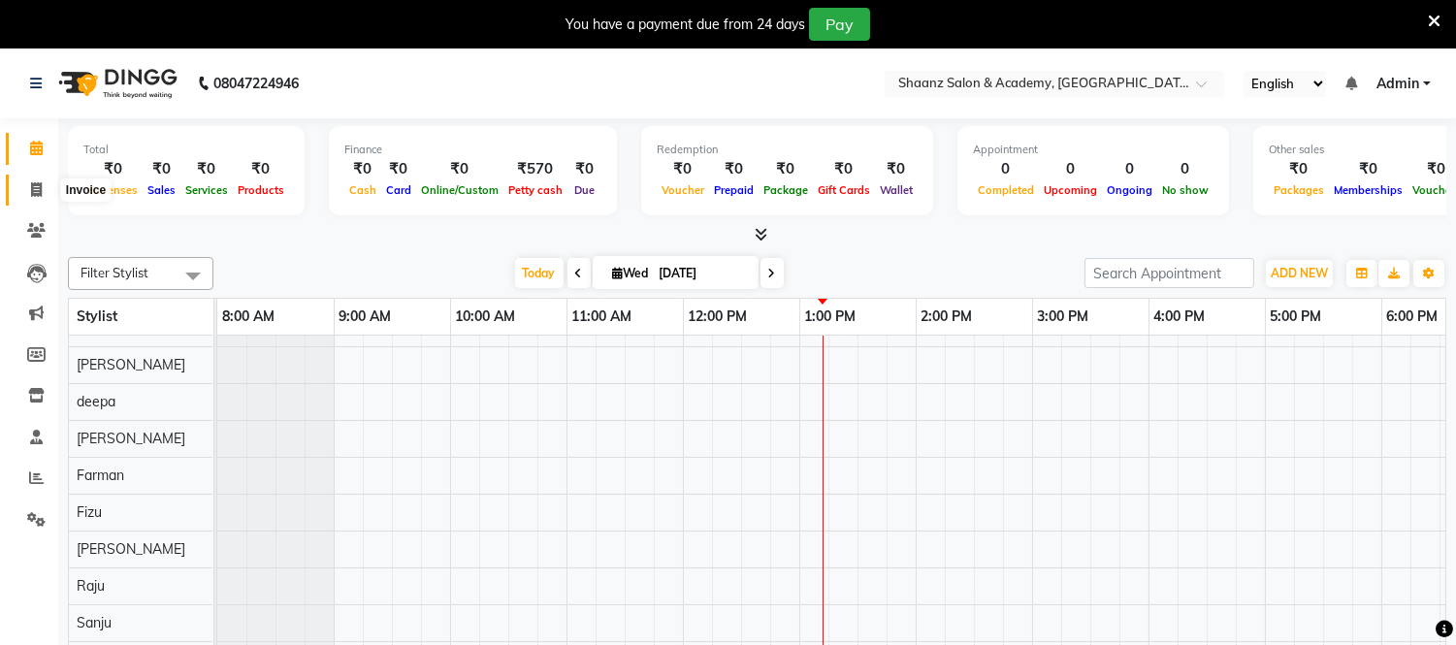
click at [33, 195] on icon at bounding box center [36, 189] width 11 height 15
select select "service"
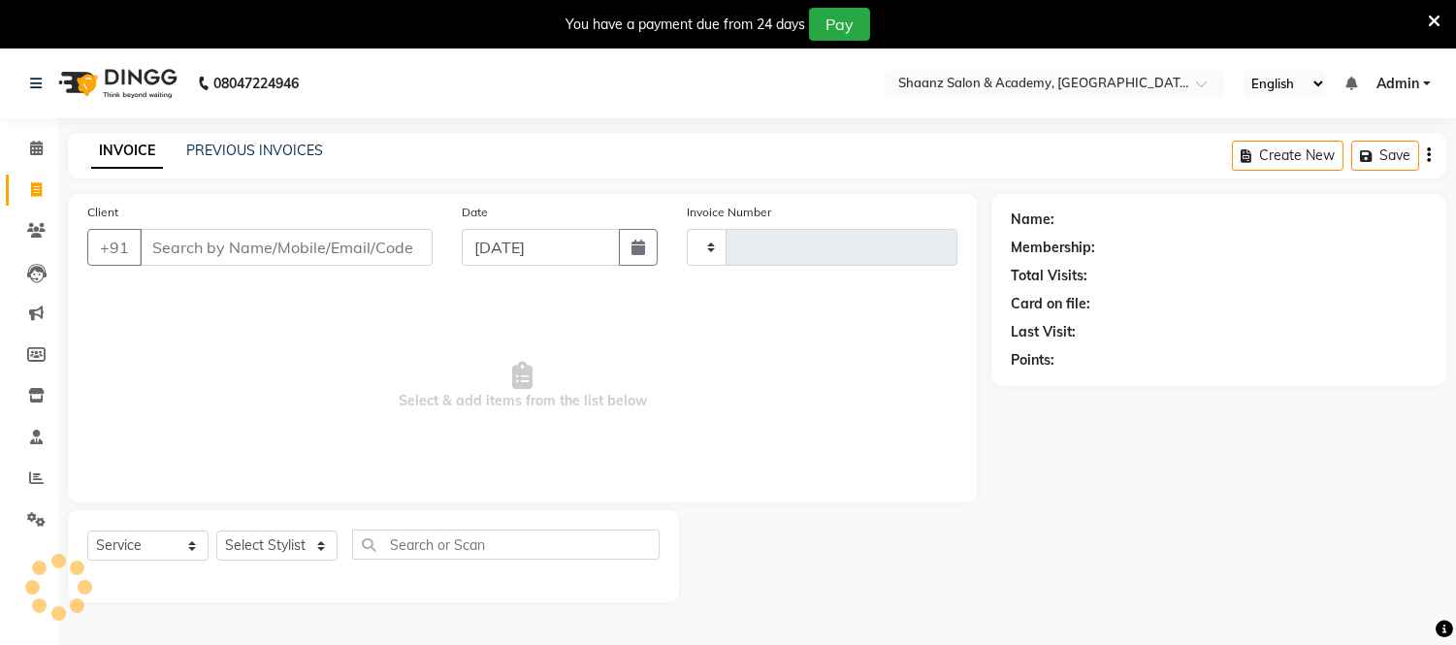
type input "0015"
select select "8719"
click at [160, 246] on input "Client" at bounding box center [286, 247] width 293 height 37
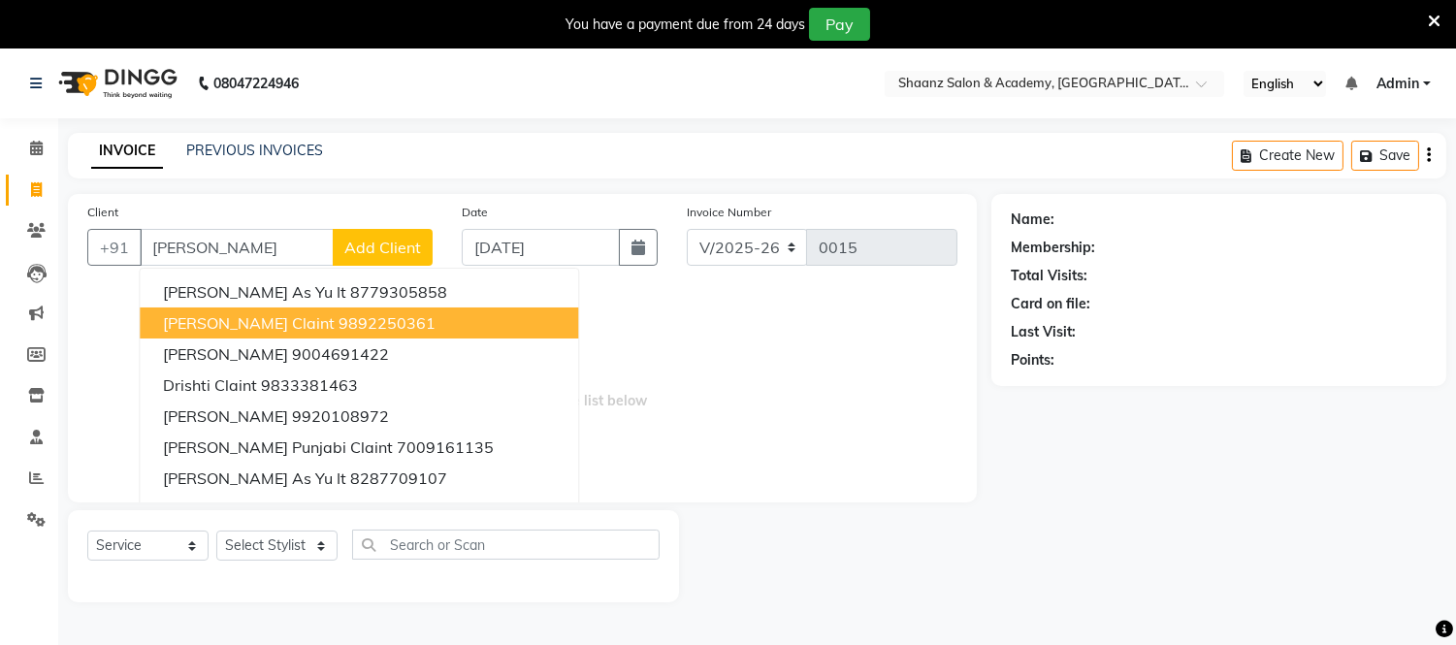
click at [200, 313] on span "Drishti Varma Claint" at bounding box center [249, 322] width 172 height 19
type input "9892250361"
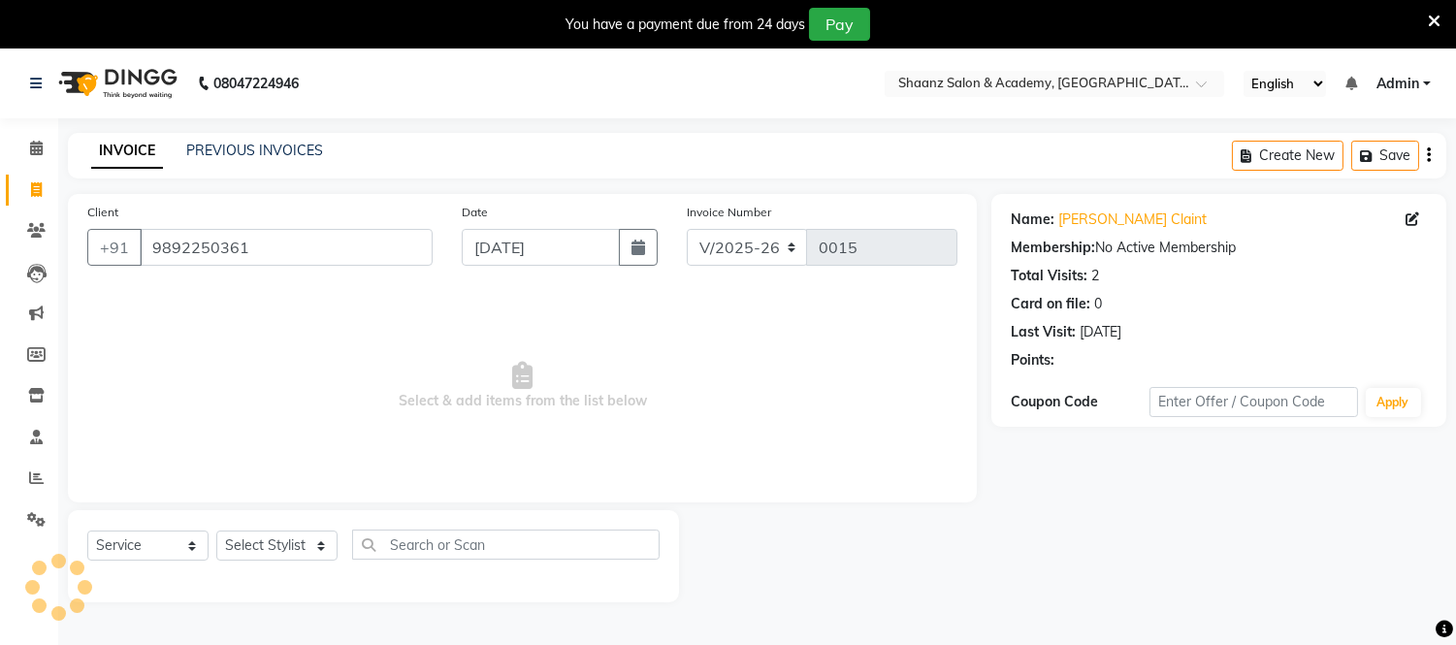
click at [200, 313] on span "Select & add items from the list below" at bounding box center [522, 386] width 870 height 194
click at [320, 550] on select "Select Stylist Amir Salmani Ayub deepa Fardeen Farman Fizu Haseeb Raju Riya San…" at bounding box center [276, 546] width 121 height 30
select select "88484"
click at [216, 532] on select "Select Stylist Amir Salmani Ayub deepa Fardeen Farman Fizu Haseeb Raju Riya San…" at bounding box center [276, 546] width 121 height 30
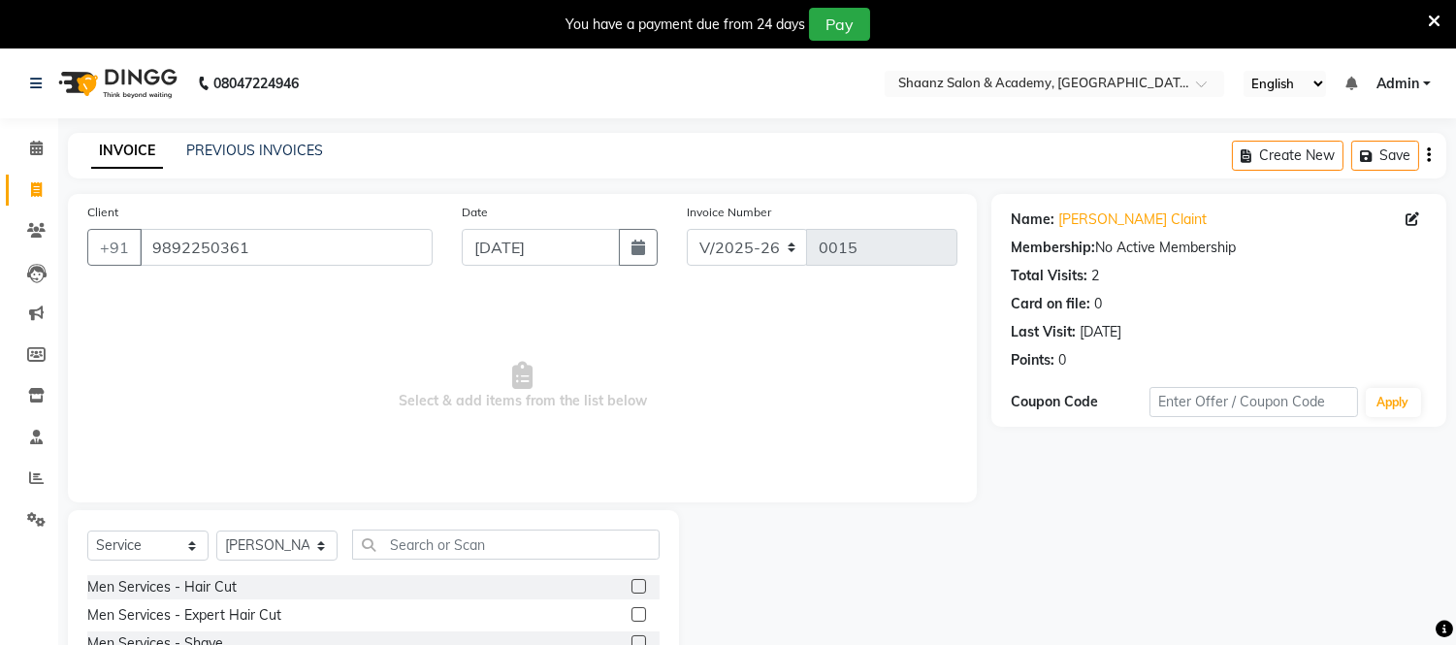
click at [661, 637] on div "Select Service Product Membership Package Voucher Prepaid Gift Card Select Styl…" at bounding box center [373, 653] width 611 height 286
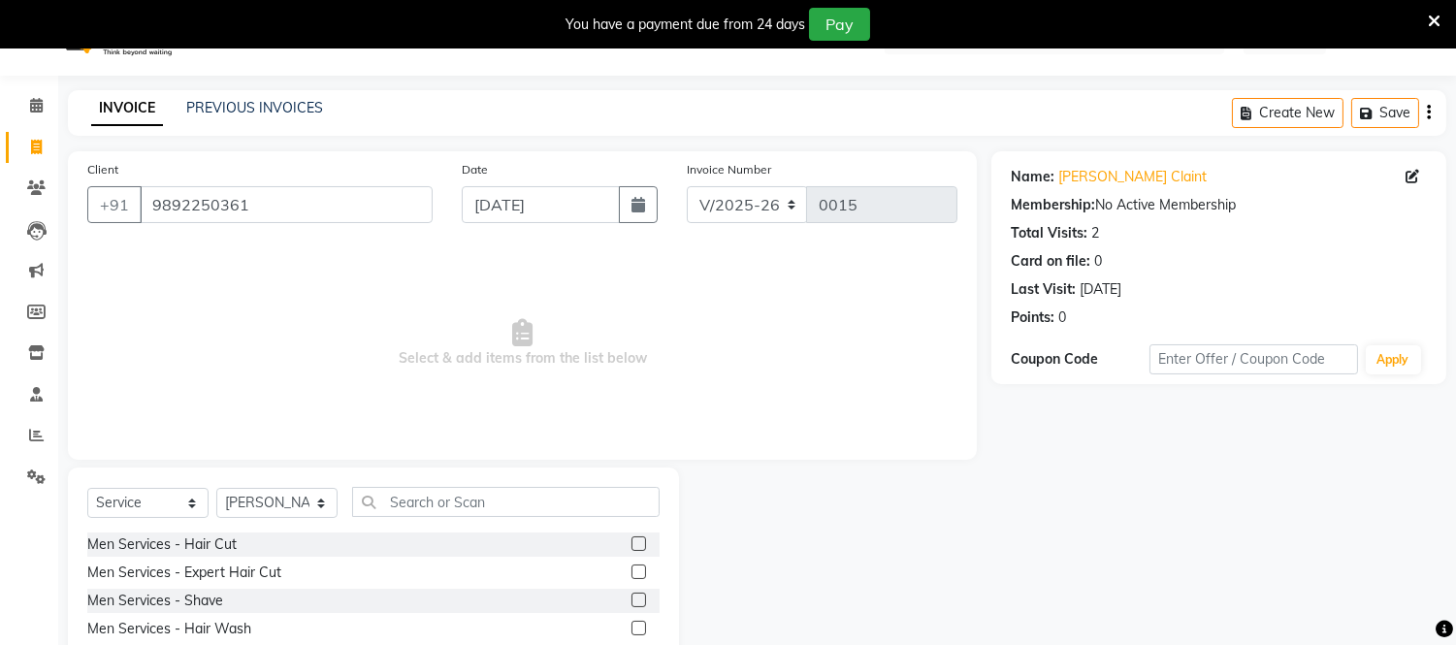
scroll to position [85, 0]
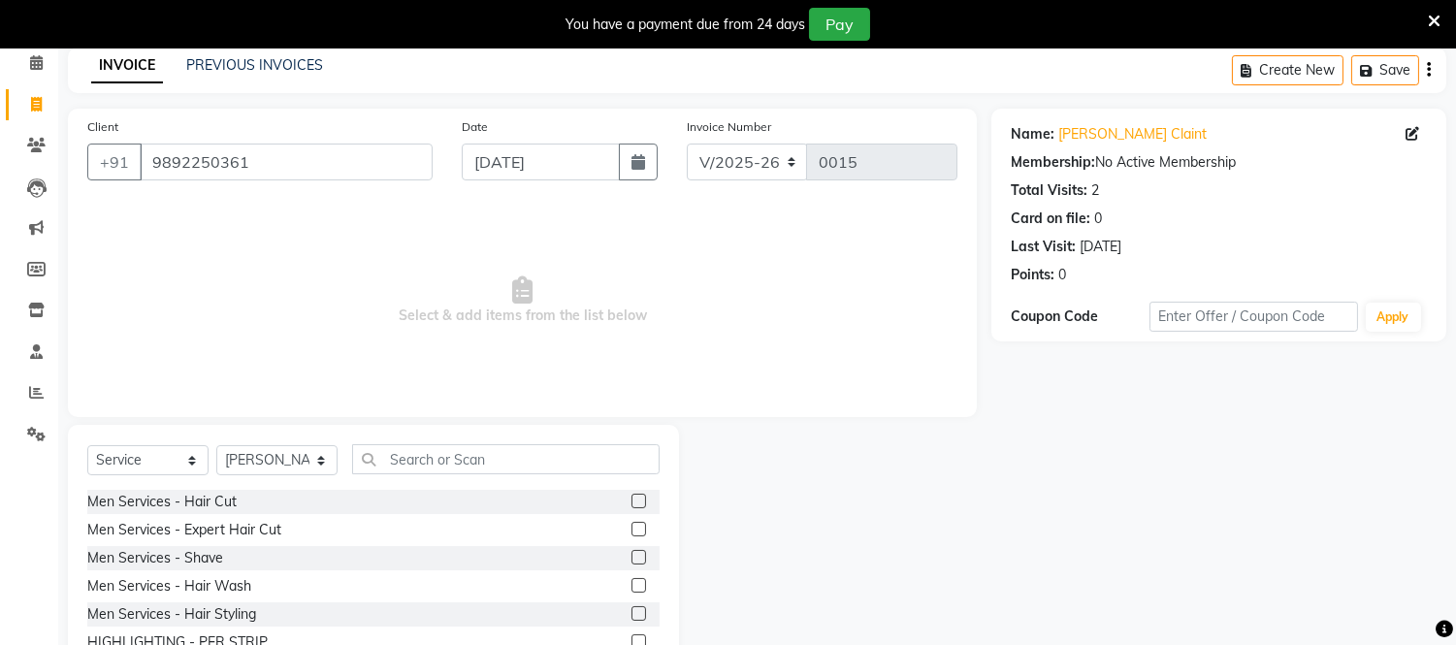
click at [631, 556] on label at bounding box center [638, 557] width 15 height 15
click at [631, 556] on input "checkbox" at bounding box center [637, 558] width 13 height 13
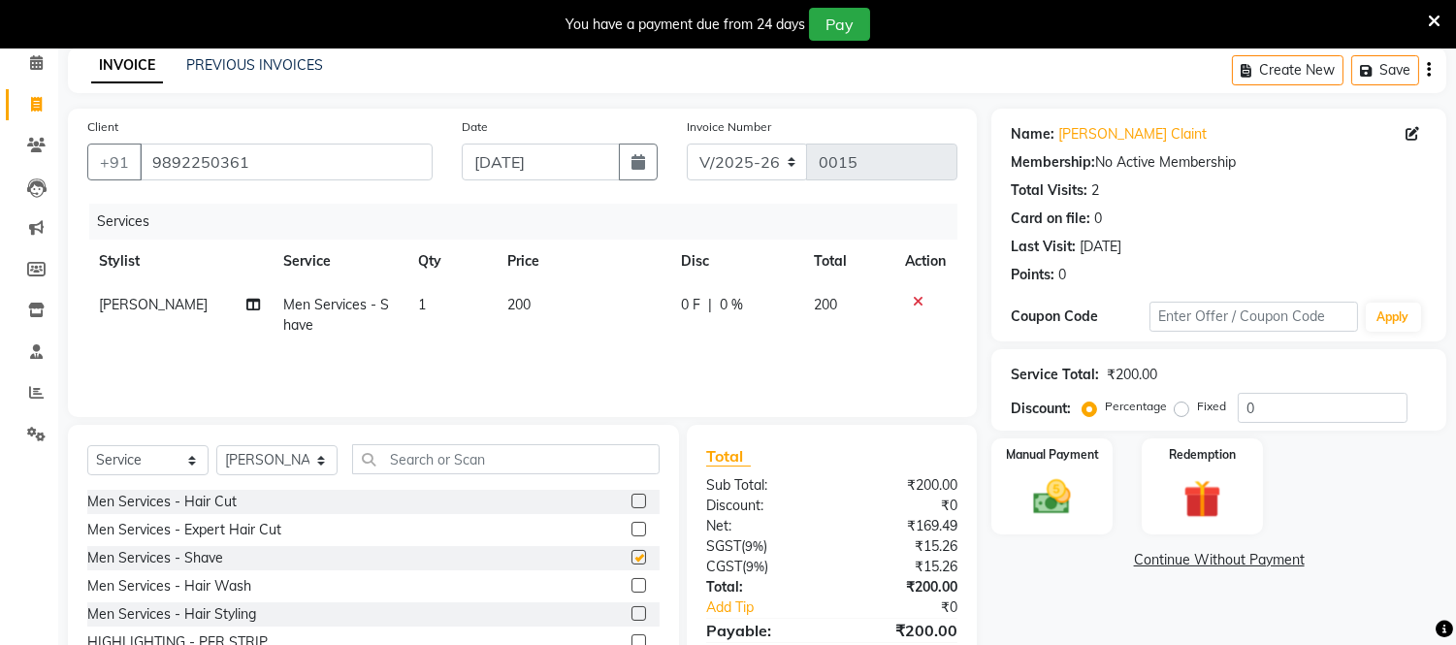
click at [631, 556] on label at bounding box center [638, 557] width 15 height 15
click at [631, 556] on input "checkbox" at bounding box center [637, 558] width 13 height 13
checkbox input "false"
click at [534, 302] on td "200" at bounding box center [583, 315] width 174 height 64
select select "88484"
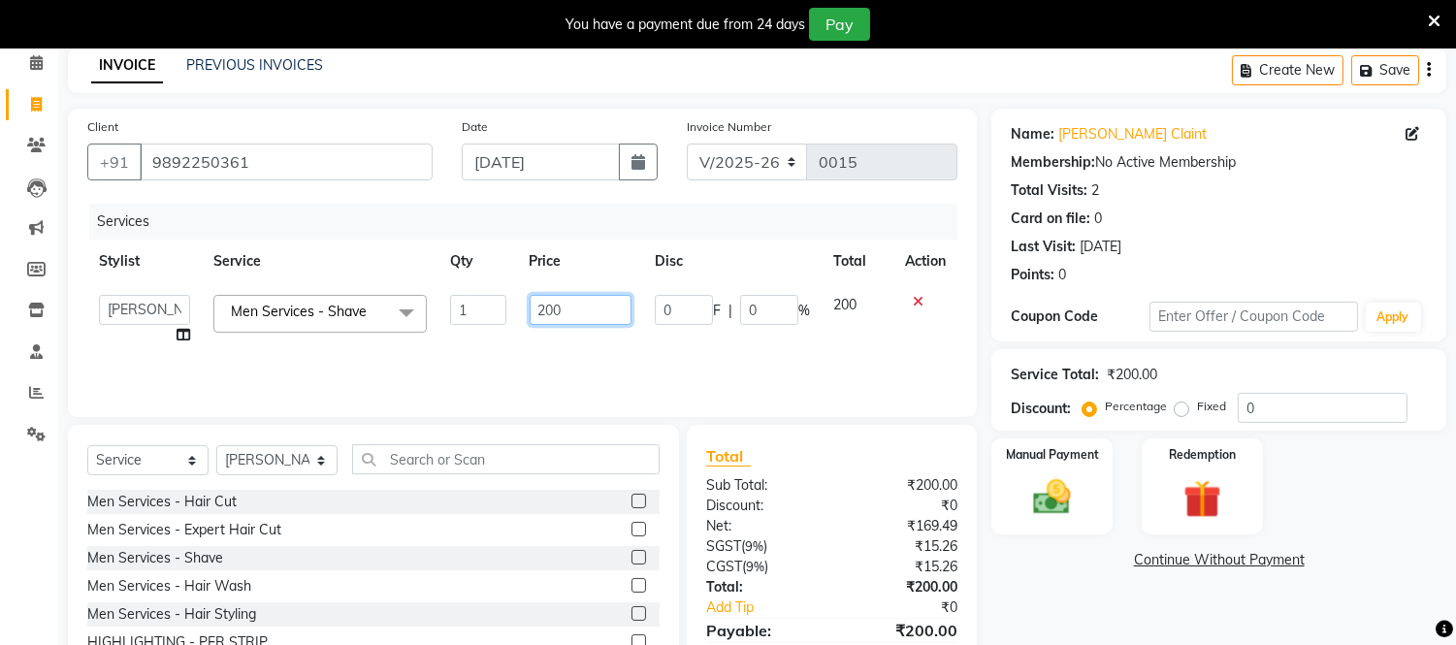
click at [569, 310] on input "200" at bounding box center [581, 310] width 102 height 30
type input "2"
type input "300"
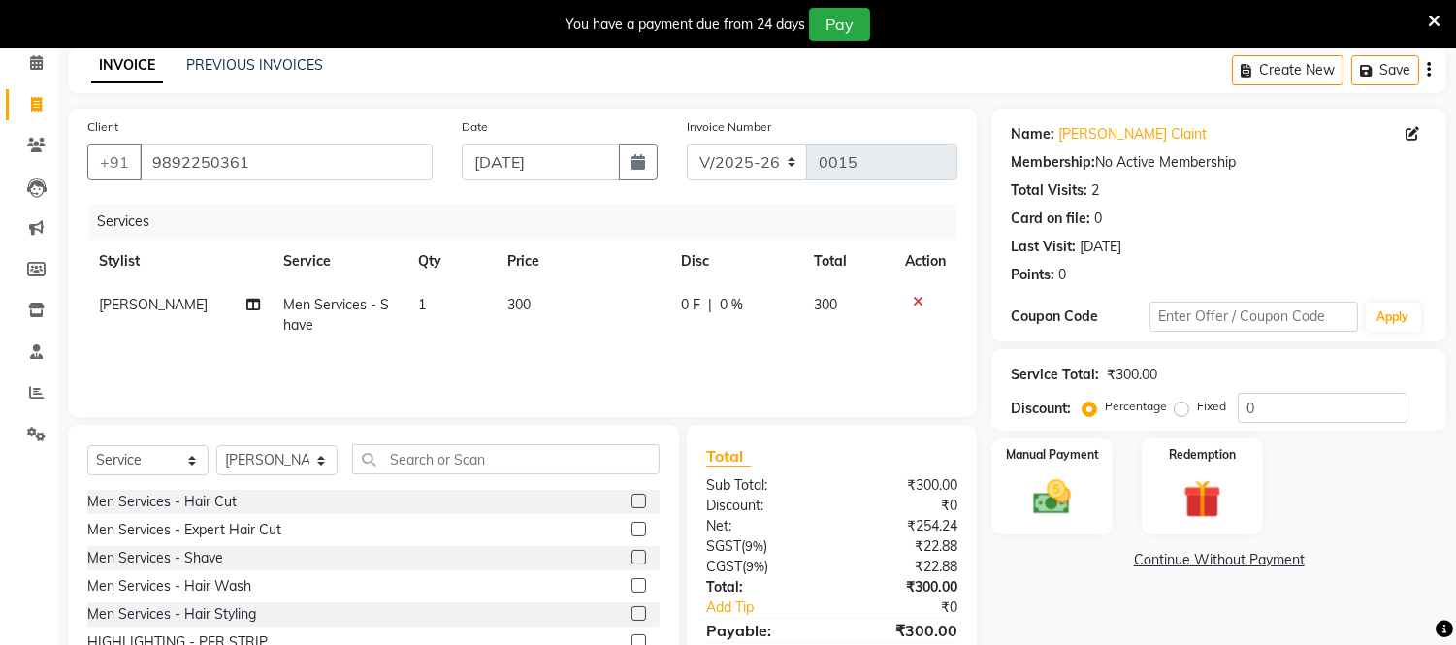
click at [561, 353] on div "Services Stylist Service Qty Price Disc Total Action Shahrukh Men Services - Sh…" at bounding box center [522, 301] width 870 height 194
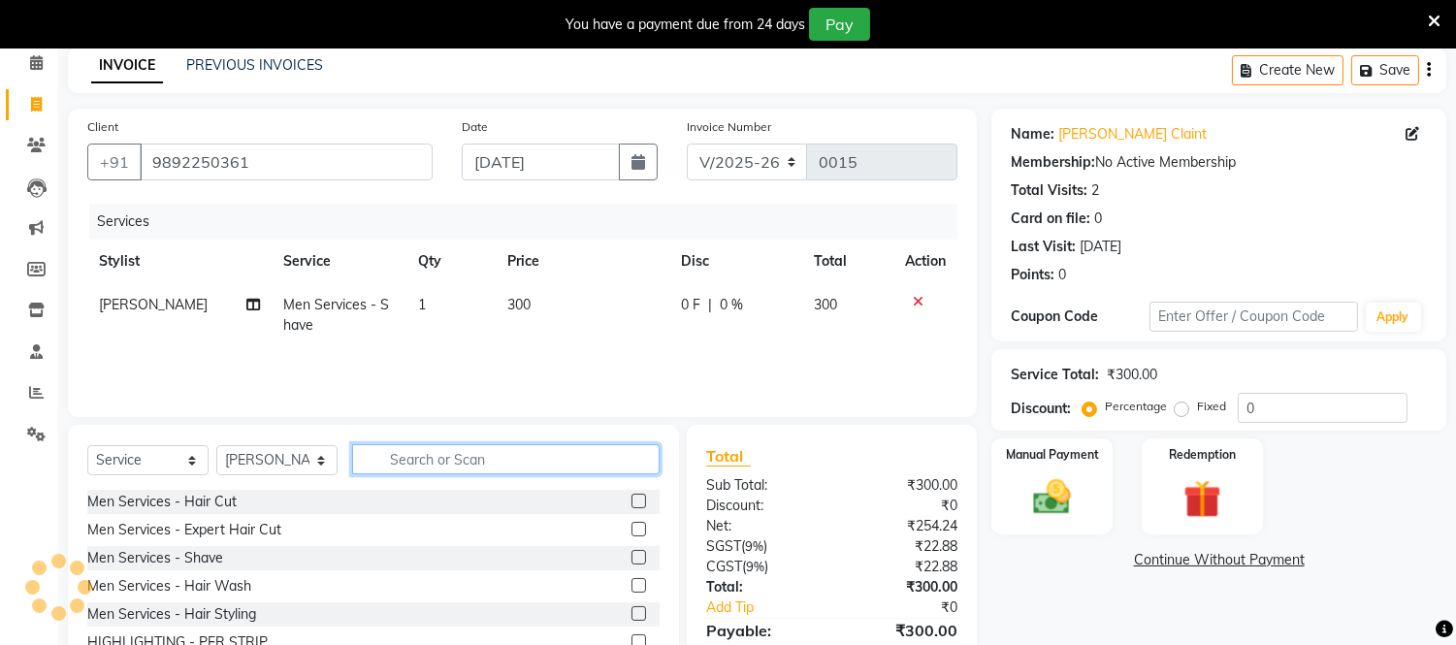
click at [502, 461] on input "text" at bounding box center [505, 459] width 307 height 30
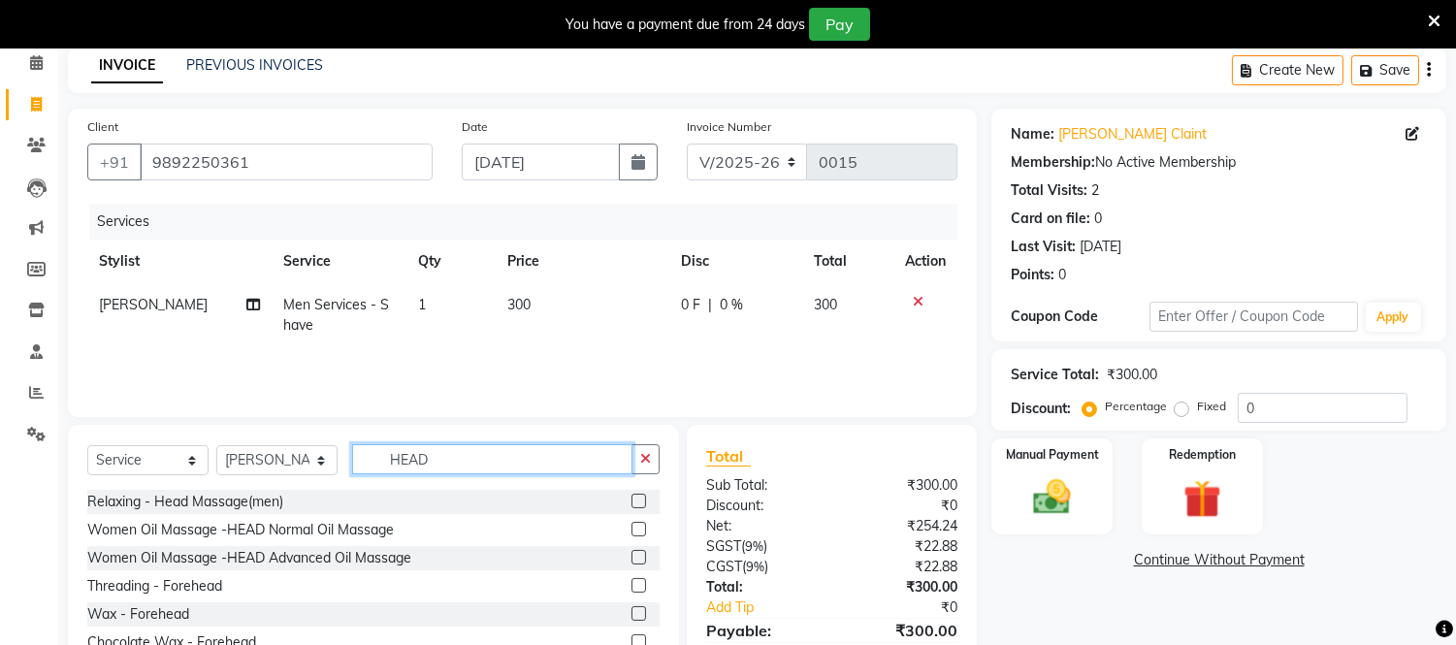
type input "HEAD"
click at [631, 500] on label at bounding box center [638, 501] width 15 height 15
click at [631, 500] on input "checkbox" at bounding box center [637, 502] width 13 height 13
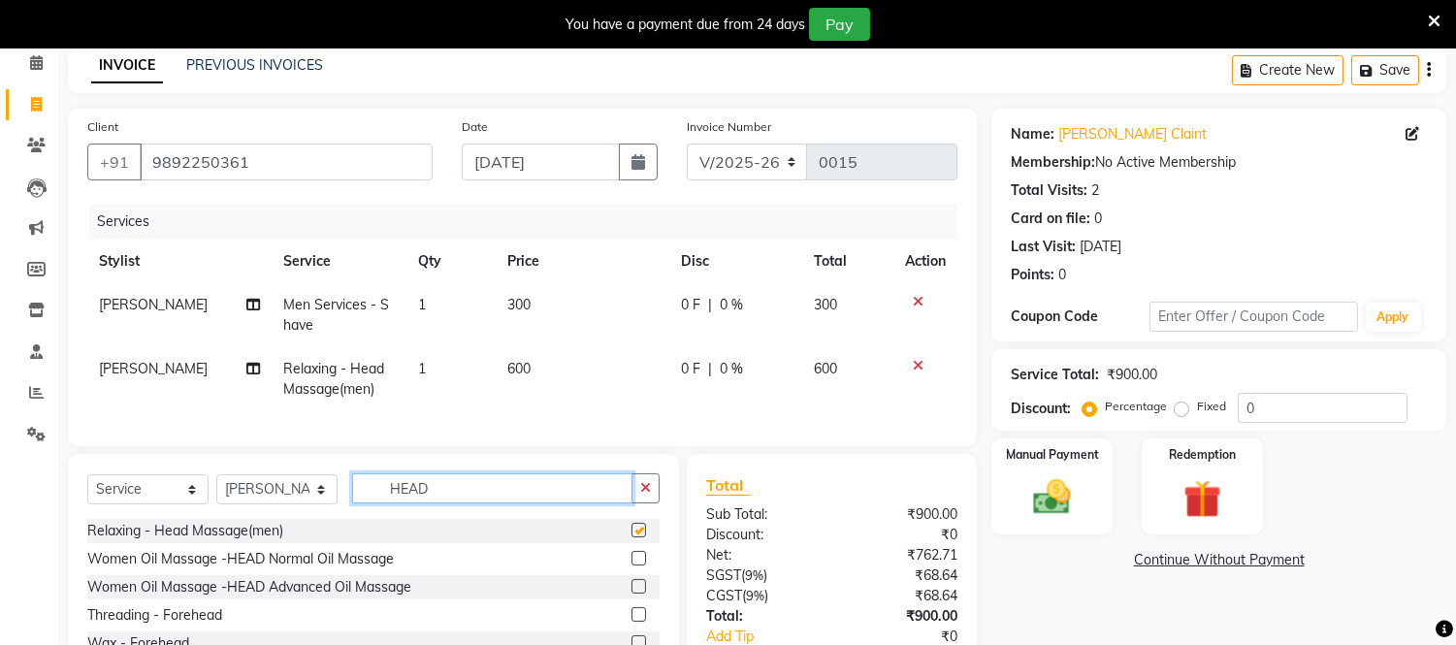
click at [619, 500] on input "HEAD" at bounding box center [492, 488] width 280 height 30
checkbox input "false"
click at [1197, 410] on label "Fixed" at bounding box center [1211, 406] width 29 height 17
click at [1180, 410] on input "Fixed" at bounding box center [1186, 407] width 14 height 14
radio input "true"
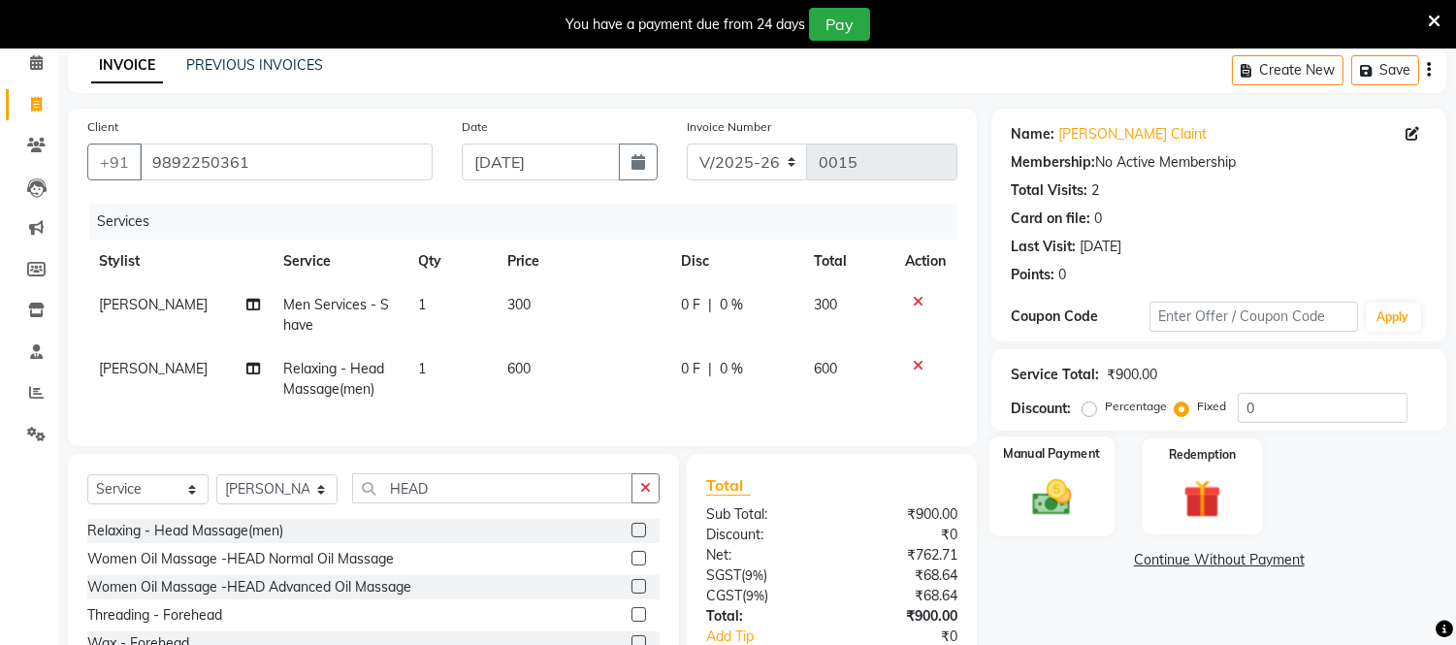
click at [1086, 482] on div "Manual Payment" at bounding box center [1052, 486] width 126 height 99
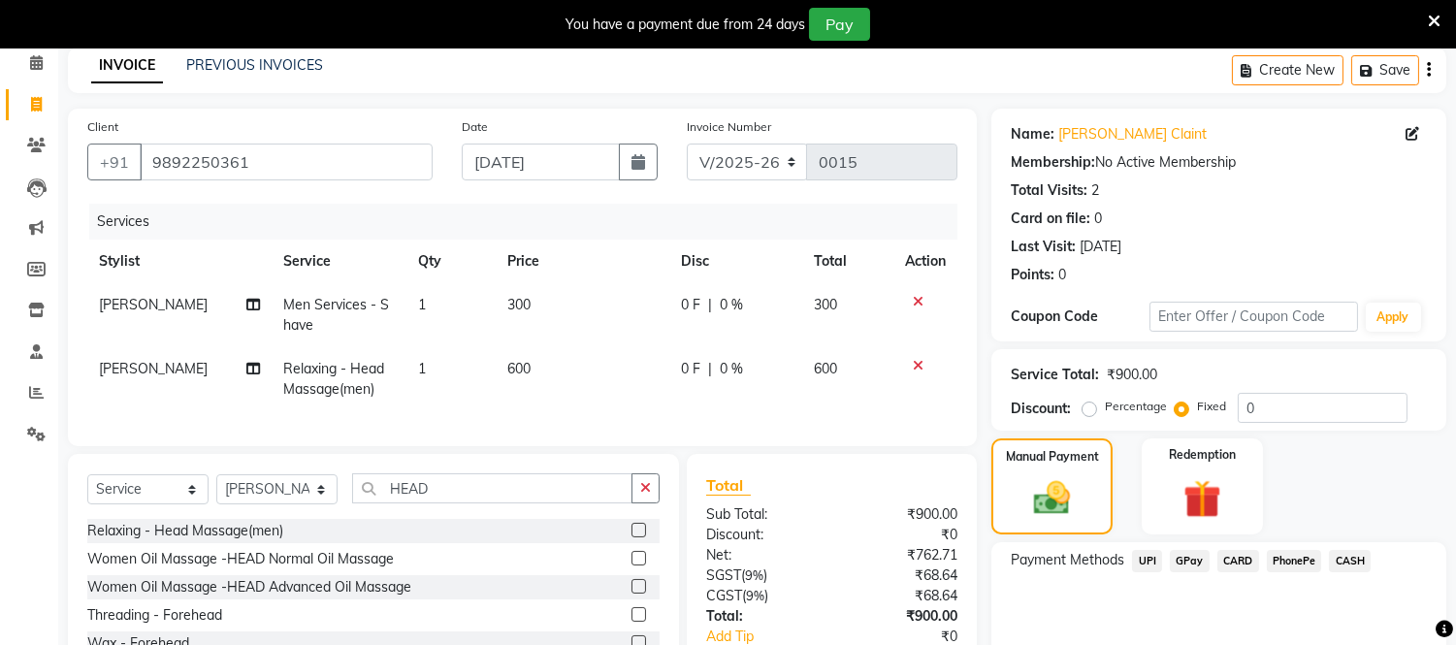
click at [1354, 559] on span "CASH" at bounding box center [1350, 561] width 42 height 22
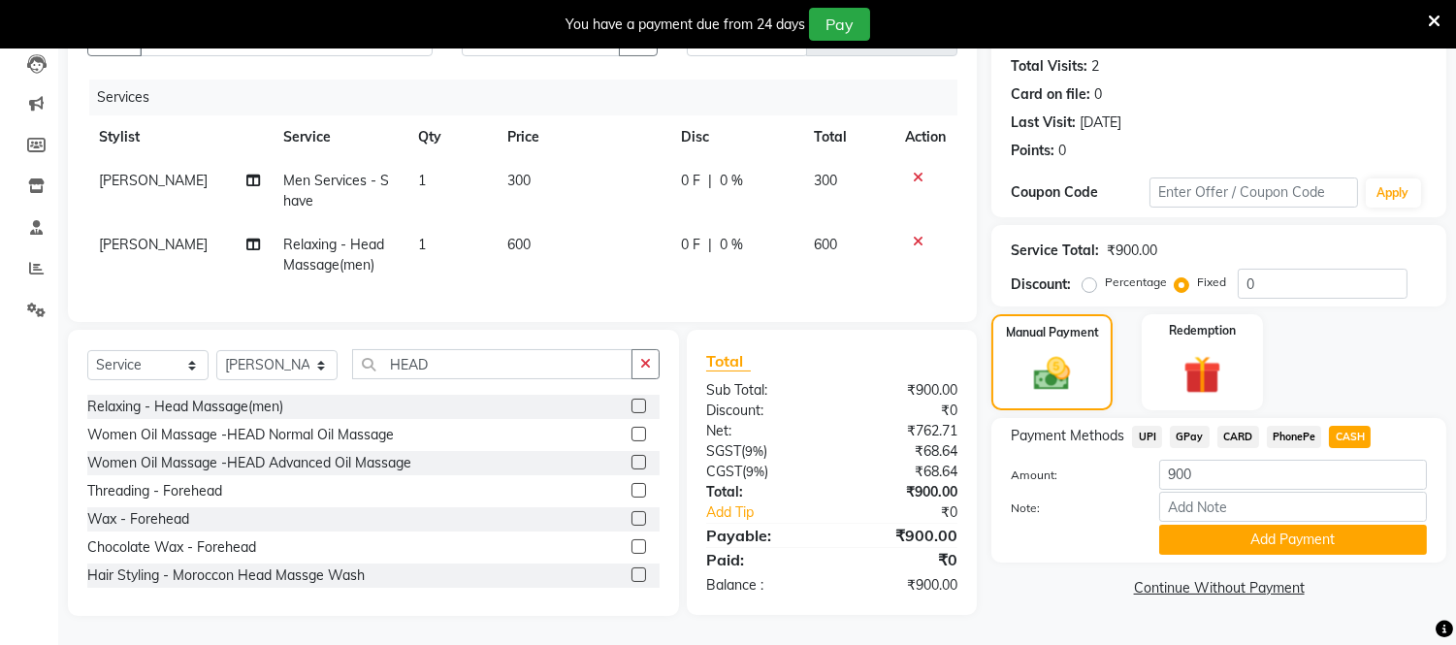
scroll to position [225, 0]
click at [1343, 525] on button "Add Payment" at bounding box center [1293, 540] width 268 height 30
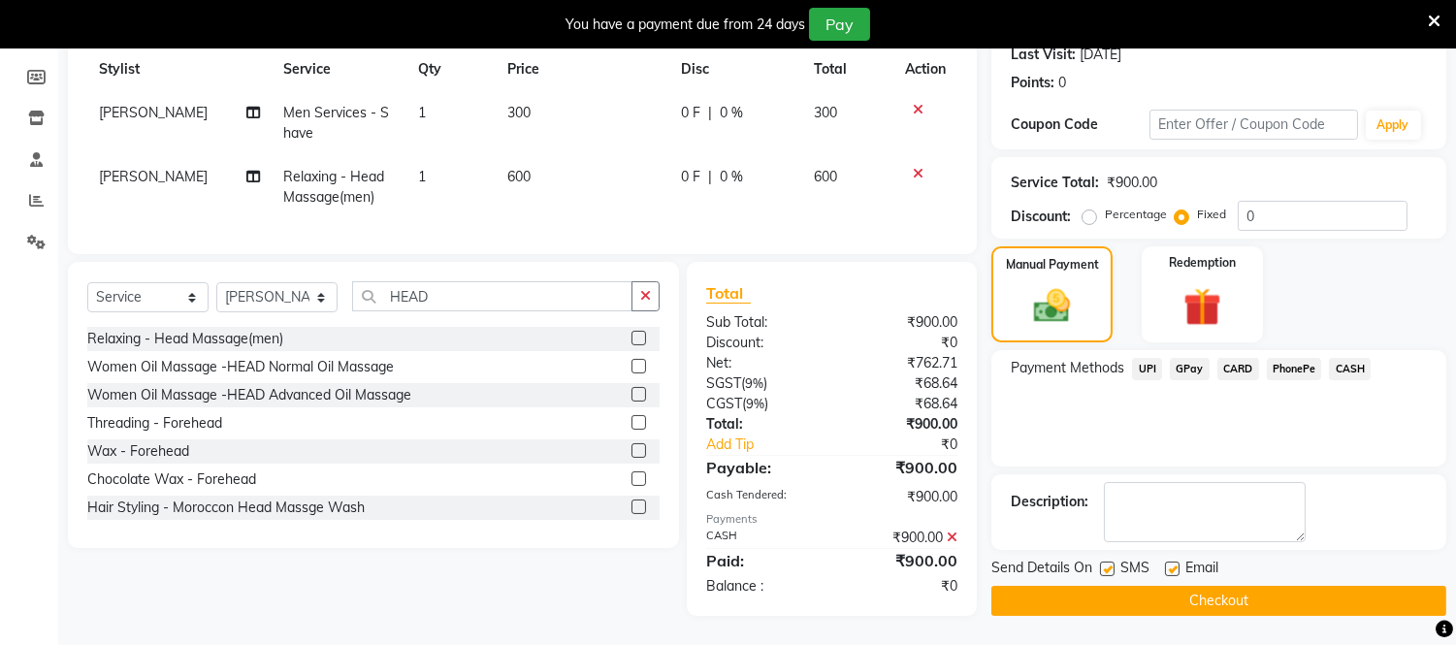
scroll to position [293, 0]
click at [1225, 586] on button "Checkout" at bounding box center [1218, 601] width 455 height 30
click at [1237, 586] on button "Checkout" at bounding box center [1218, 601] width 455 height 30
click at [941, 126] on td at bounding box center [925, 123] width 64 height 64
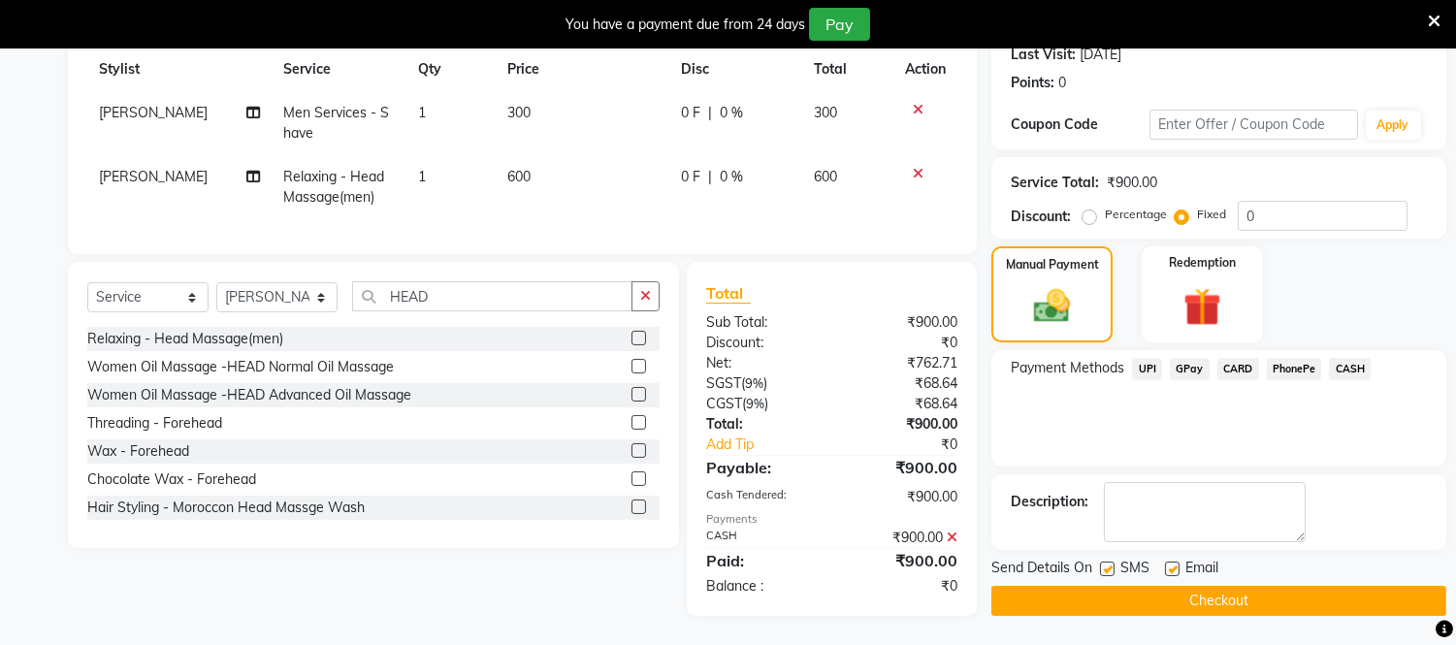
click at [1429, 15] on icon at bounding box center [1434, 21] width 13 height 17
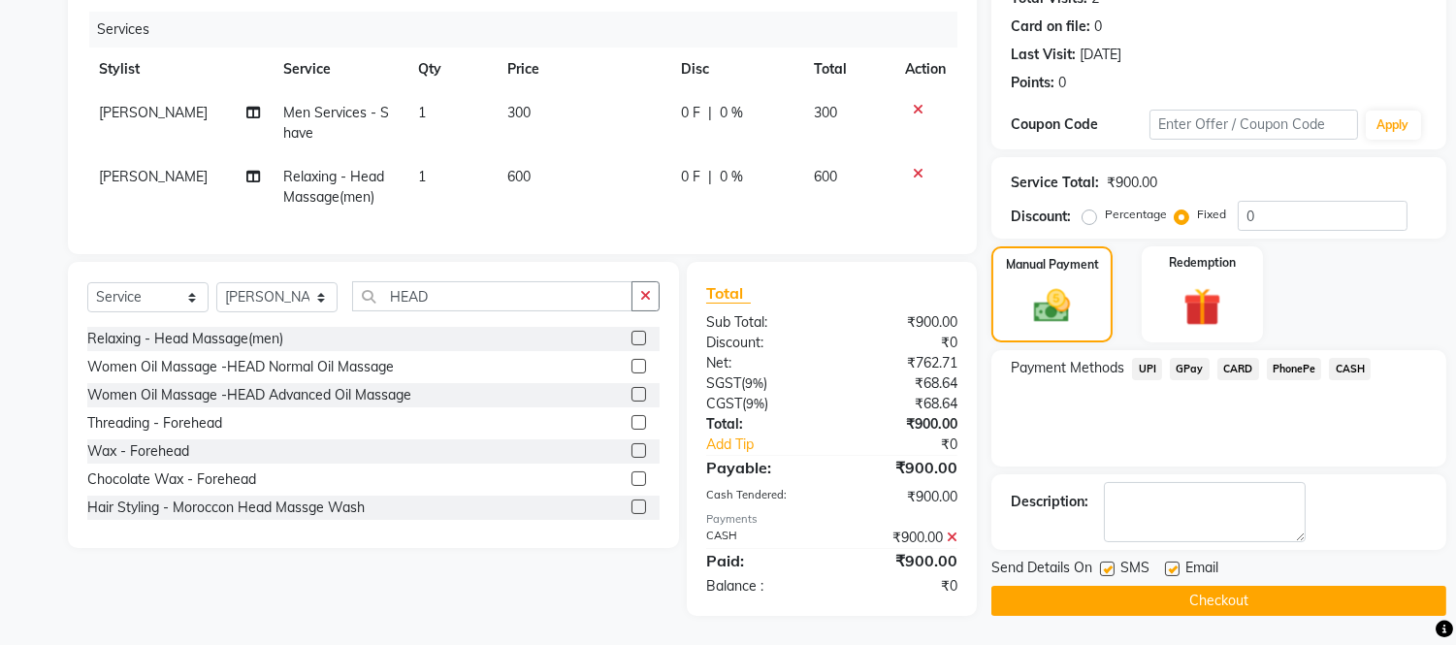
scroll to position [175, 0]
click at [1429, 15] on div "Name: Drishti Varma Claint Membership: No Active Membership Total Visits: 2 Car…" at bounding box center [1218, 33] width 455 height 233
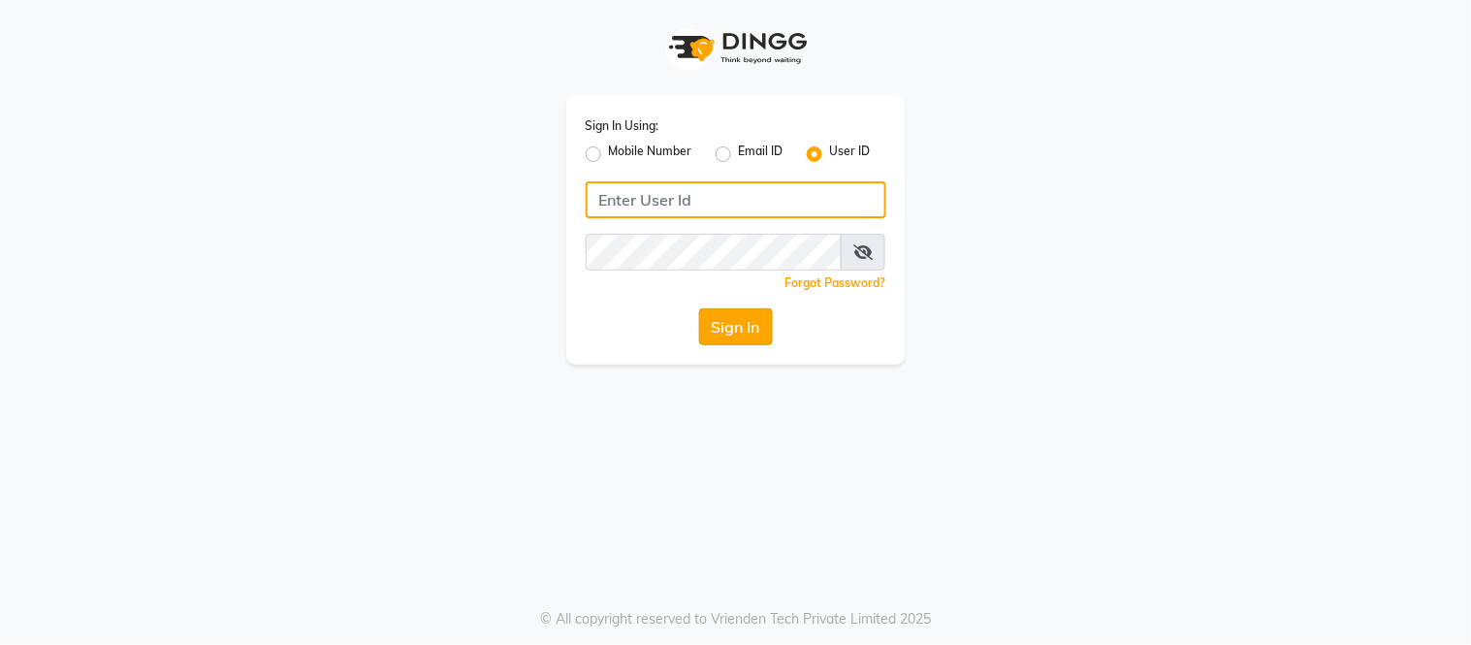
type input "[PERSON_NAME]"
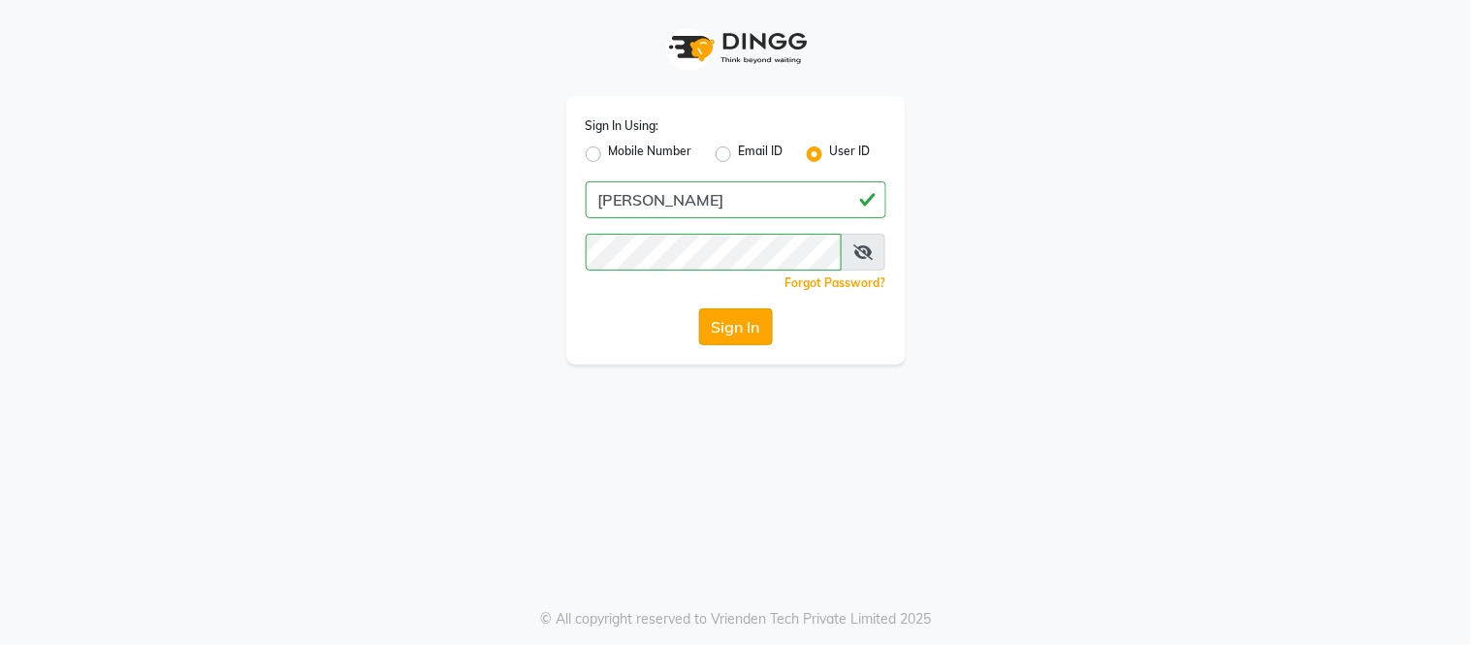
click at [748, 327] on button "Sign In" at bounding box center [736, 326] width 74 height 37
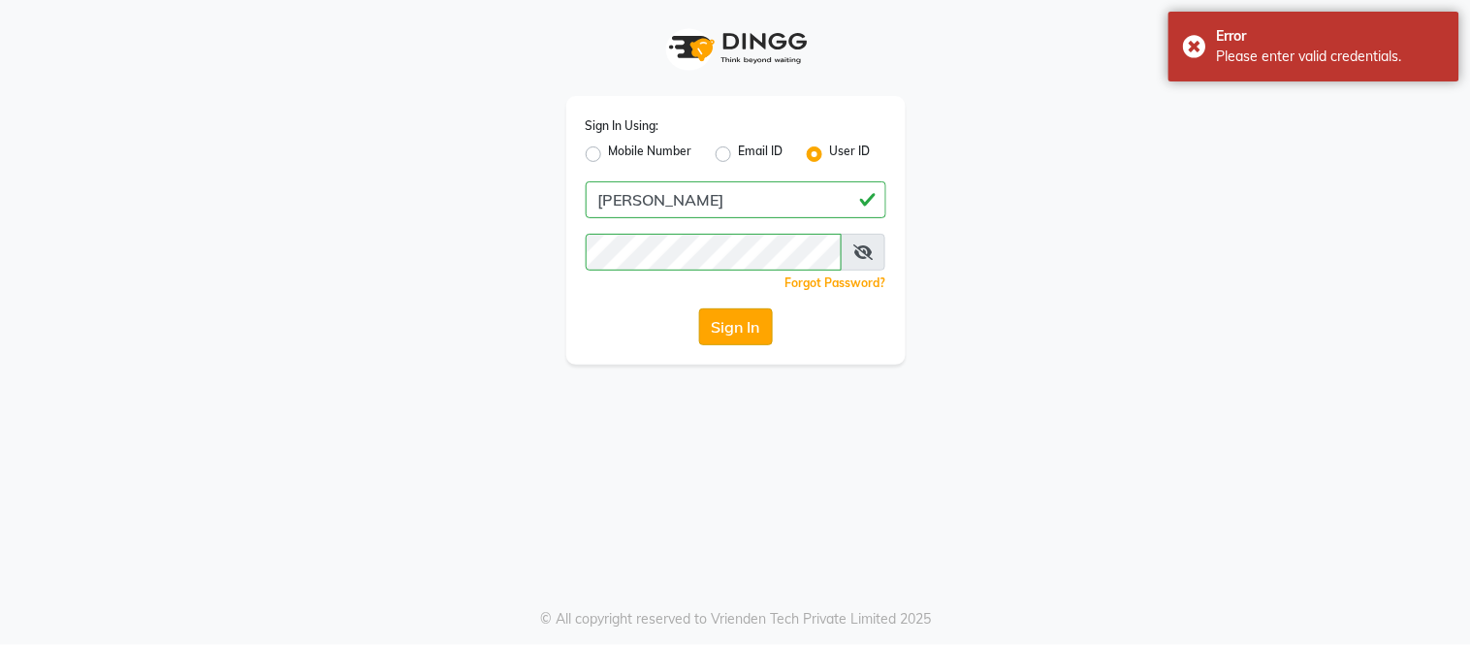
click at [748, 327] on button "Sign In" at bounding box center [736, 326] width 74 height 37
click at [748, 327] on div "Sign In" at bounding box center [736, 326] width 301 height 37
click at [1191, 46] on div "Error Please enter valid credentials." at bounding box center [1314, 47] width 291 height 70
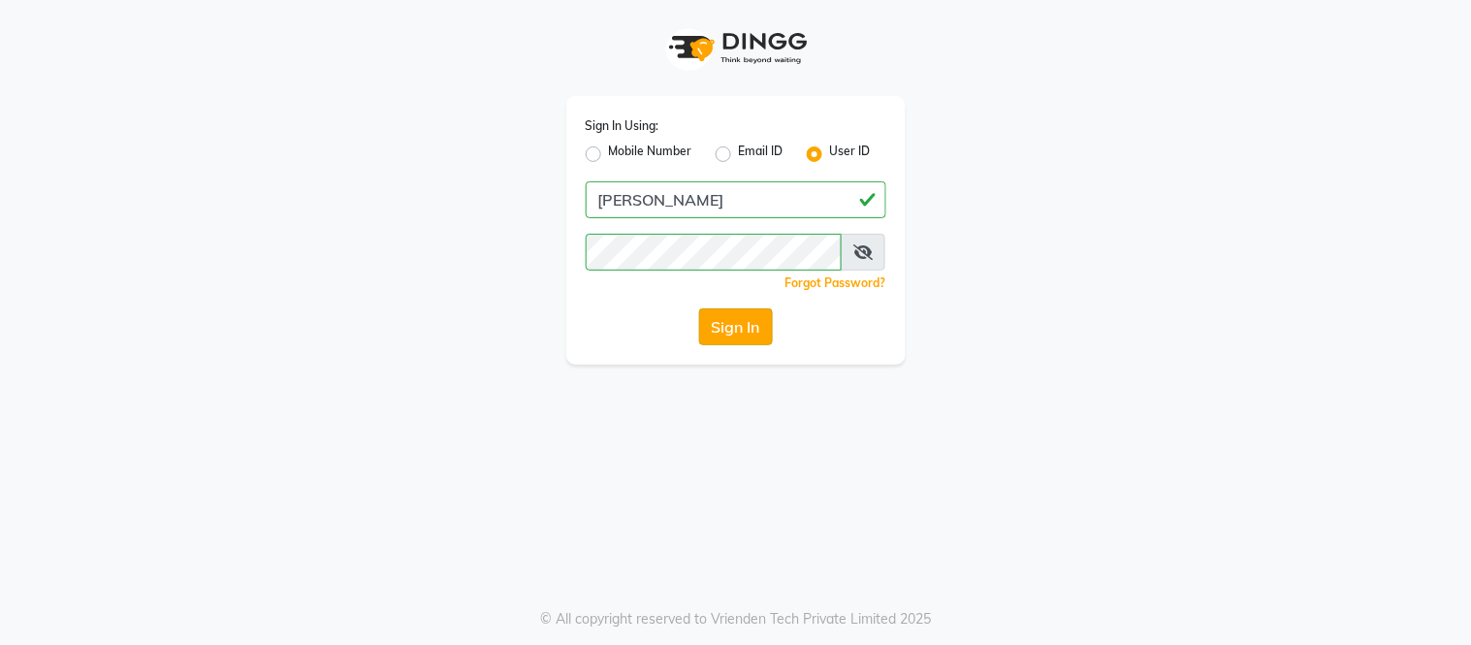
click at [721, 333] on button "Sign In" at bounding box center [736, 326] width 74 height 37
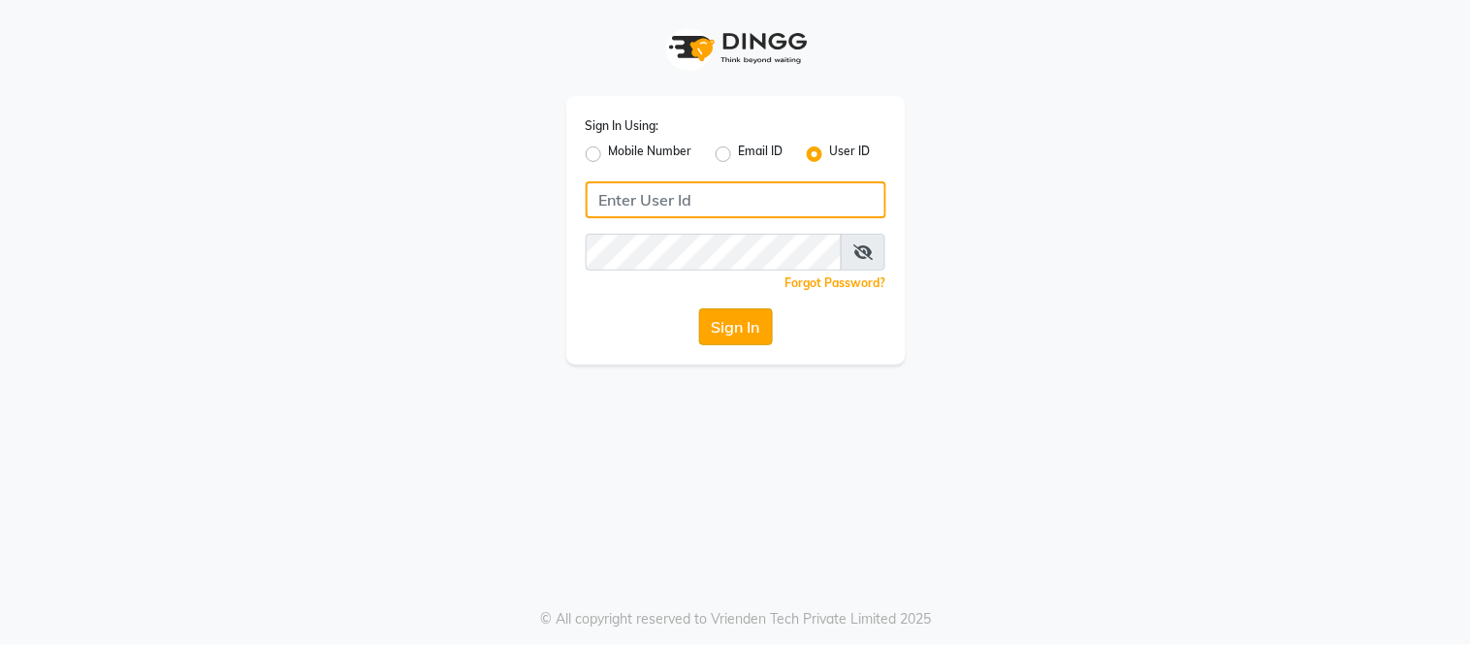
type input "[PERSON_NAME]"
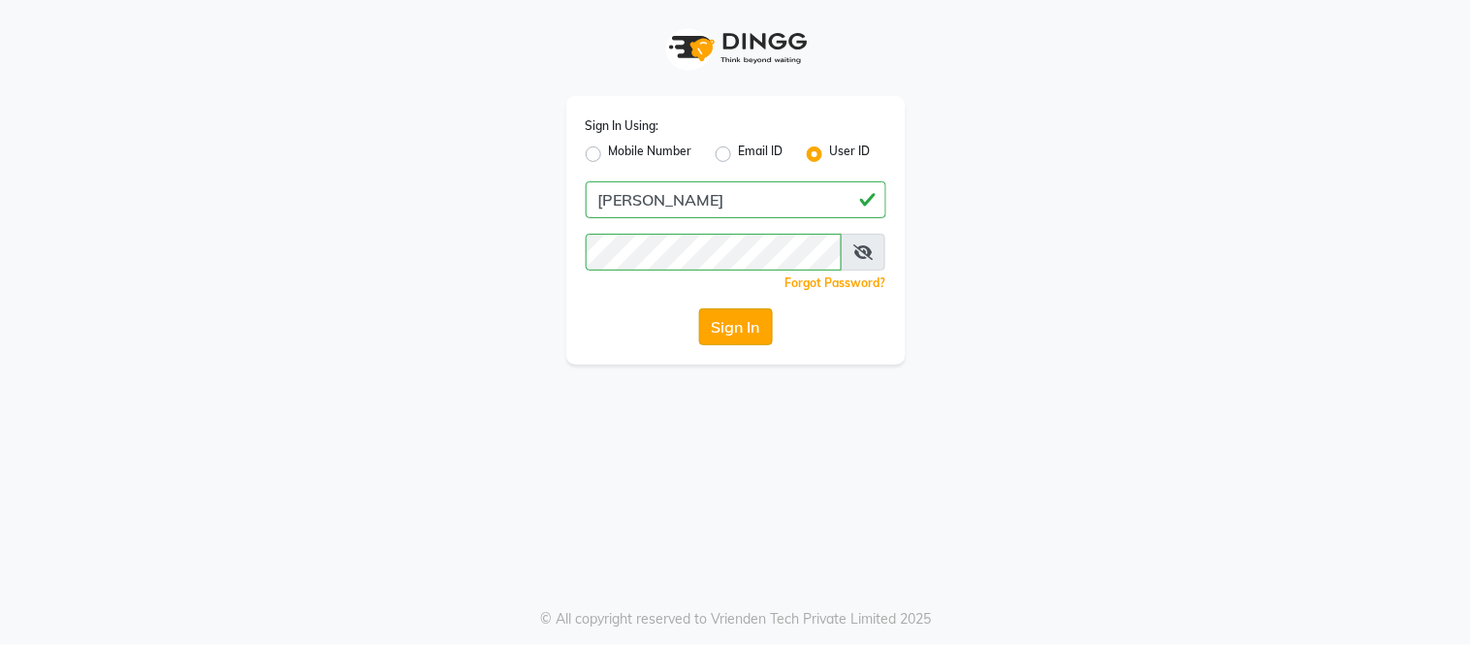
click at [726, 326] on button "Sign In" at bounding box center [736, 326] width 74 height 37
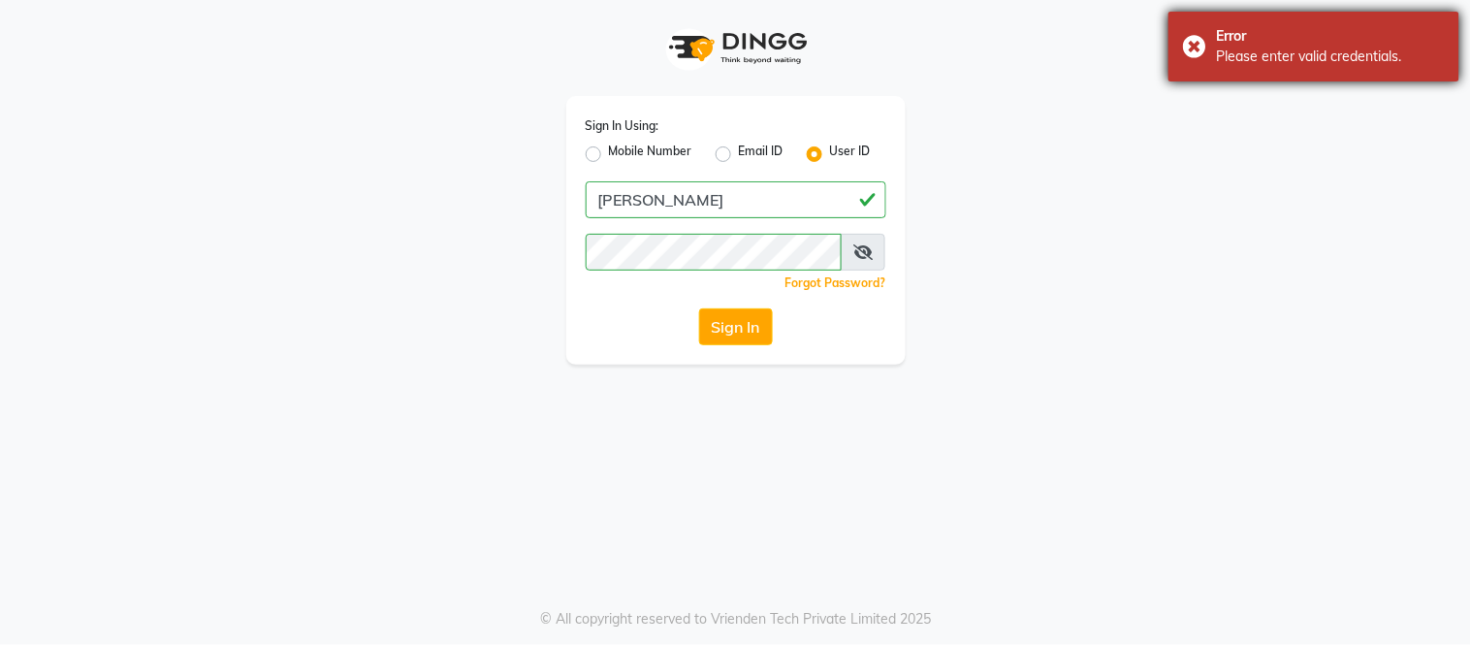
click at [1196, 44] on div "Error Please enter valid credentials." at bounding box center [1314, 47] width 291 height 70
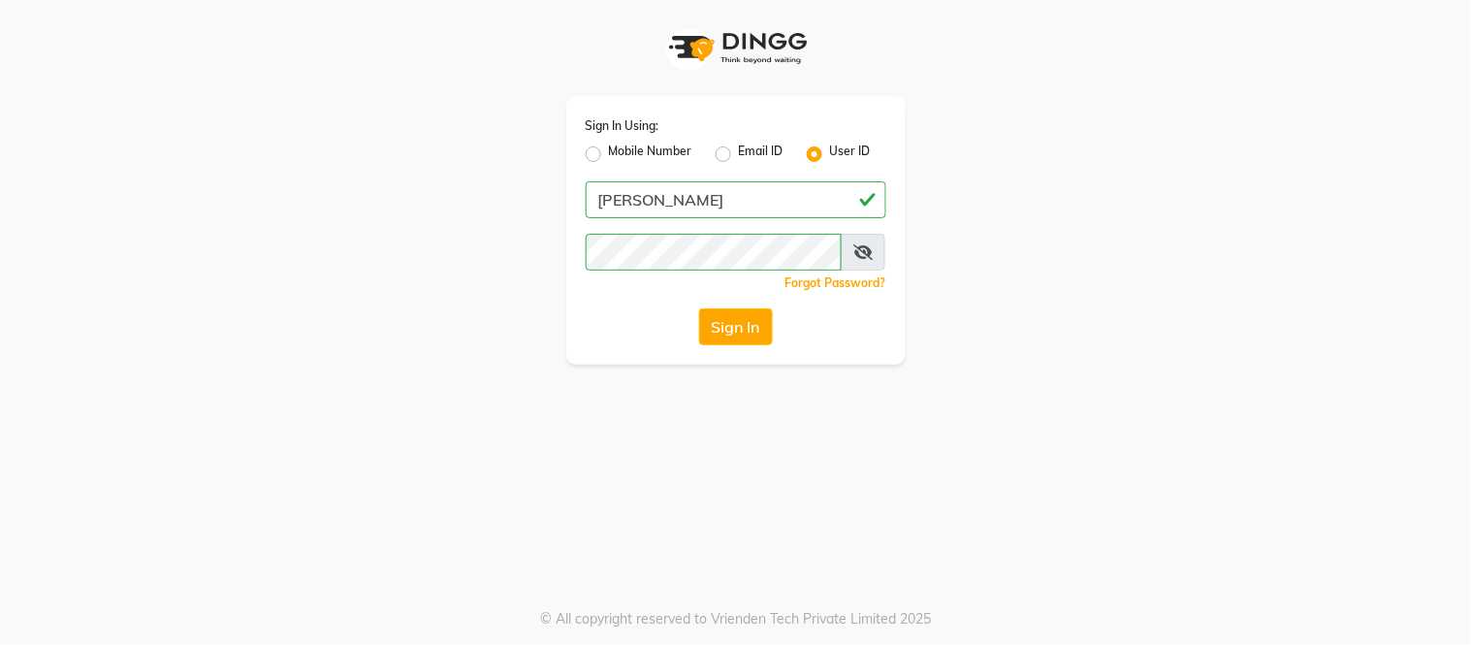
click at [1196, 44] on div "Error Please enter valid credentials." at bounding box center [1314, 47] width 291 height 70
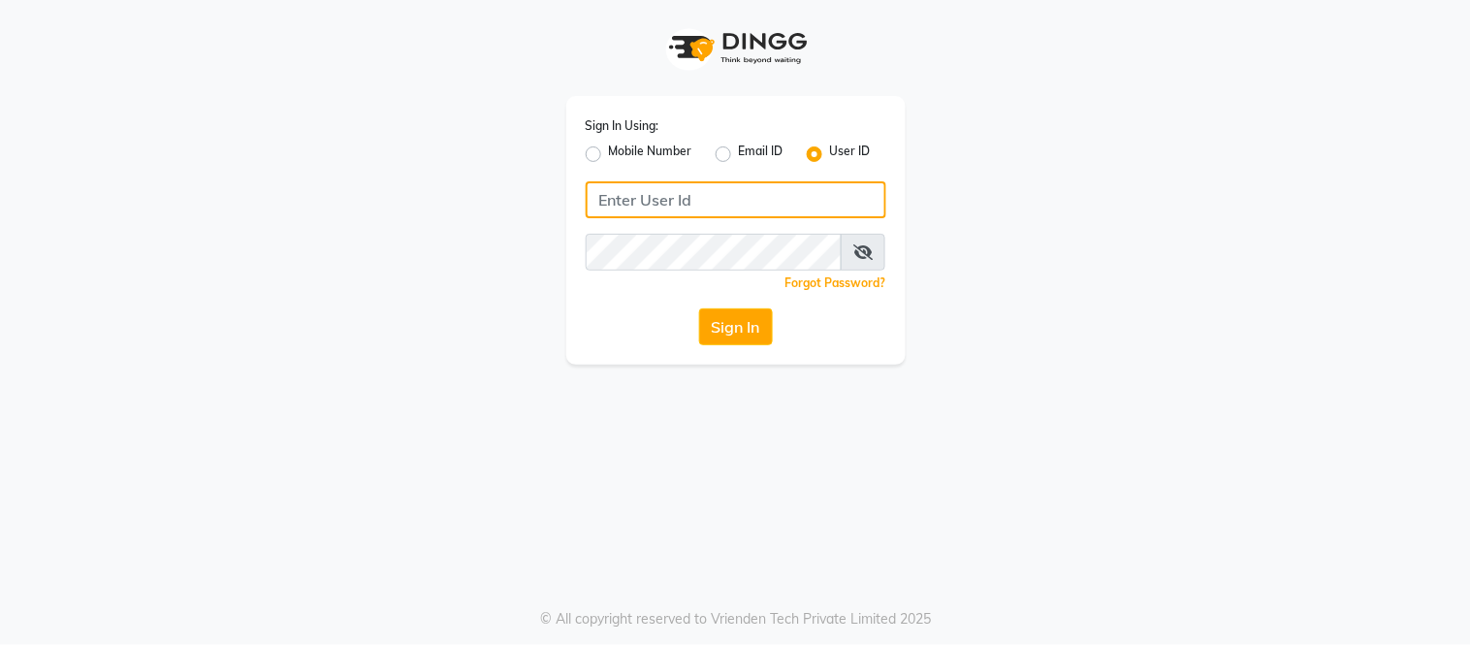
type input "[PERSON_NAME]"
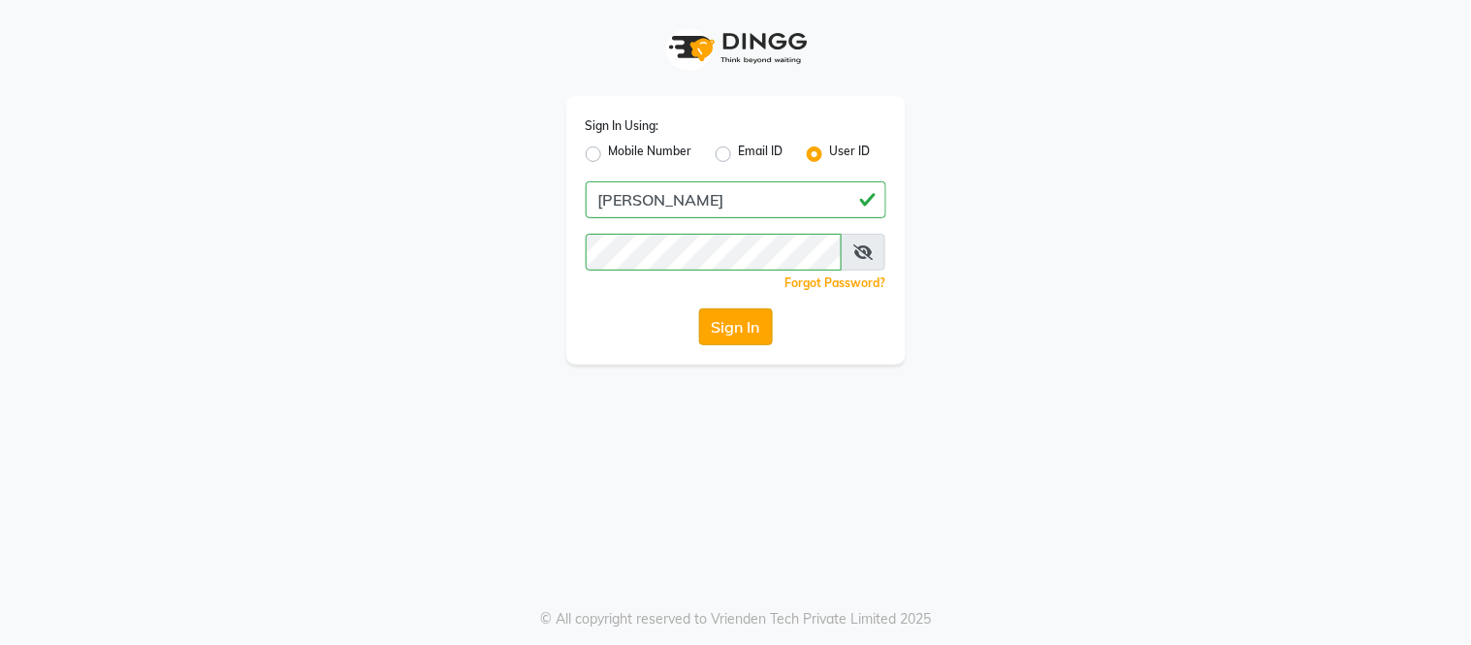
drag, startPoint x: 0, startPoint y: 0, endPoint x: 710, endPoint y: 331, distance: 783.3
click at [710, 331] on button "Sign In" at bounding box center [736, 326] width 74 height 37
click at [1220, 34] on div "Sign In Using: Mobile Number Email ID User ID [PERSON_NAME] Remember me Forgot …" at bounding box center [736, 182] width 1106 height 365
click at [760, 326] on button "Sign In" at bounding box center [736, 326] width 74 height 37
click at [760, 326] on div "Sign In" at bounding box center [736, 326] width 301 height 37
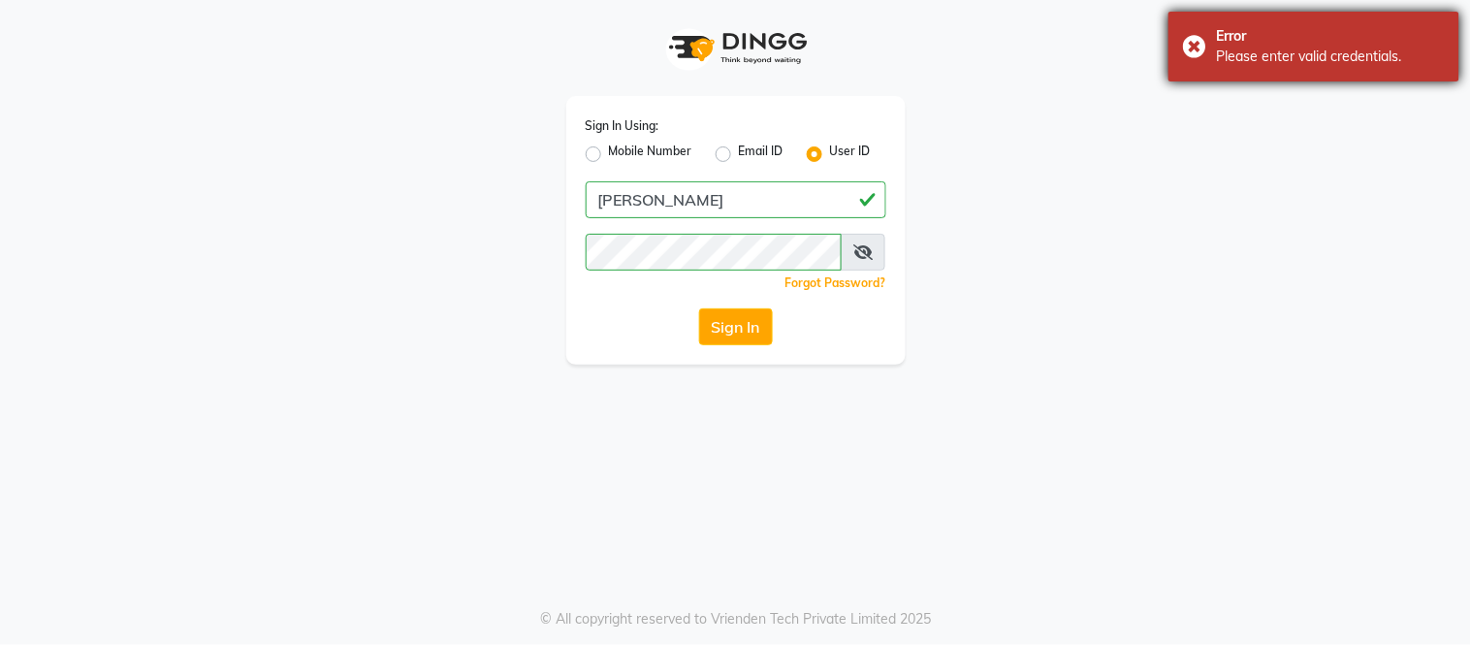
click at [1187, 42] on div "Error Please enter valid credentials." at bounding box center [1314, 47] width 291 height 70
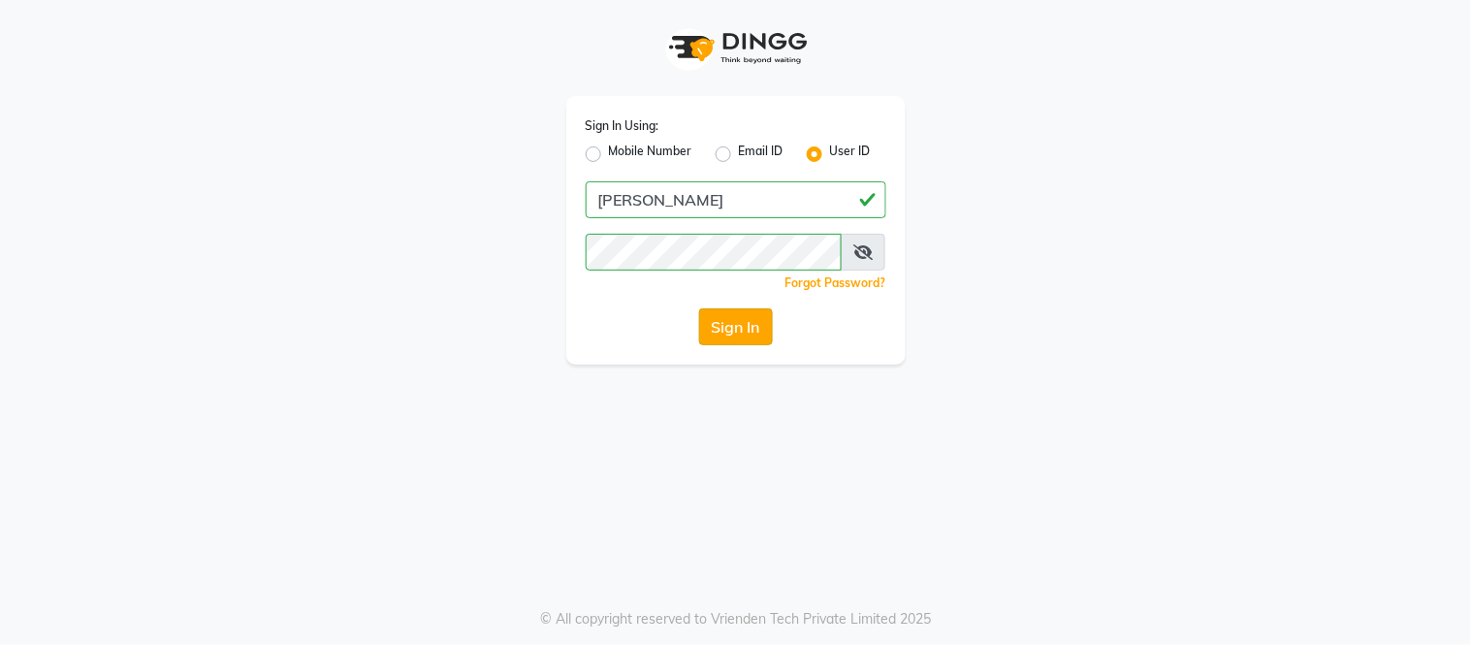
click at [745, 325] on button "Sign In" at bounding box center [736, 326] width 74 height 37
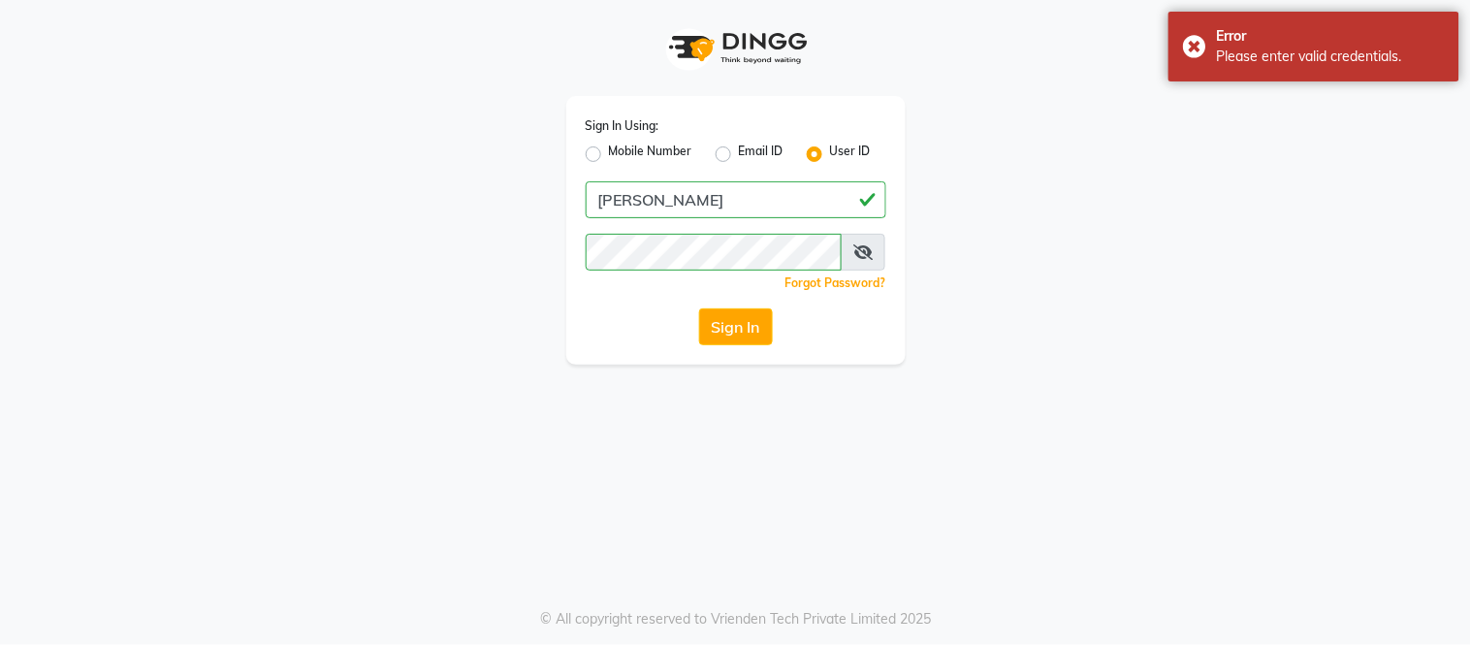
click at [698, 490] on div "Sign In Using: Mobile Number Email ID User ID [PERSON_NAME] Remember me Forgot …" at bounding box center [735, 322] width 1471 height 645
click at [1200, 42] on div "Error Please enter valid credentials." at bounding box center [1314, 47] width 291 height 70
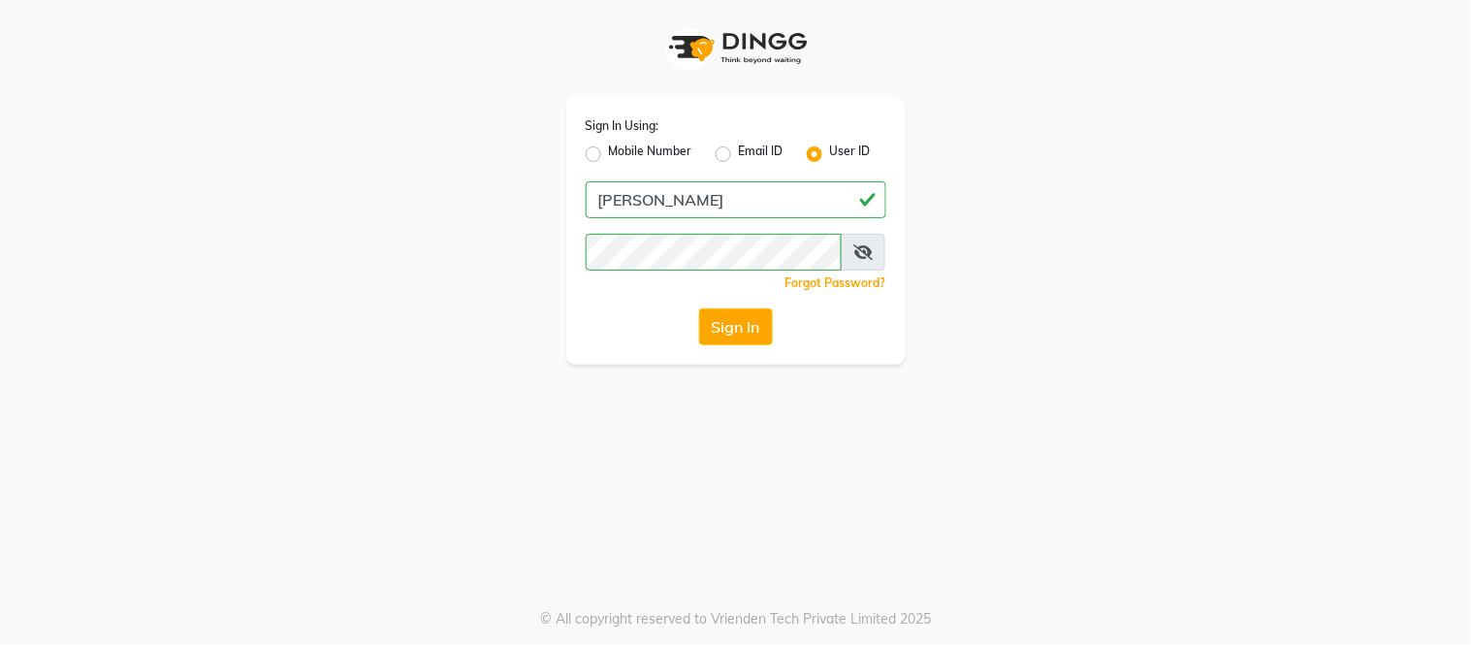
click at [830, 148] on label "User ID" at bounding box center [850, 154] width 41 height 23
click at [830, 148] on input "User ID" at bounding box center [836, 149] width 13 height 13
click at [830, 148] on label "User ID" at bounding box center [850, 154] width 41 height 23
click at [830, 148] on input "User ID" at bounding box center [836, 149] width 13 height 13
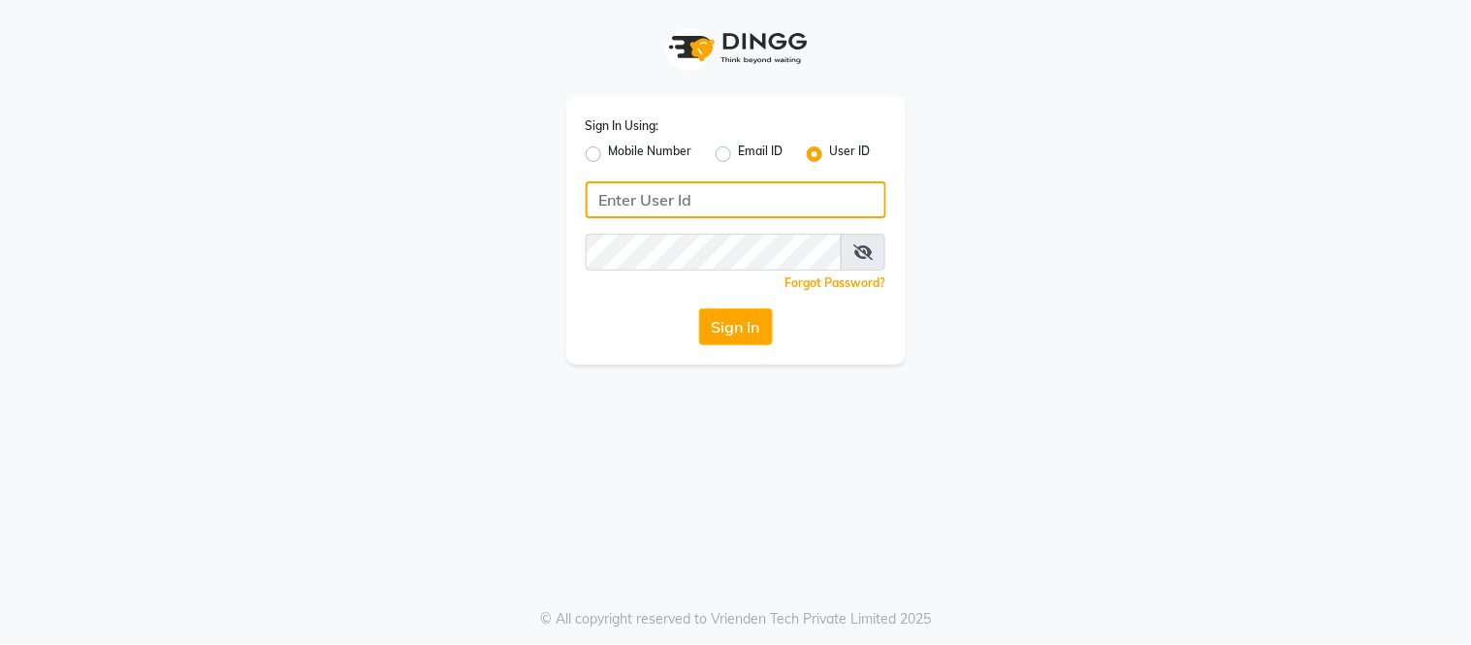
click at [716, 201] on input "Username" at bounding box center [736, 199] width 301 height 37
type input "[PERSON_NAME]"
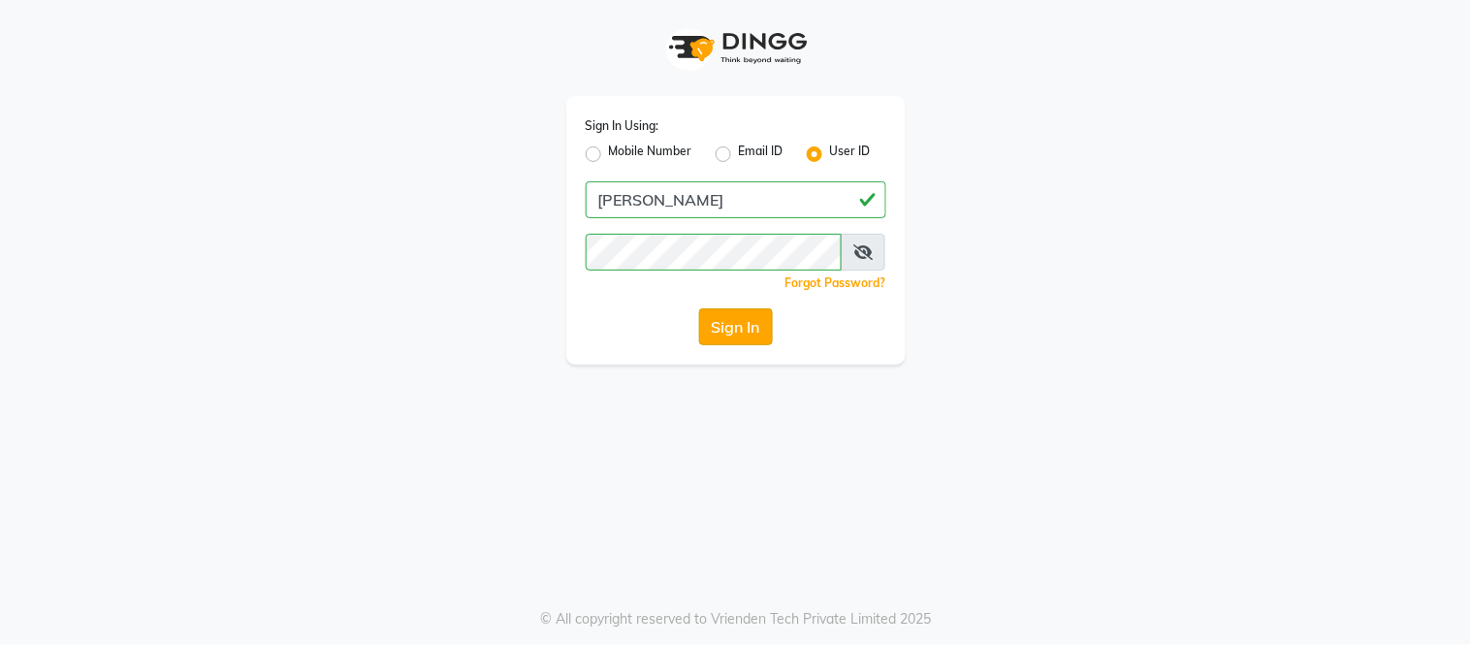
click at [729, 331] on button "Sign In" at bounding box center [736, 326] width 74 height 37
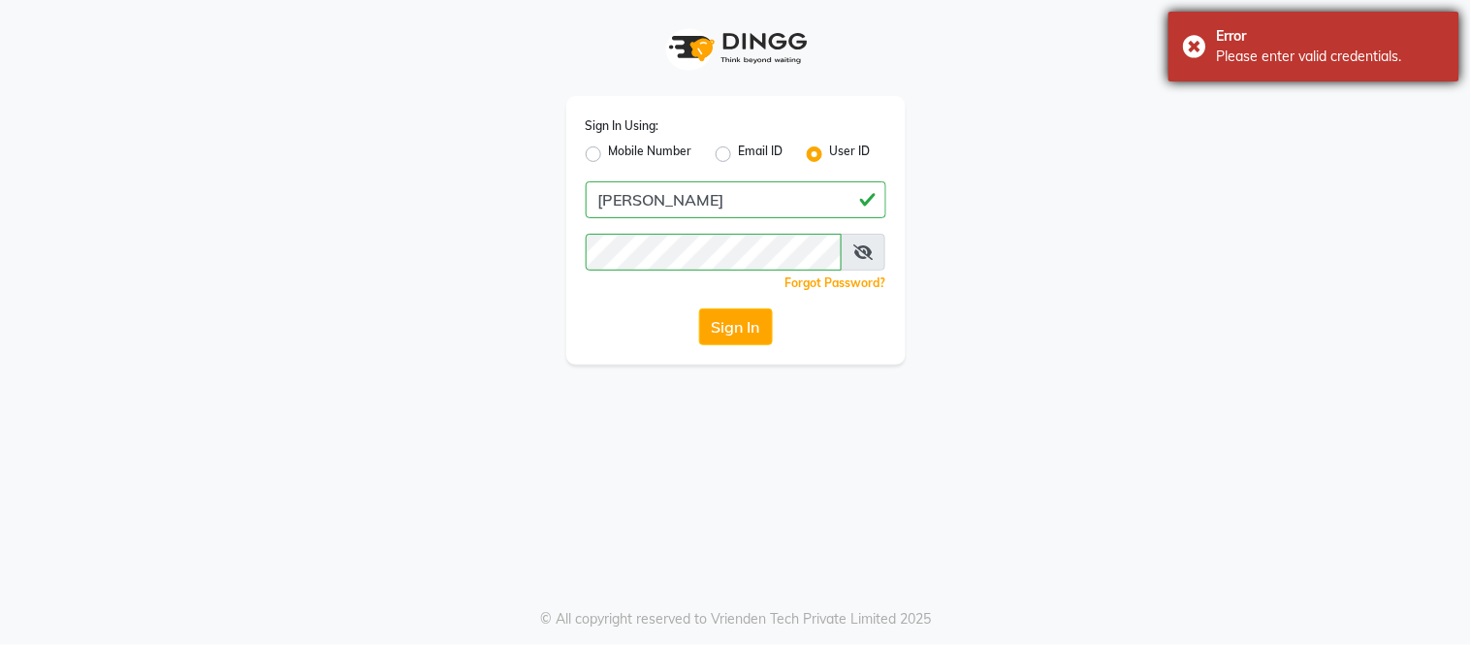
click at [1193, 44] on div "Error Please enter valid credentials." at bounding box center [1314, 47] width 291 height 70
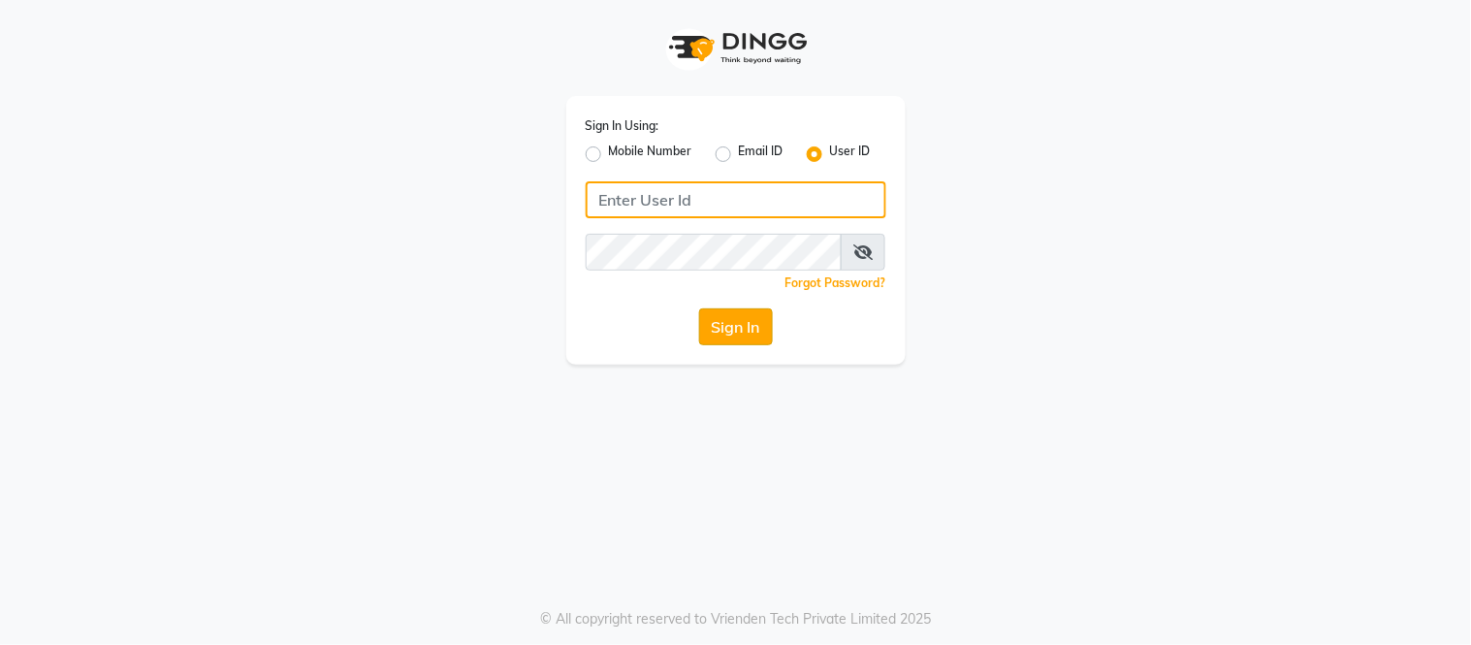
type input "[PERSON_NAME]"
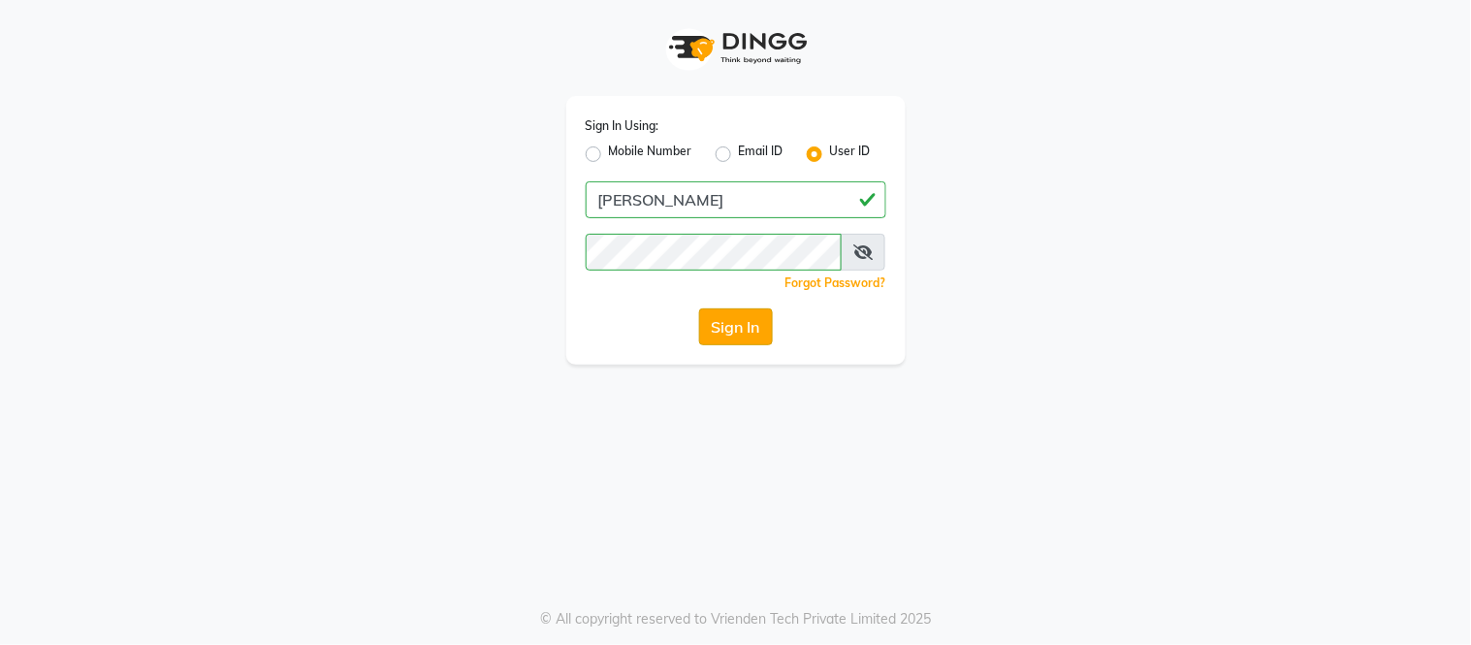
click at [741, 318] on button "Sign In" at bounding box center [736, 326] width 74 height 37
click at [711, 316] on button "Sign In" at bounding box center [736, 326] width 74 height 37
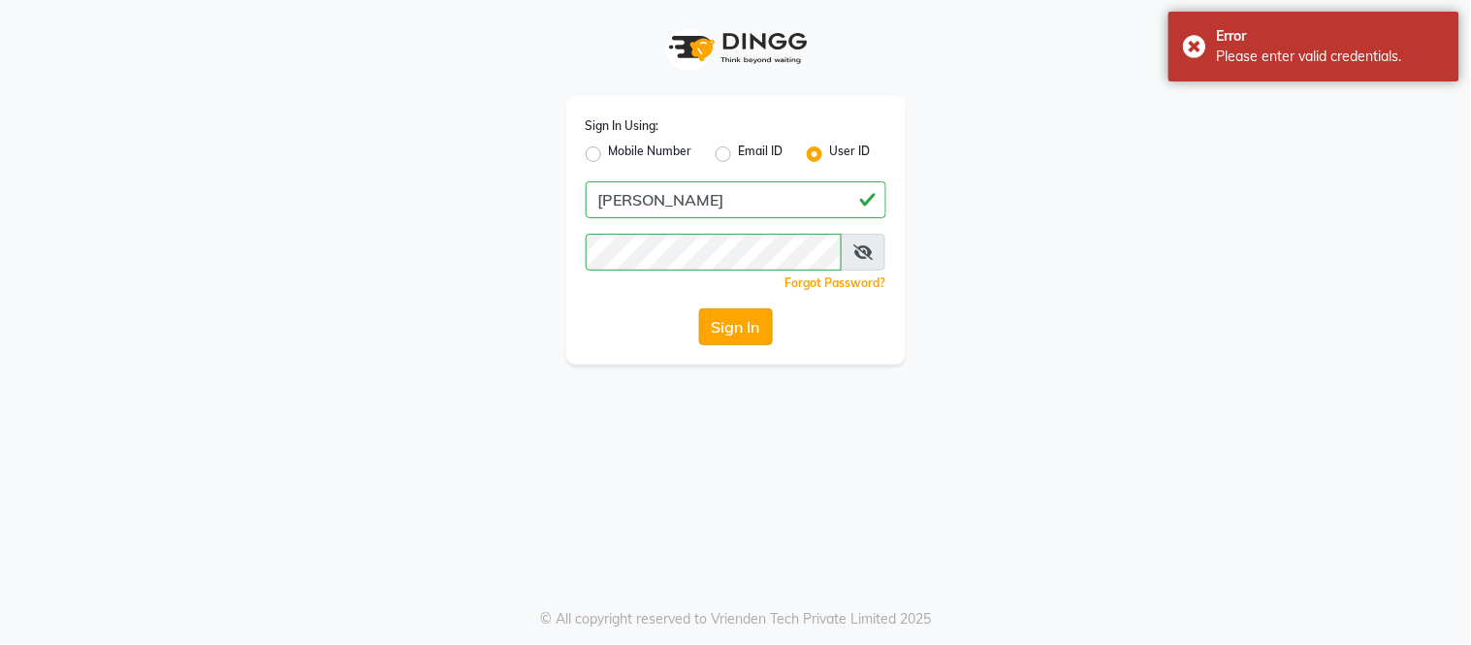
click at [725, 322] on button "Sign In" at bounding box center [736, 326] width 74 height 37
click at [725, 322] on div "Sign In" at bounding box center [736, 326] width 301 height 37
click at [725, 328] on button "Sign In" at bounding box center [736, 326] width 74 height 37
drag, startPoint x: 757, startPoint y: 345, endPoint x: 753, endPoint y: 332, distance: 14.1
click at [753, 332] on div "Sign In Using: Mobile Number Email ID User ID [PERSON_NAME] Remember me Forgot …" at bounding box center [736, 230] width 340 height 269
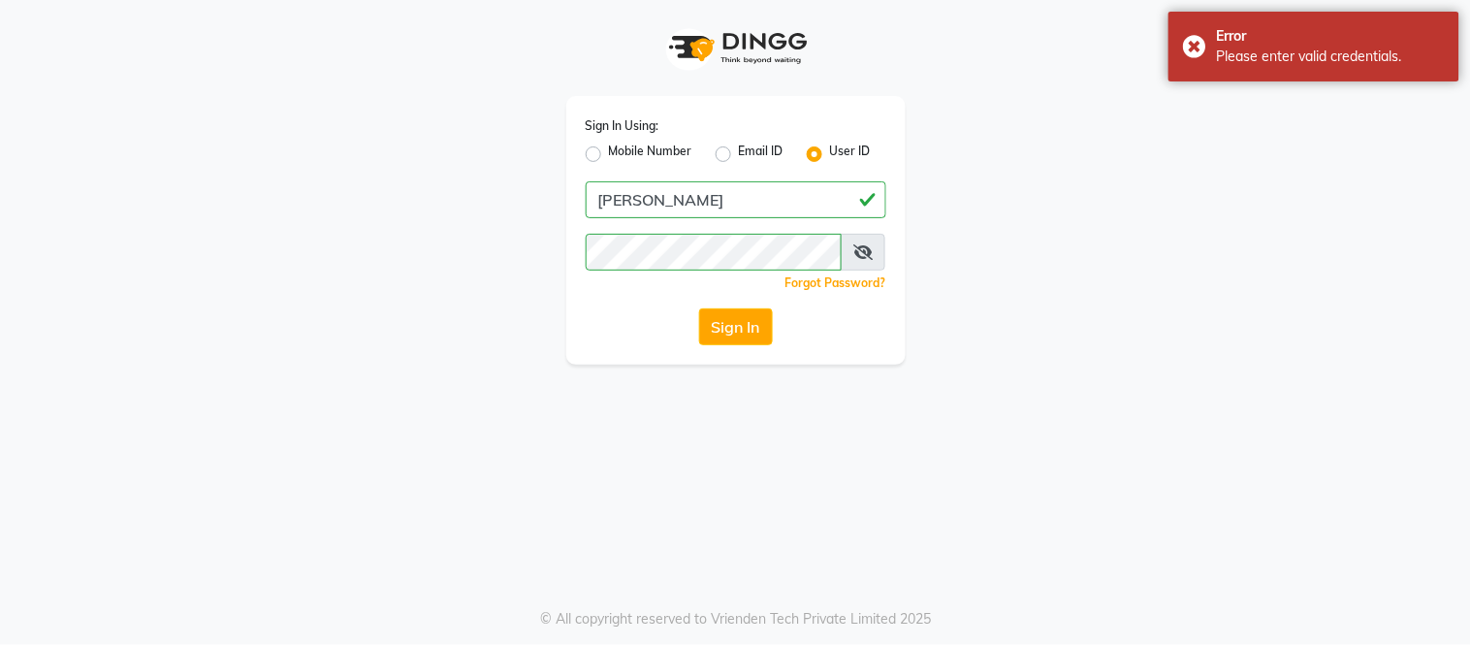
drag, startPoint x: 753, startPoint y: 332, endPoint x: 748, endPoint y: 344, distance: 13.5
click at [748, 344] on button "Sign In" at bounding box center [736, 326] width 74 height 37
